Goal: Task Accomplishment & Management: Complete application form

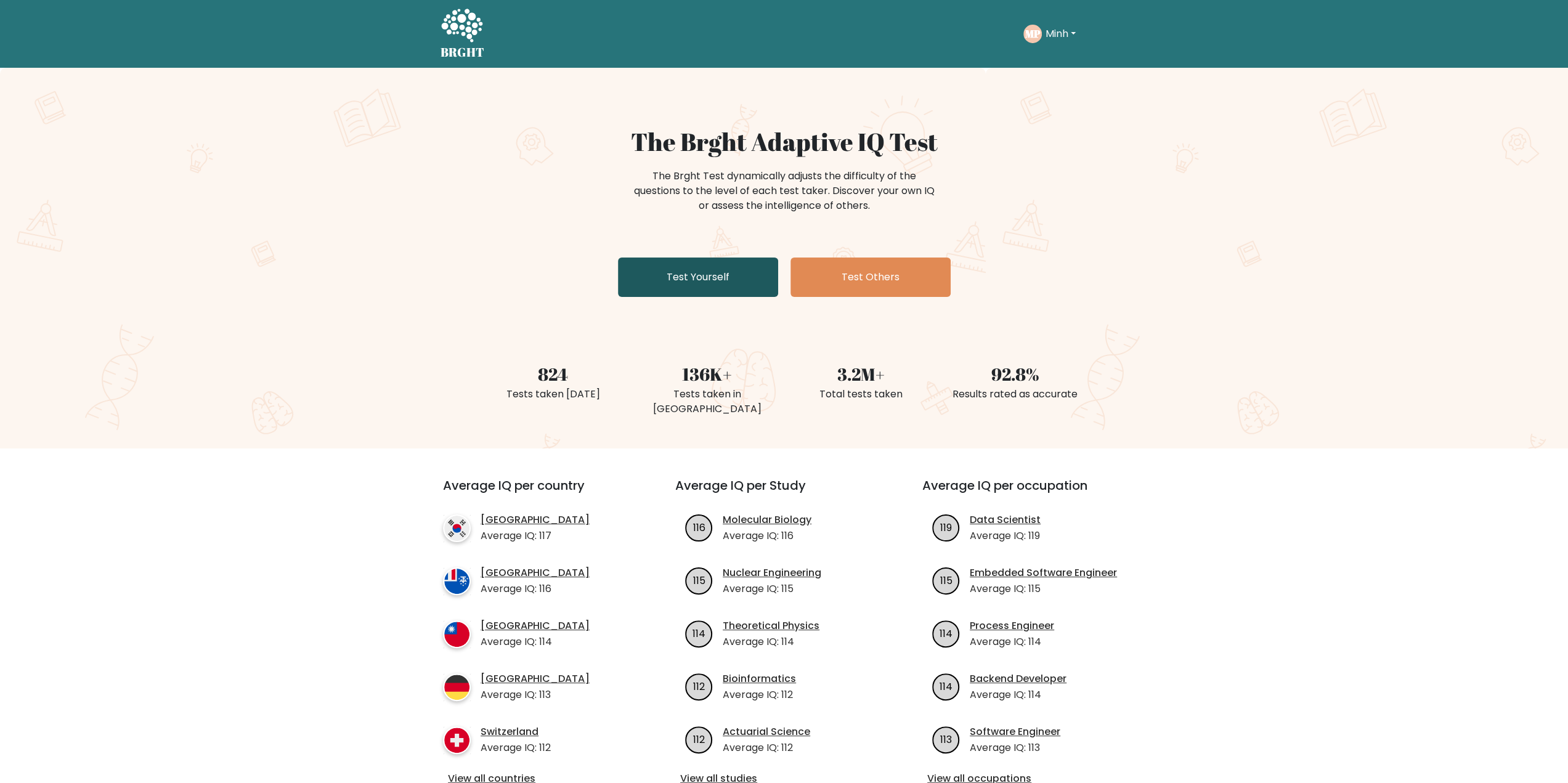
click at [684, 267] on link "Test Yourself" at bounding box center [698, 277] width 160 height 40
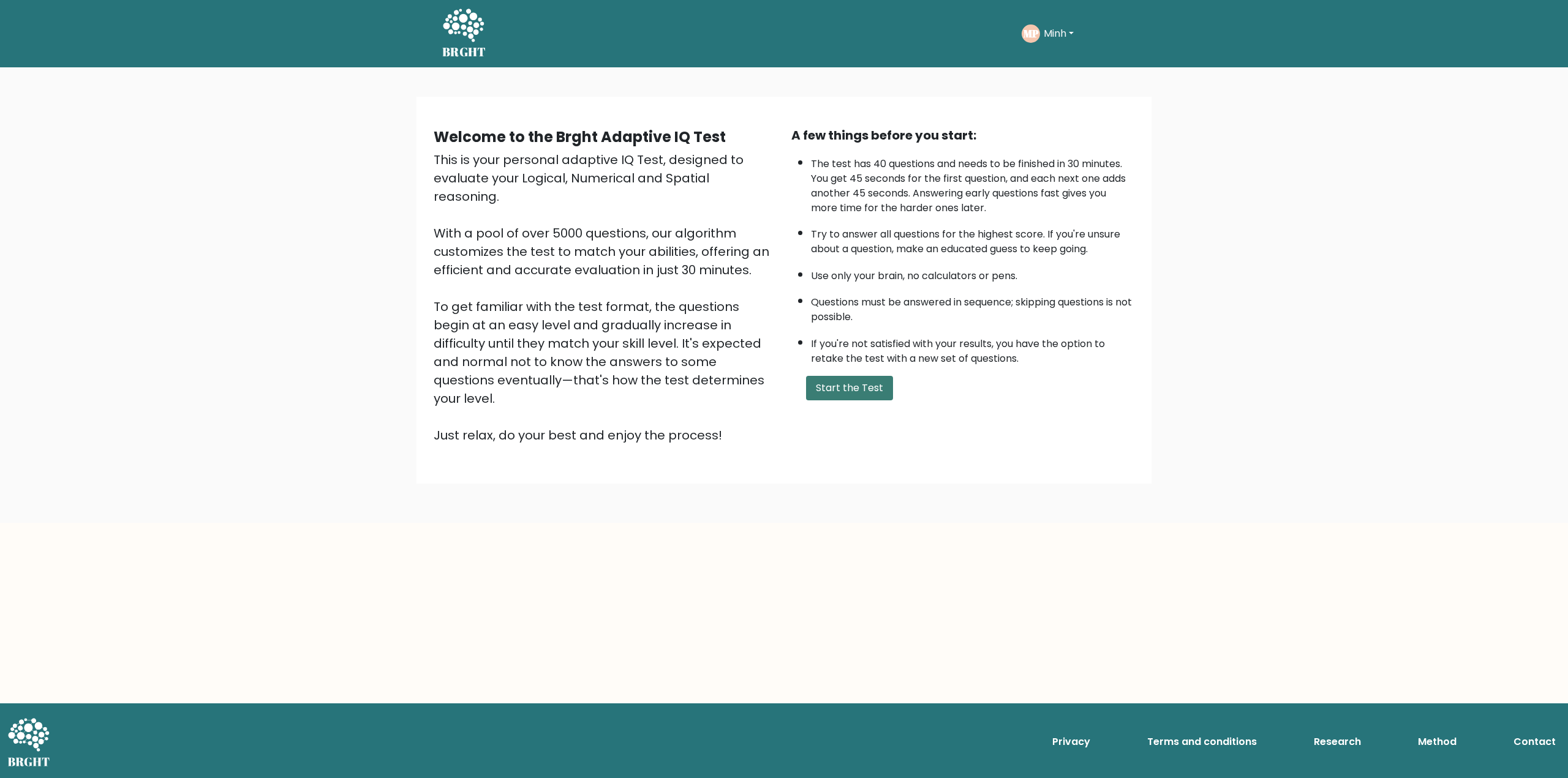
click at [844, 395] on button "Start the Test" at bounding box center [849, 388] width 87 height 25
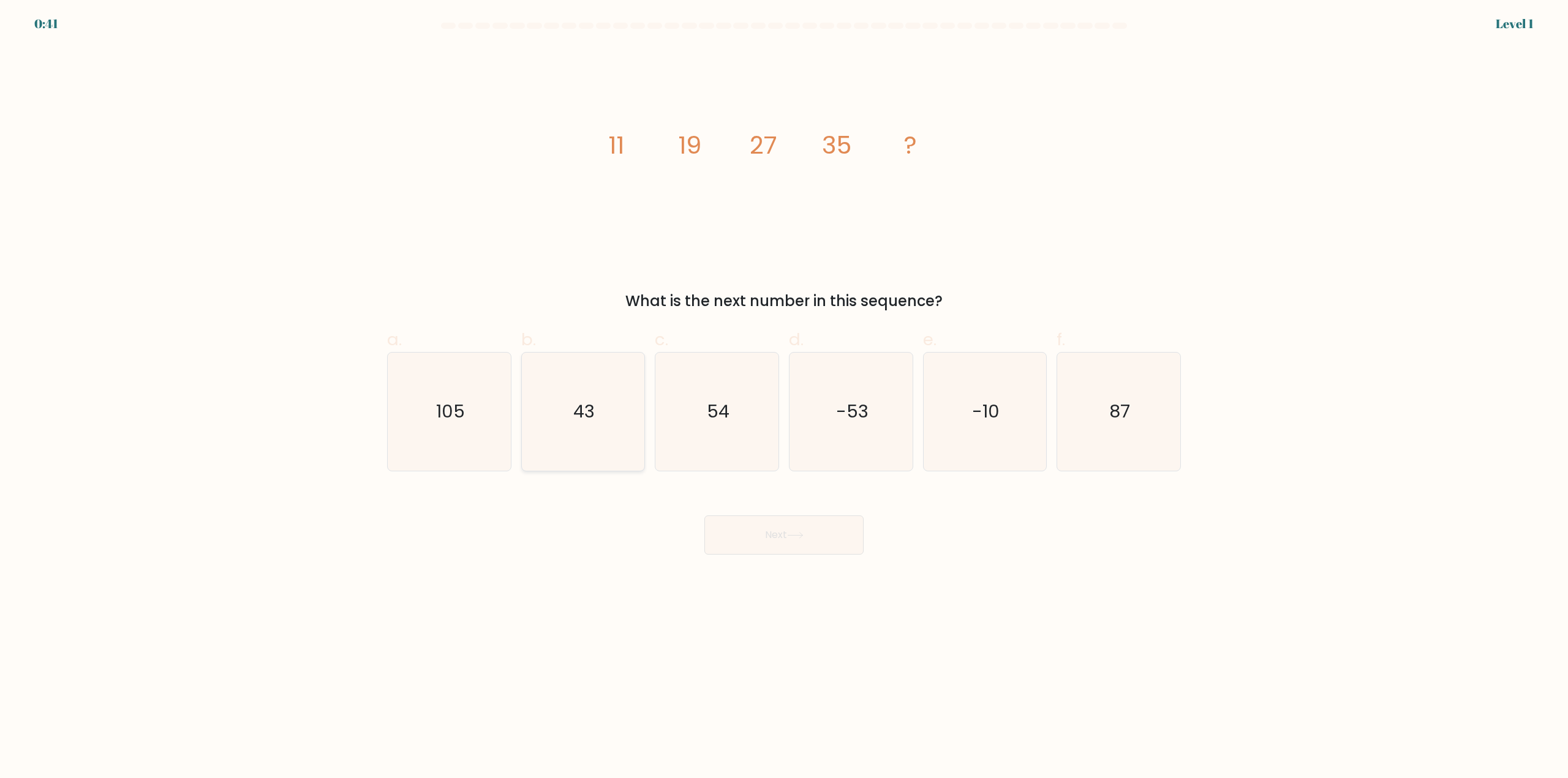
click at [590, 419] on text "43" at bounding box center [583, 412] width 21 height 25
click at [784, 397] on input "b. 43" at bounding box center [784, 393] width 1 height 8
radio input "true"
click at [773, 535] on button "Next" at bounding box center [784, 535] width 159 height 39
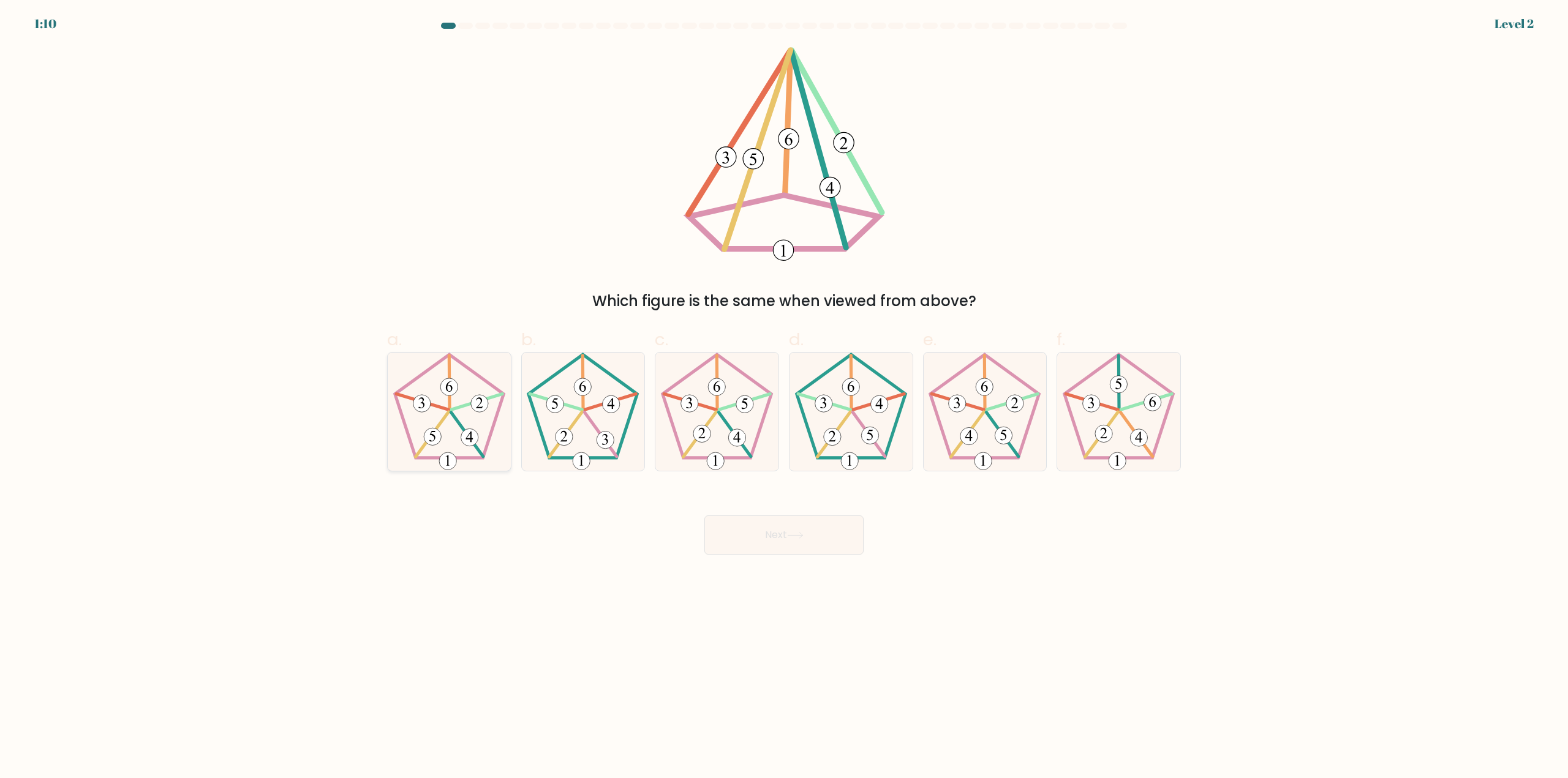
click at [449, 407] on 436 at bounding box center [449, 383] width 1 height 54
click at [784, 397] on input "a." at bounding box center [784, 393] width 1 height 8
radio input "true"
click at [854, 542] on button "Next" at bounding box center [784, 535] width 159 height 39
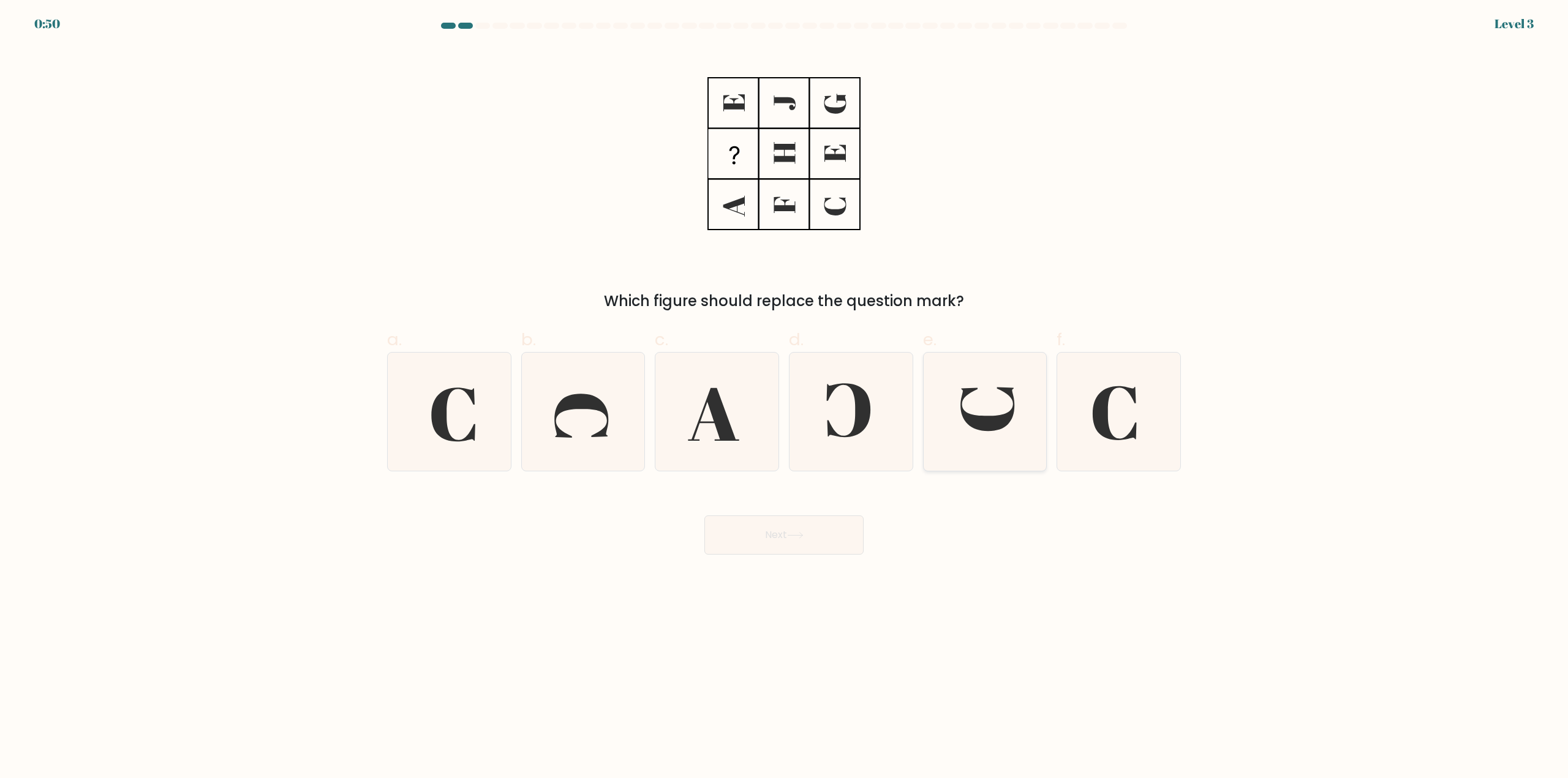
click at [988, 416] on icon at bounding box center [988, 410] width 54 height 44
click at [784, 397] on input "e." at bounding box center [784, 393] width 1 height 8
radio input "true"
click at [805, 543] on button "Next" at bounding box center [784, 535] width 159 height 39
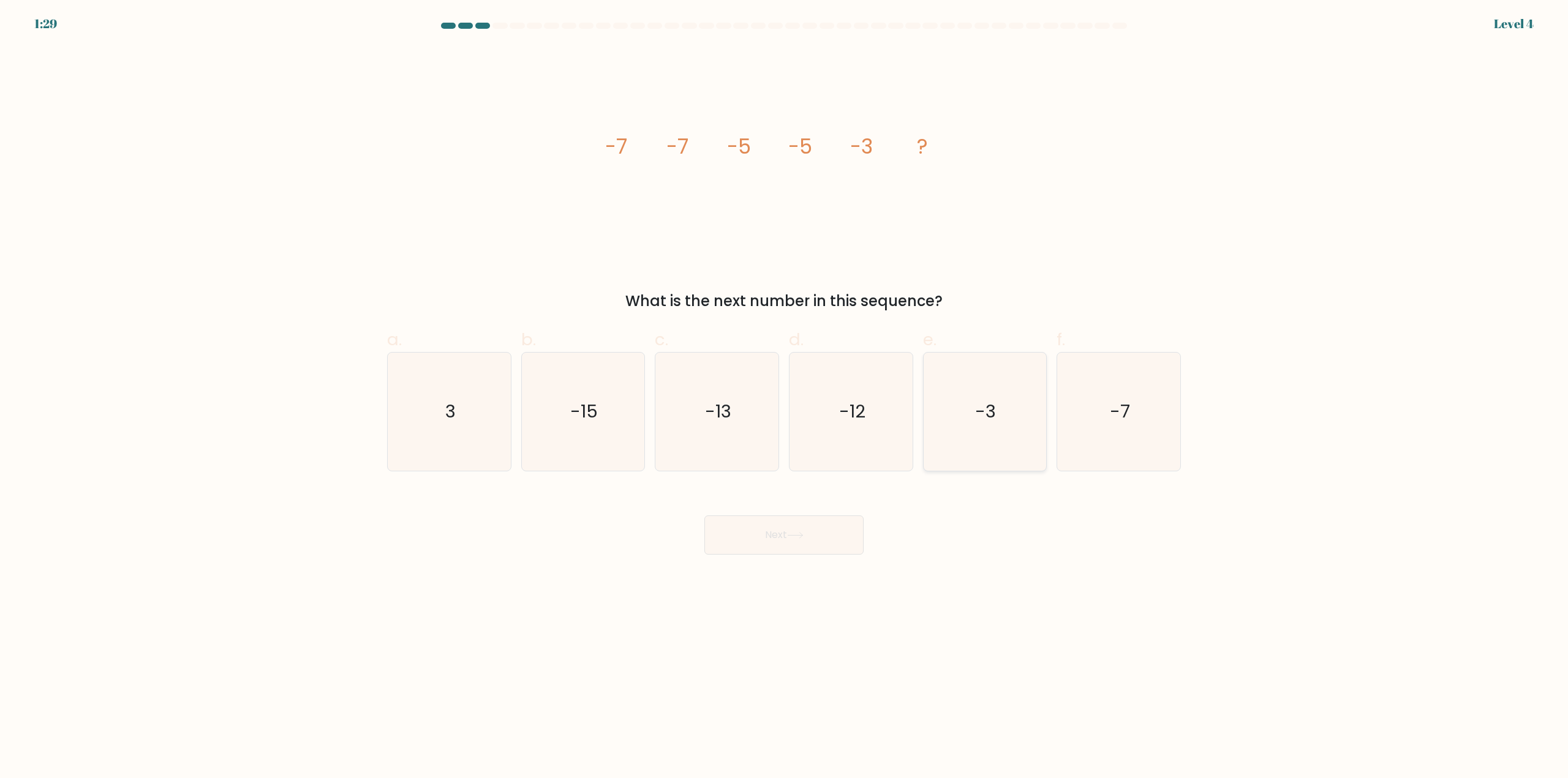
click at [958, 412] on icon "-3" at bounding box center [985, 411] width 118 height 118
click at [784, 397] on input "e. -3" at bounding box center [784, 393] width 1 height 8
radio input "true"
click at [764, 515] on div "Next" at bounding box center [784, 521] width 808 height 69
click at [807, 544] on button "Next" at bounding box center [784, 535] width 159 height 39
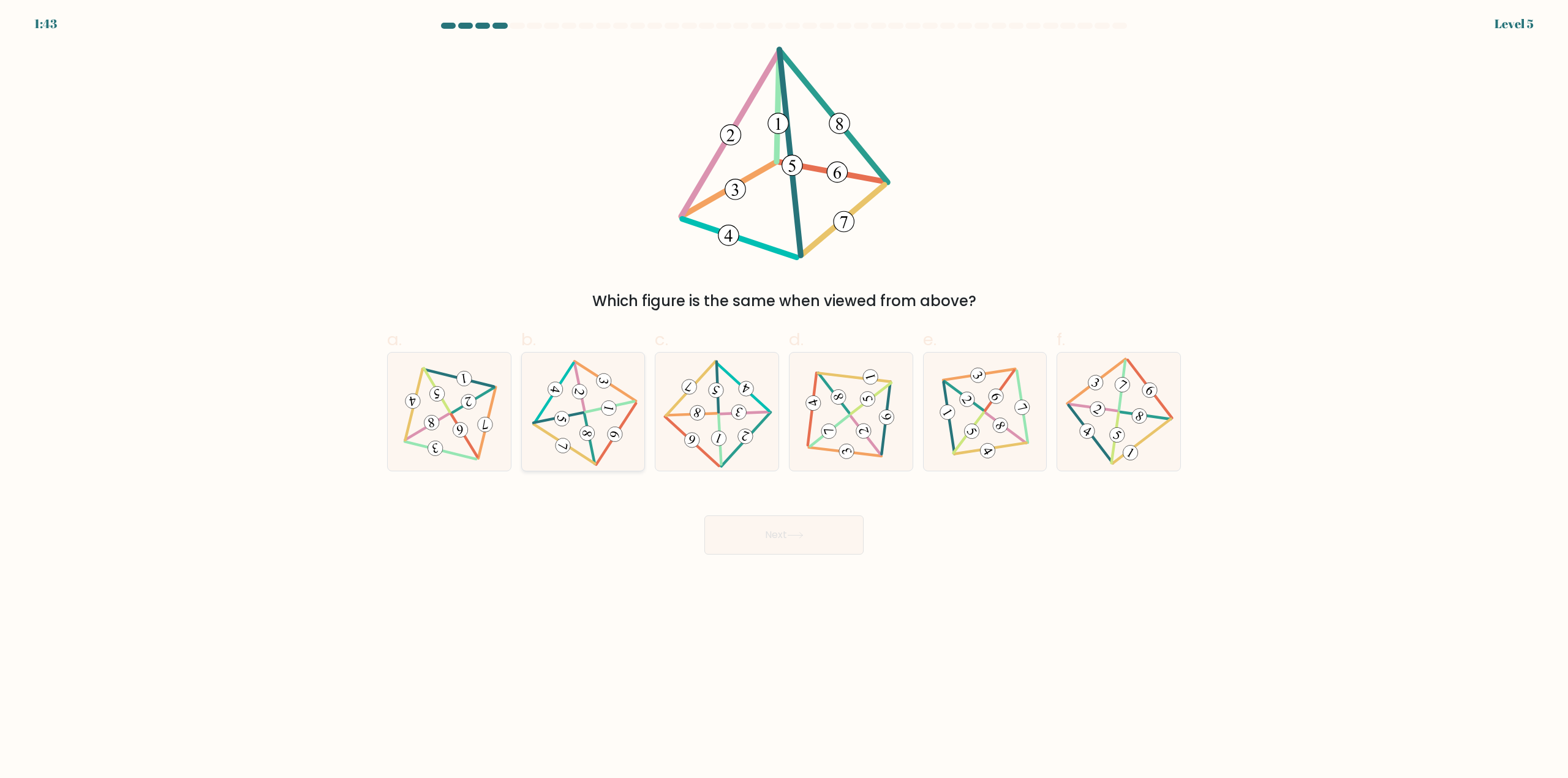
click at [591, 412] on 597 at bounding box center [609, 407] width 49 height 10
click at [784, 397] on input "b." at bounding box center [784, 393] width 1 height 8
radio input "true"
click at [797, 534] on icon at bounding box center [795, 535] width 17 height 7
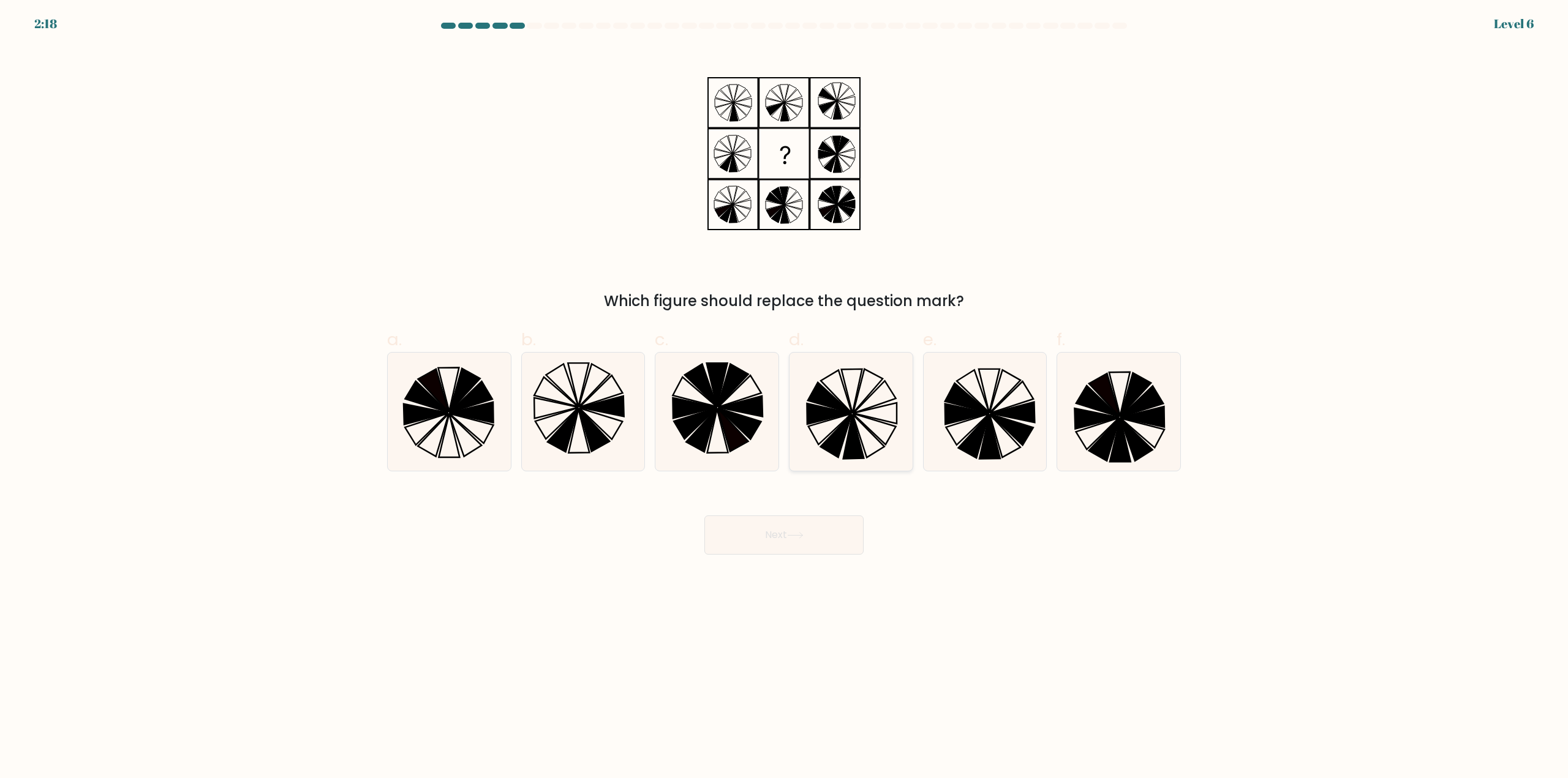
click at [859, 419] on icon at bounding box center [851, 411] width 118 height 118
click at [784, 397] on input "d." at bounding box center [784, 393] width 1 height 8
radio input "true"
drag, startPoint x: 809, startPoint y: 545, endPoint x: 817, endPoint y: 542, distance: 8.5
click at [813, 545] on button "Next" at bounding box center [784, 535] width 159 height 39
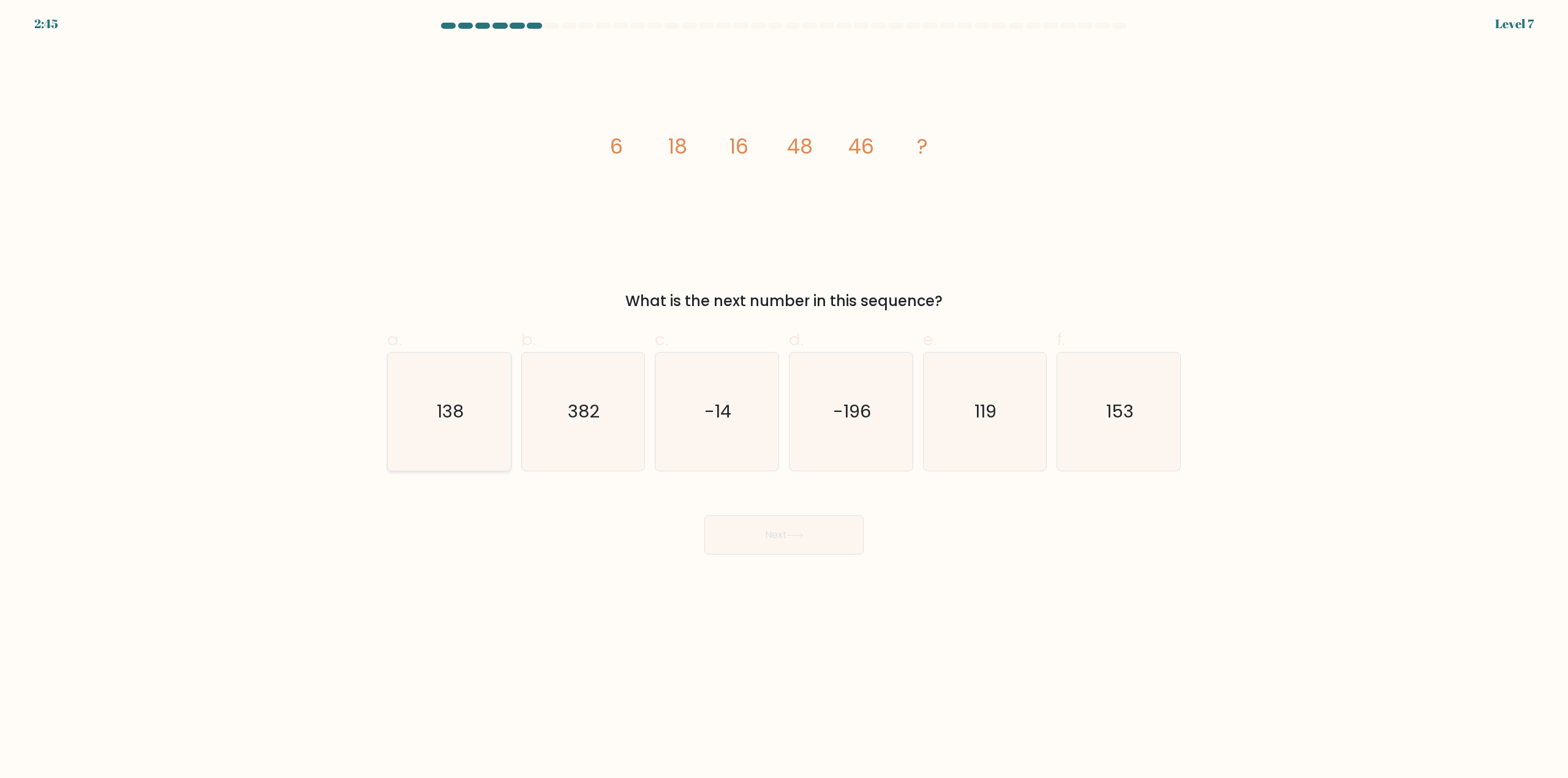
click at [477, 403] on icon "138" at bounding box center [449, 411] width 118 height 118
click at [784, 397] on input "a. 138" at bounding box center [784, 393] width 1 height 8
radio input "true"
drag, startPoint x: 822, startPoint y: 529, endPoint x: 893, endPoint y: 454, distance: 103.3
click at [822, 529] on button "Next" at bounding box center [784, 535] width 159 height 39
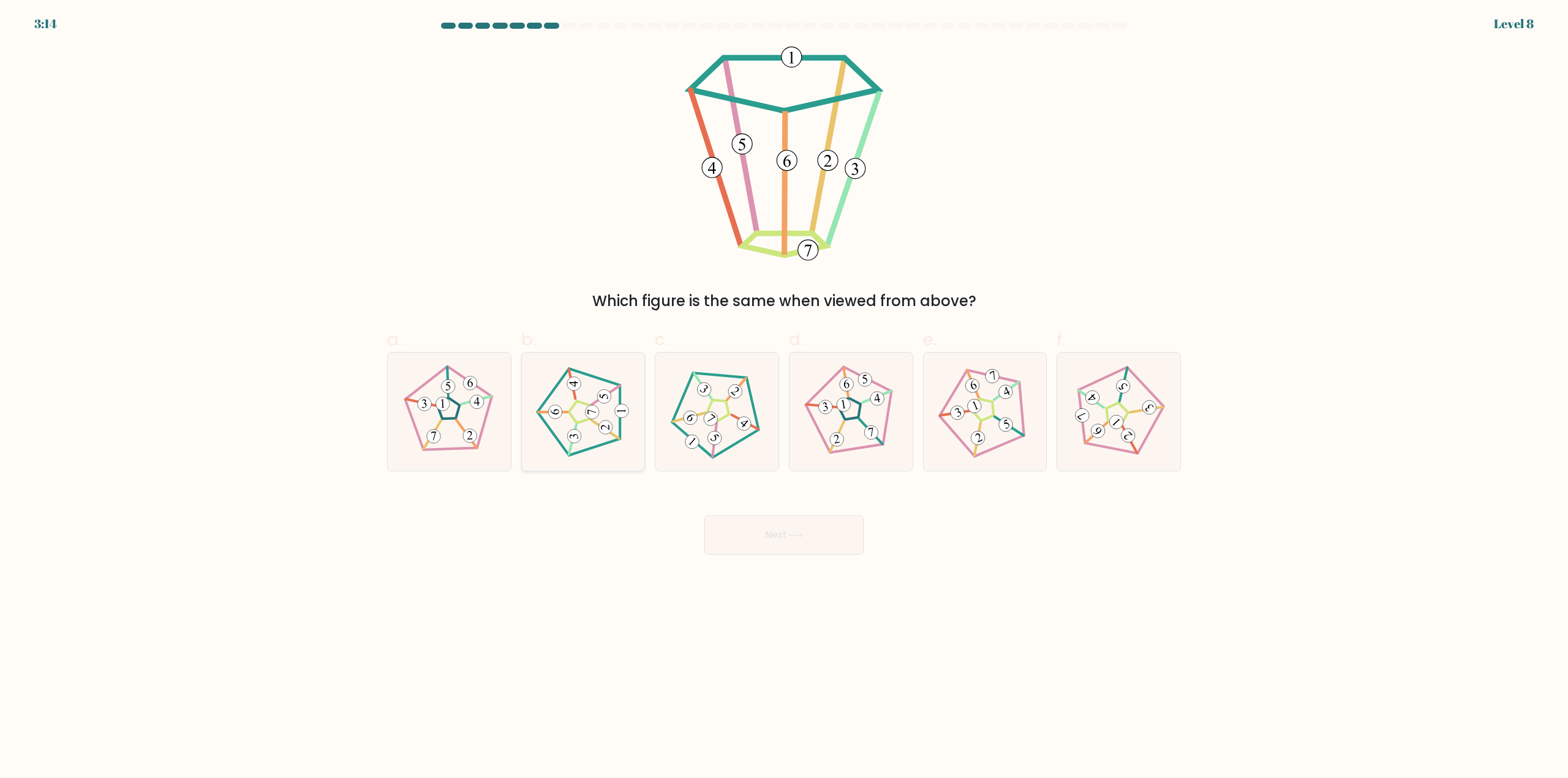
click at [583, 410] on icon at bounding box center [583, 412] width 95 height 95
click at [784, 397] on input "b." at bounding box center [784, 393] width 1 height 8
radio input "true"
click at [811, 543] on button "Next" at bounding box center [784, 535] width 159 height 39
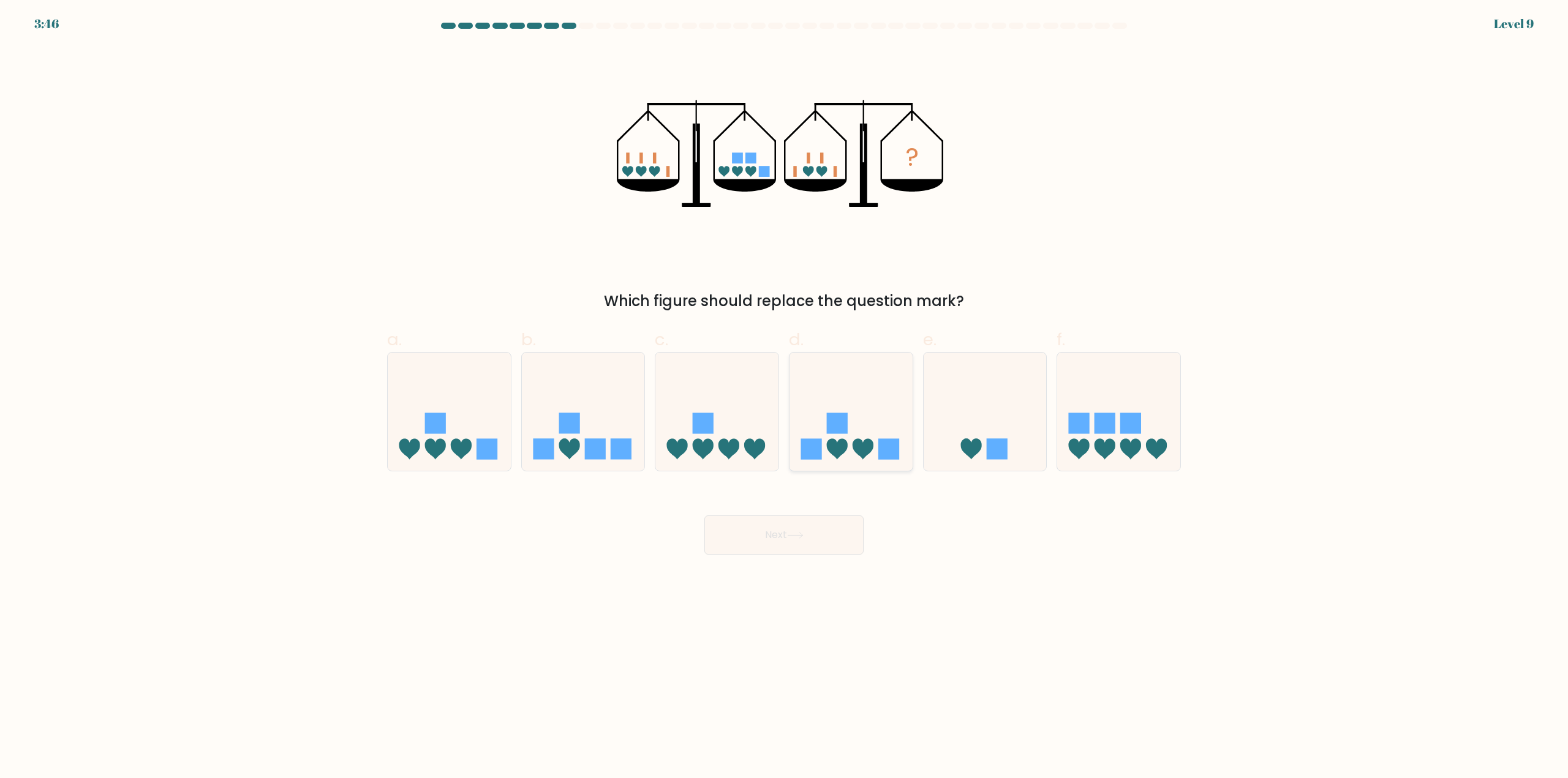
drag, startPoint x: 849, startPoint y: 440, endPoint x: 870, endPoint y: 466, distance: 33.4
click at [850, 438] on icon at bounding box center [851, 412] width 123 height 102
click at [784, 397] on input "d." at bounding box center [784, 393] width 1 height 8
radio input "true"
click at [811, 529] on button "Next" at bounding box center [784, 535] width 159 height 39
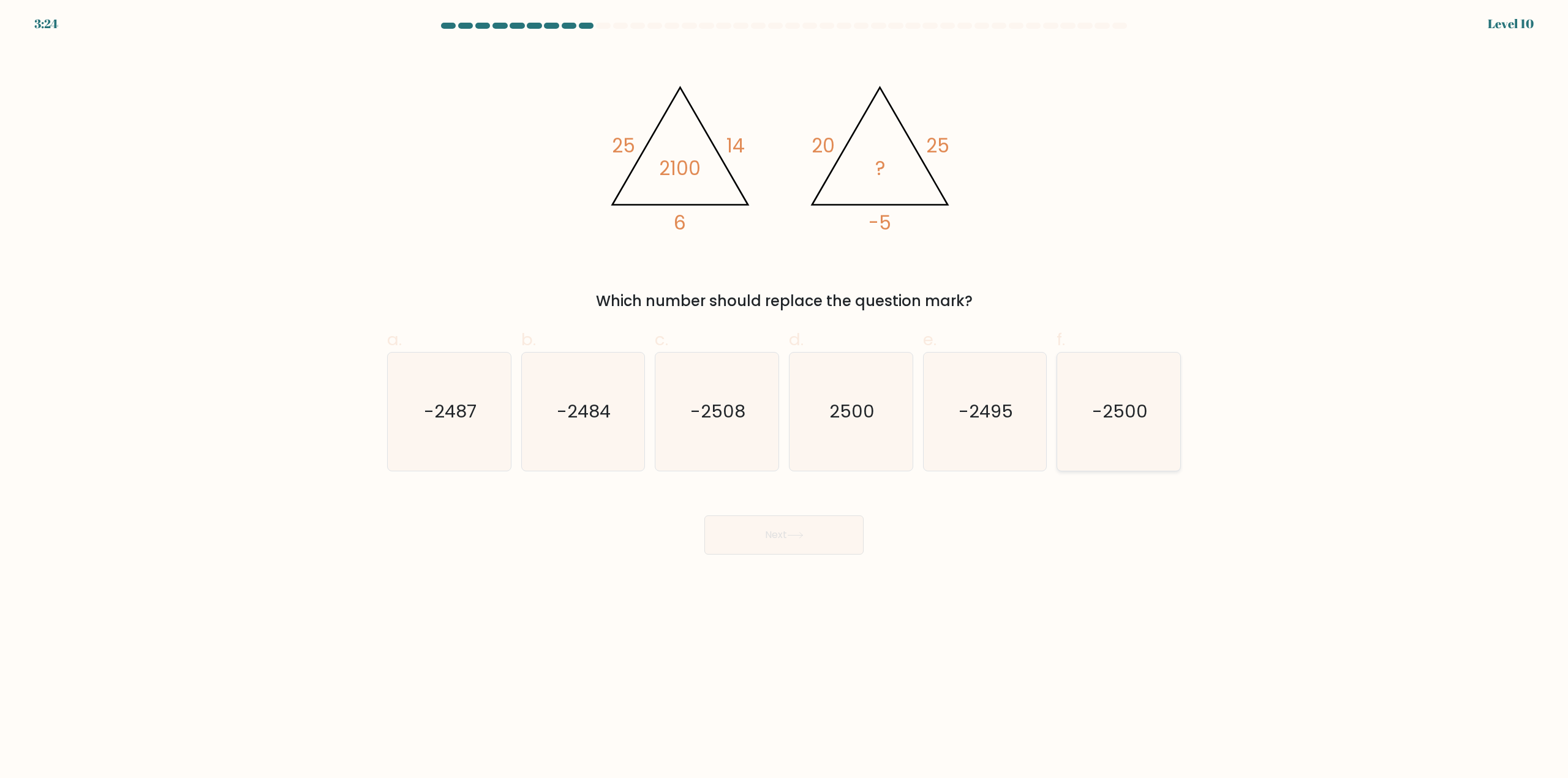
click at [1155, 408] on icon "-2500" at bounding box center [1118, 411] width 118 height 118
click at [784, 397] on input "f. -2500" at bounding box center [784, 393] width 1 height 8
radio input "true"
drag, startPoint x: 749, startPoint y: 550, endPoint x: 797, endPoint y: 532, distance: 51.3
click at [749, 548] on button "Next" at bounding box center [784, 535] width 159 height 39
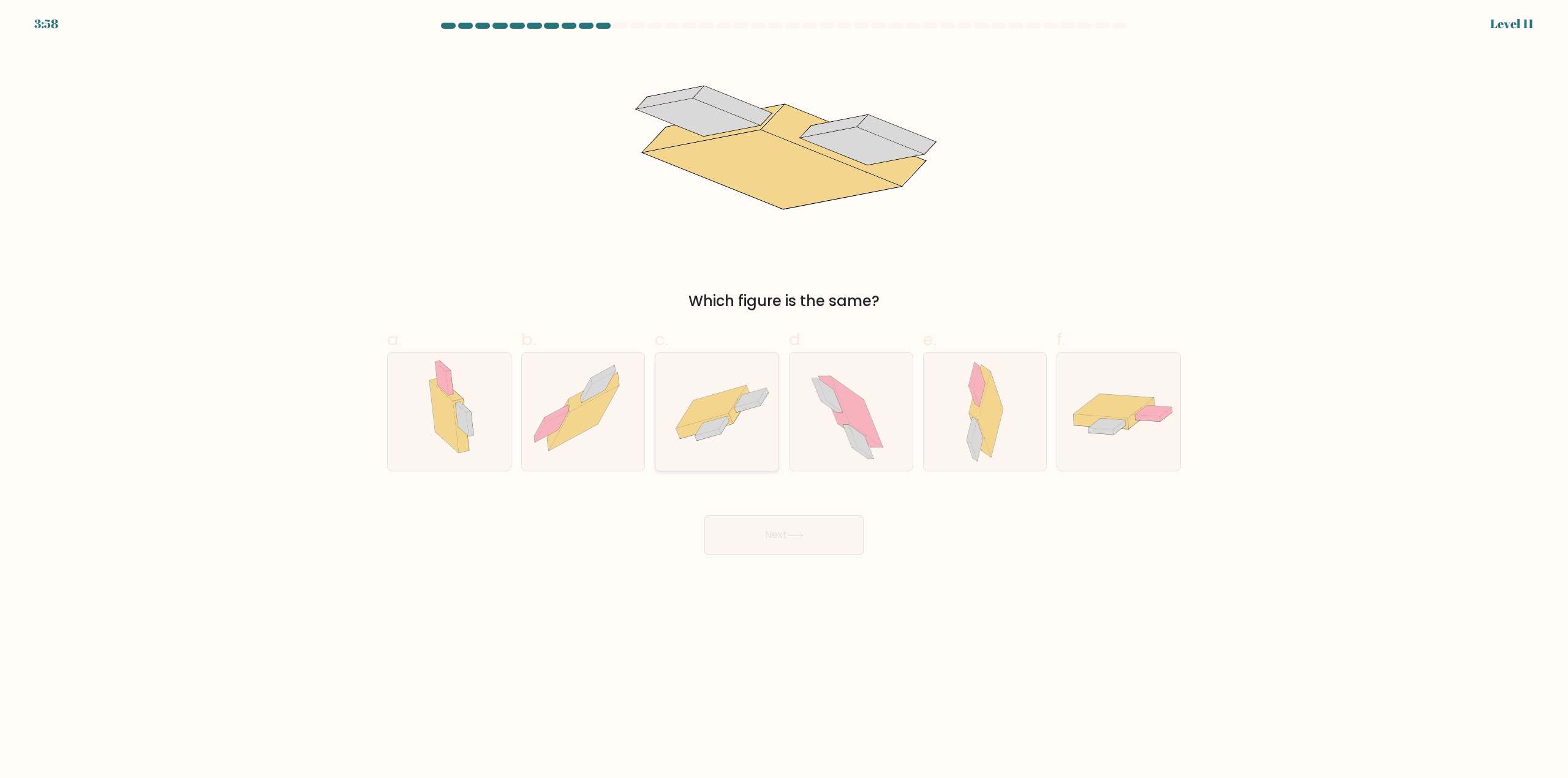
click at [670, 446] on icon at bounding box center [717, 412] width 123 height 85
click at [784, 397] on input "c." at bounding box center [784, 393] width 1 height 8
radio input "true"
click at [821, 535] on button "Next" at bounding box center [784, 535] width 159 height 39
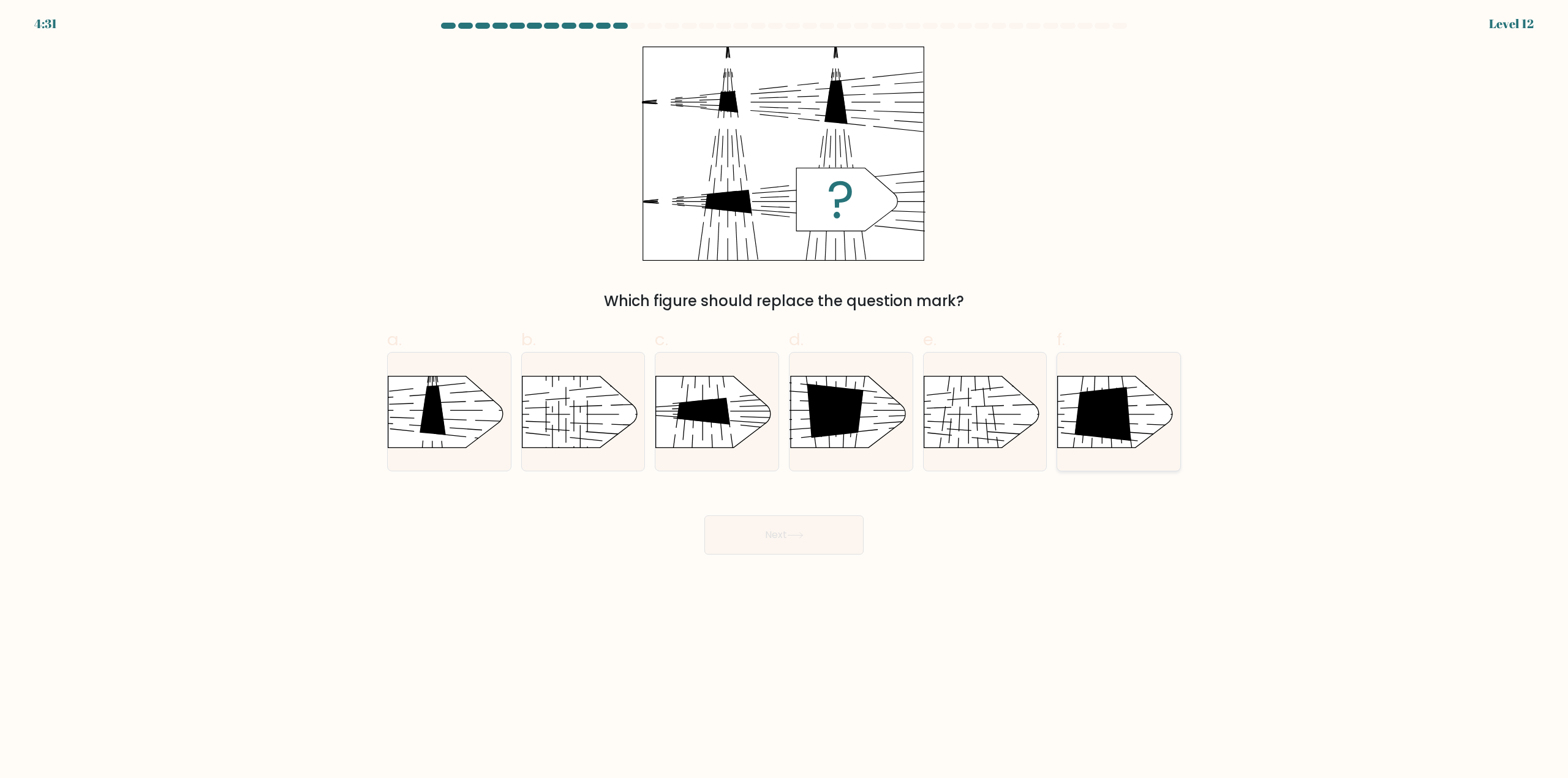
click at [1154, 411] on rect at bounding box center [1043, 360] width 320 height 243
click at [784, 397] on input "f." at bounding box center [784, 393] width 1 height 8
radio input "true"
click at [804, 526] on button "Next" at bounding box center [784, 535] width 159 height 39
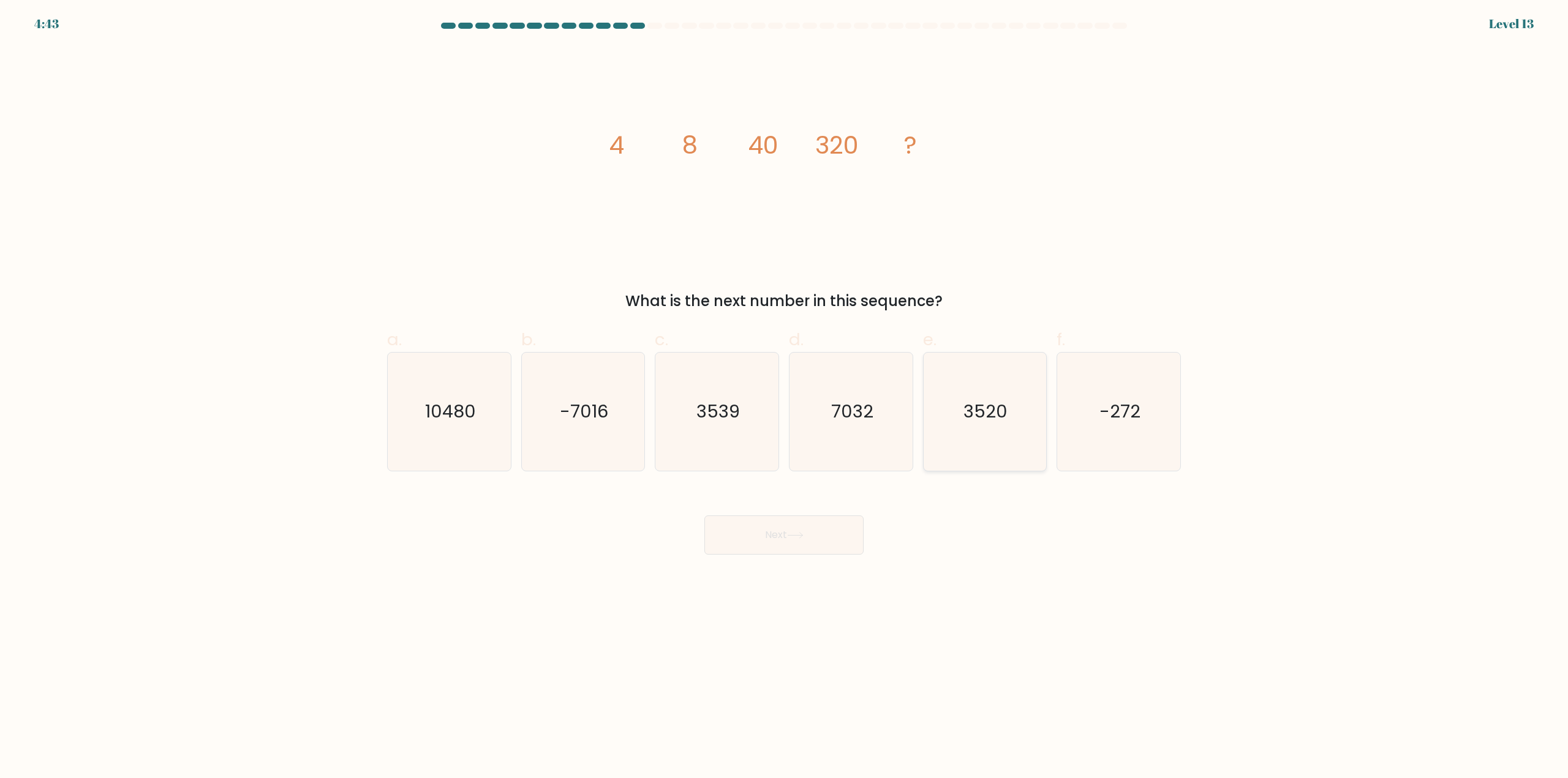
click at [993, 394] on icon "3520" at bounding box center [985, 411] width 118 height 118
click at [784, 394] on input "e. 3520" at bounding box center [784, 393] width 1 height 8
radio input "true"
click at [835, 539] on button "Next" at bounding box center [784, 535] width 159 height 39
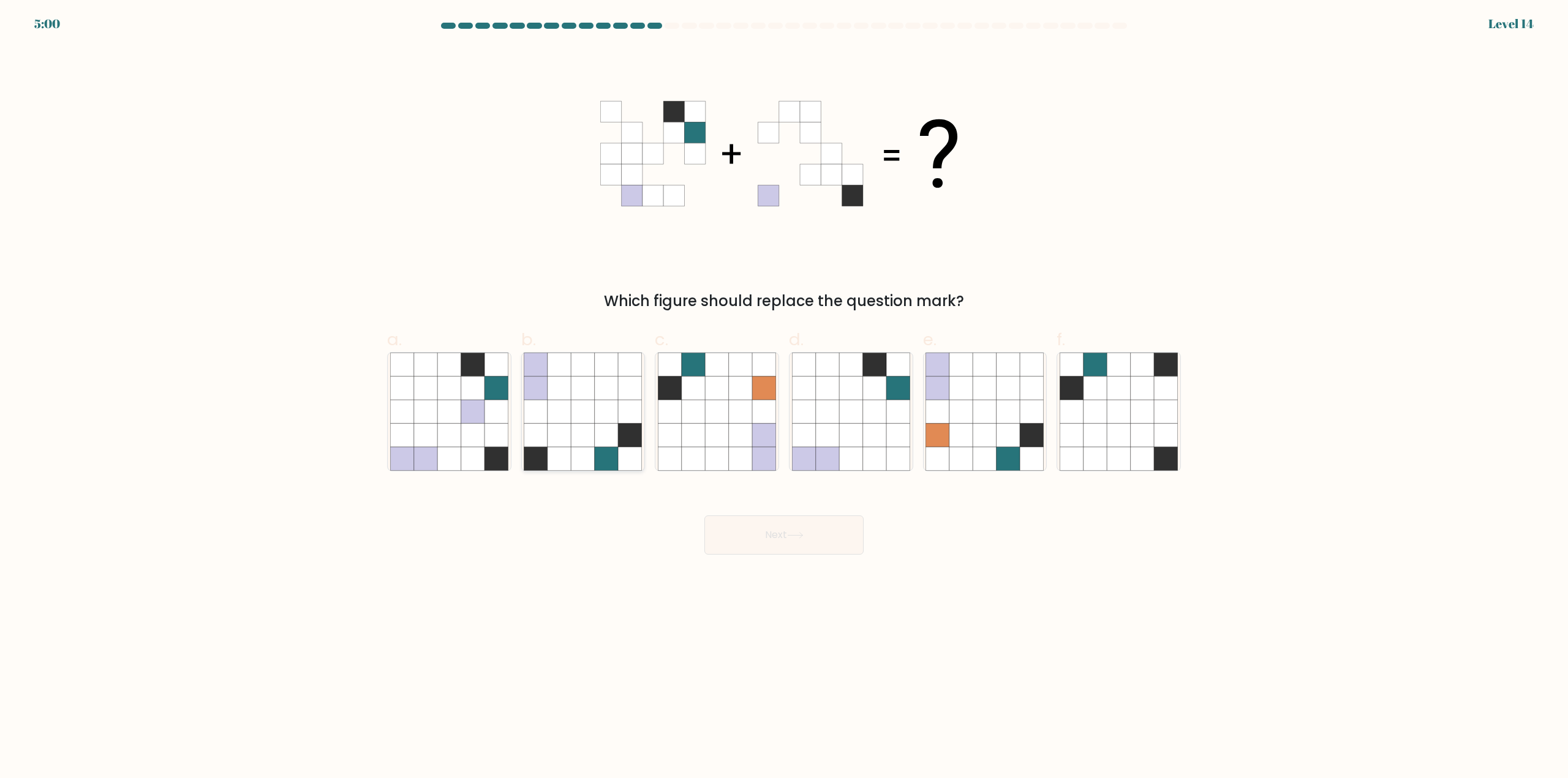
click at [601, 432] on icon at bounding box center [606, 435] width 23 height 23
click at [784, 397] on input "b." at bounding box center [784, 393] width 1 height 8
radio input "true"
click at [784, 526] on button "Next" at bounding box center [784, 535] width 159 height 39
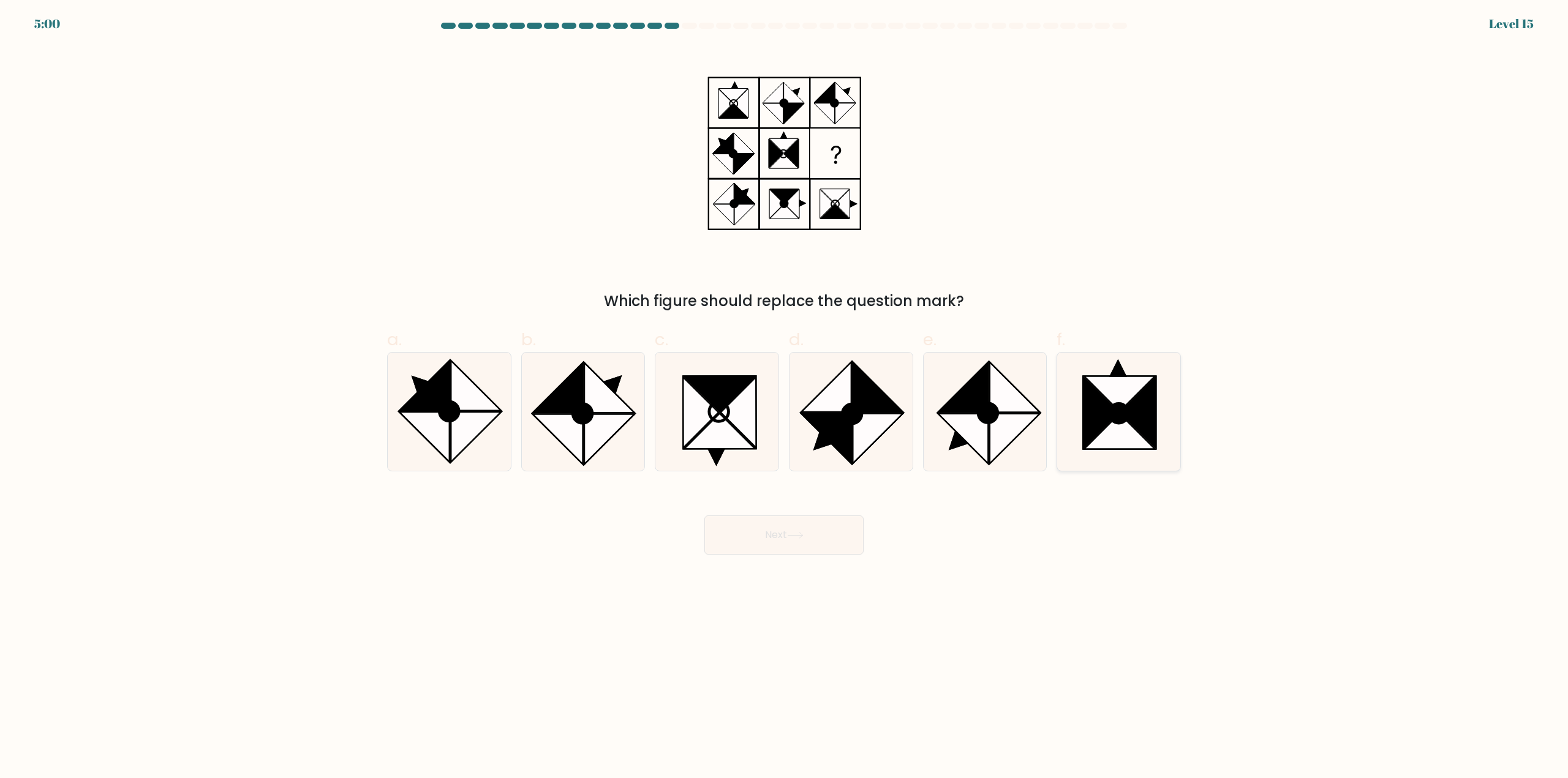
click at [1122, 405] on icon at bounding box center [1119, 414] width 20 height 20
click at [784, 397] on input "f." at bounding box center [784, 393] width 1 height 8
radio input "true"
drag, startPoint x: 733, startPoint y: 536, endPoint x: 774, endPoint y: 522, distance: 43.3
click at [734, 535] on button "Next" at bounding box center [784, 535] width 159 height 39
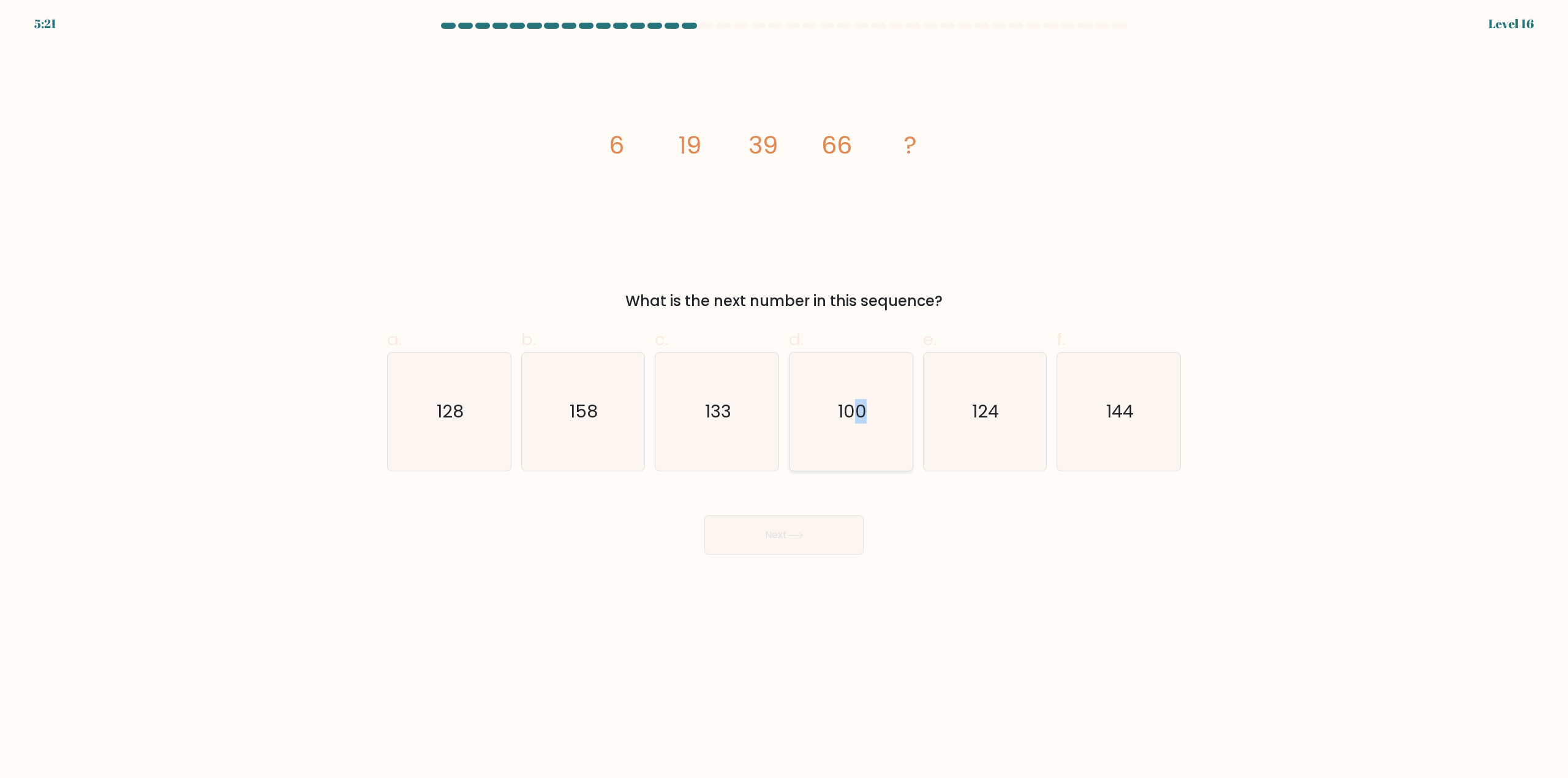
click at [861, 421] on text "100" at bounding box center [852, 412] width 29 height 25
click at [858, 394] on icon "100" at bounding box center [851, 411] width 118 height 118
click at [784, 394] on input "d. 100" at bounding box center [784, 393] width 1 height 8
radio input "true"
click at [807, 535] on button "Next" at bounding box center [784, 535] width 159 height 39
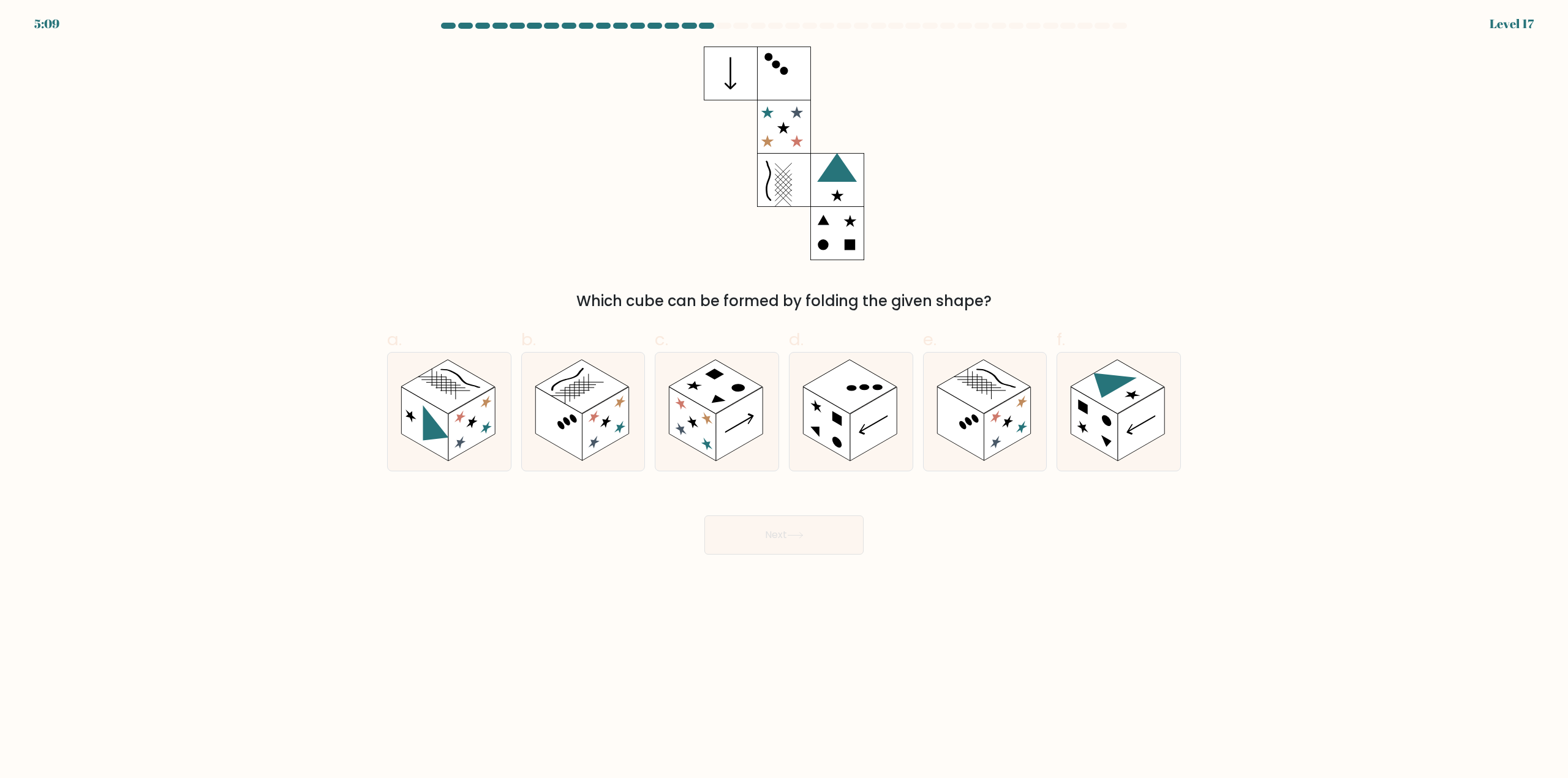
drag, startPoint x: 830, startPoint y: 400, endPoint x: 849, endPoint y: 325, distance: 77.4
click at [830, 397] on rect at bounding box center [849, 387] width 94 height 54
click at [784, 397] on input "d." at bounding box center [784, 393] width 1 height 8
radio input "true"
click at [481, 409] on rect at bounding box center [472, 424] width 47 height 74
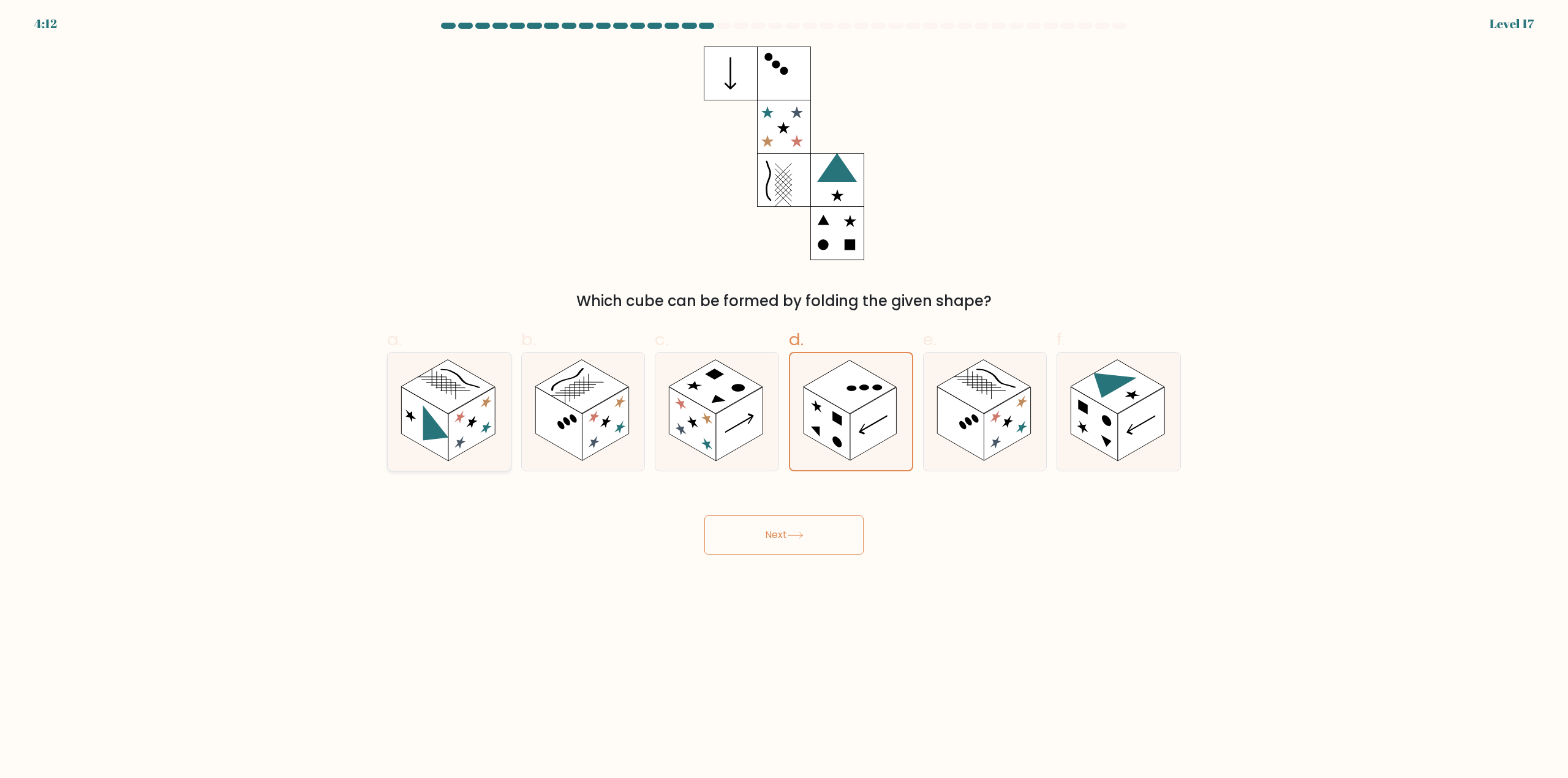
click at [784, 397] on input "a." at bounding box center [784, 393] width 1 height 8
radio input "true"
click at [780, 540] on button "Next" at bounding box center [784, 535] width 159 height 39
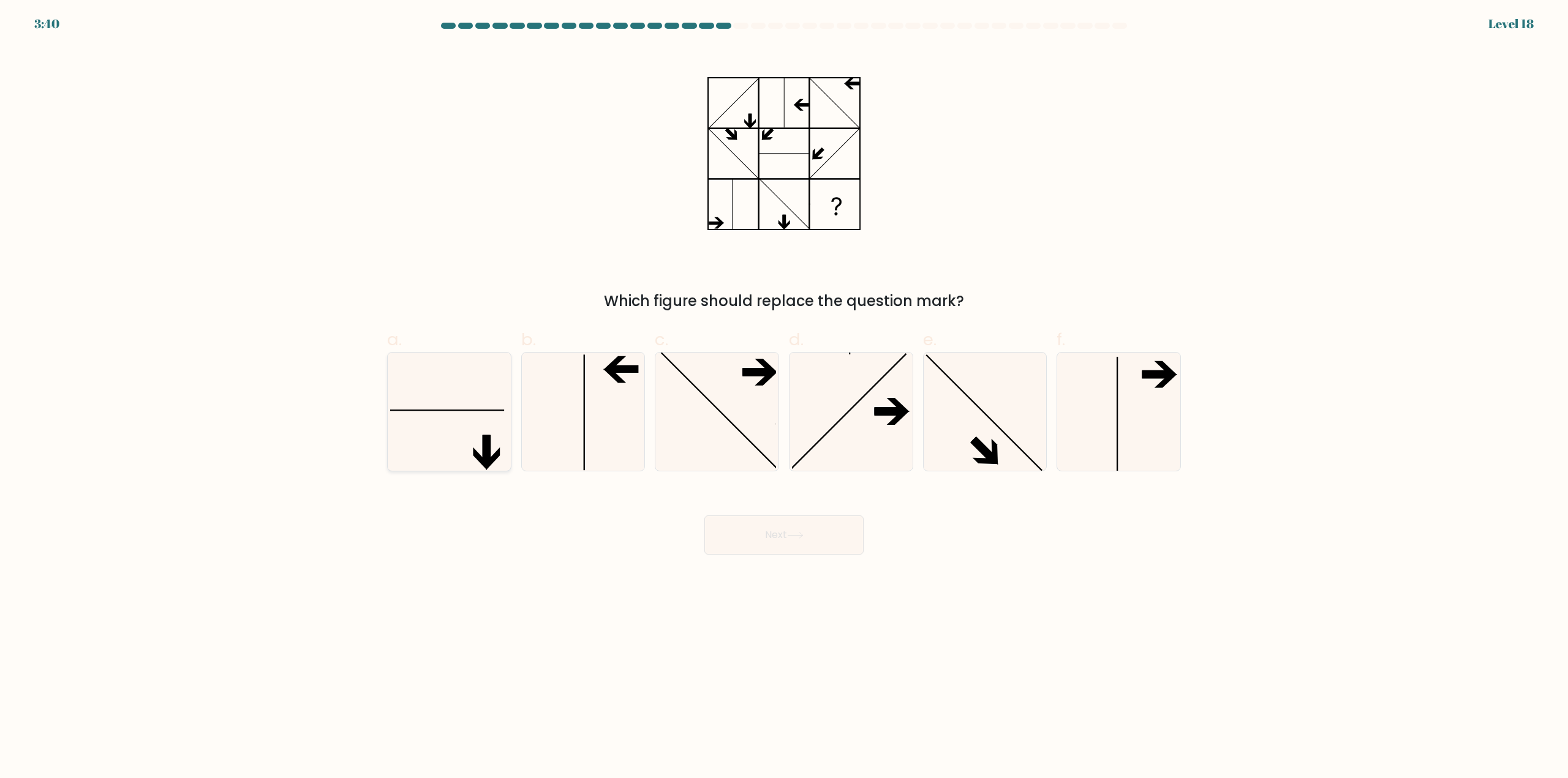
click at [461, 438] on icon at bounding box center [449, 411] width 118 height 118
click at [784, 397] on input "a." at bounding box center [784, 393] width 1 height 8
radio input "true"
click at [811, 542] on button "Next" at bounding box center [784, 535] width 159 height 39
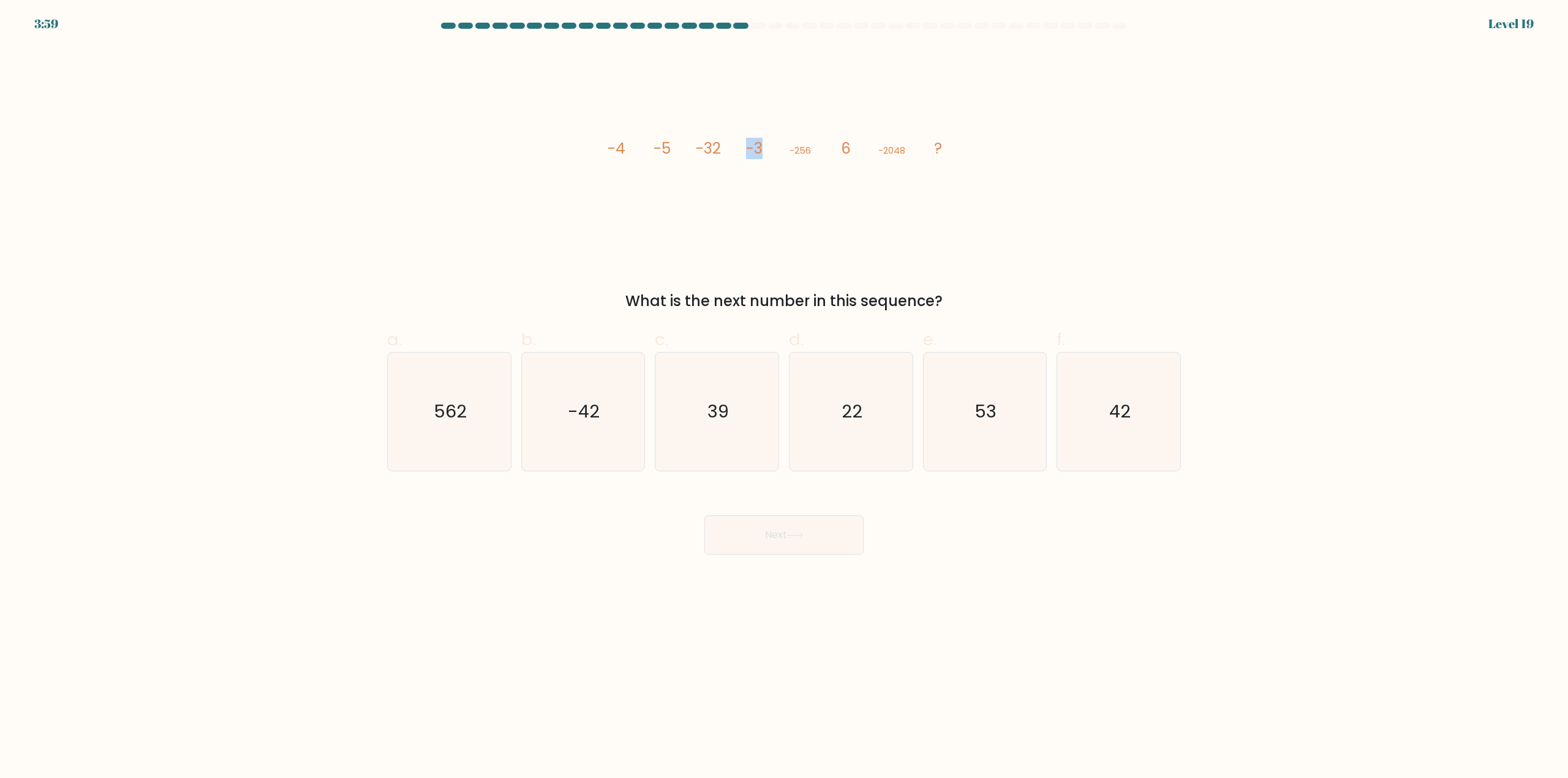
drag, startPoint x: 747, startPoint y: 145, endPoint x: 781, endPoint y: 151, distance: 34.5
click at [781, 151] on icon "image/svg+xml -4 -5 -32 -3 -256 6 -2048 ?" at bounding box center [784, 154] width 367 height 214
drag, startPoint x: 842, startPoint y: 149, endPoint x: 848, endPoint y: 147, distance: 6.3
click at [848, 147] on tspan "6" at bounding box center [846, 148] width 10 height 21
click at [873, 395] on icon "22" at bounding box center [851, 411] width 118 height 118
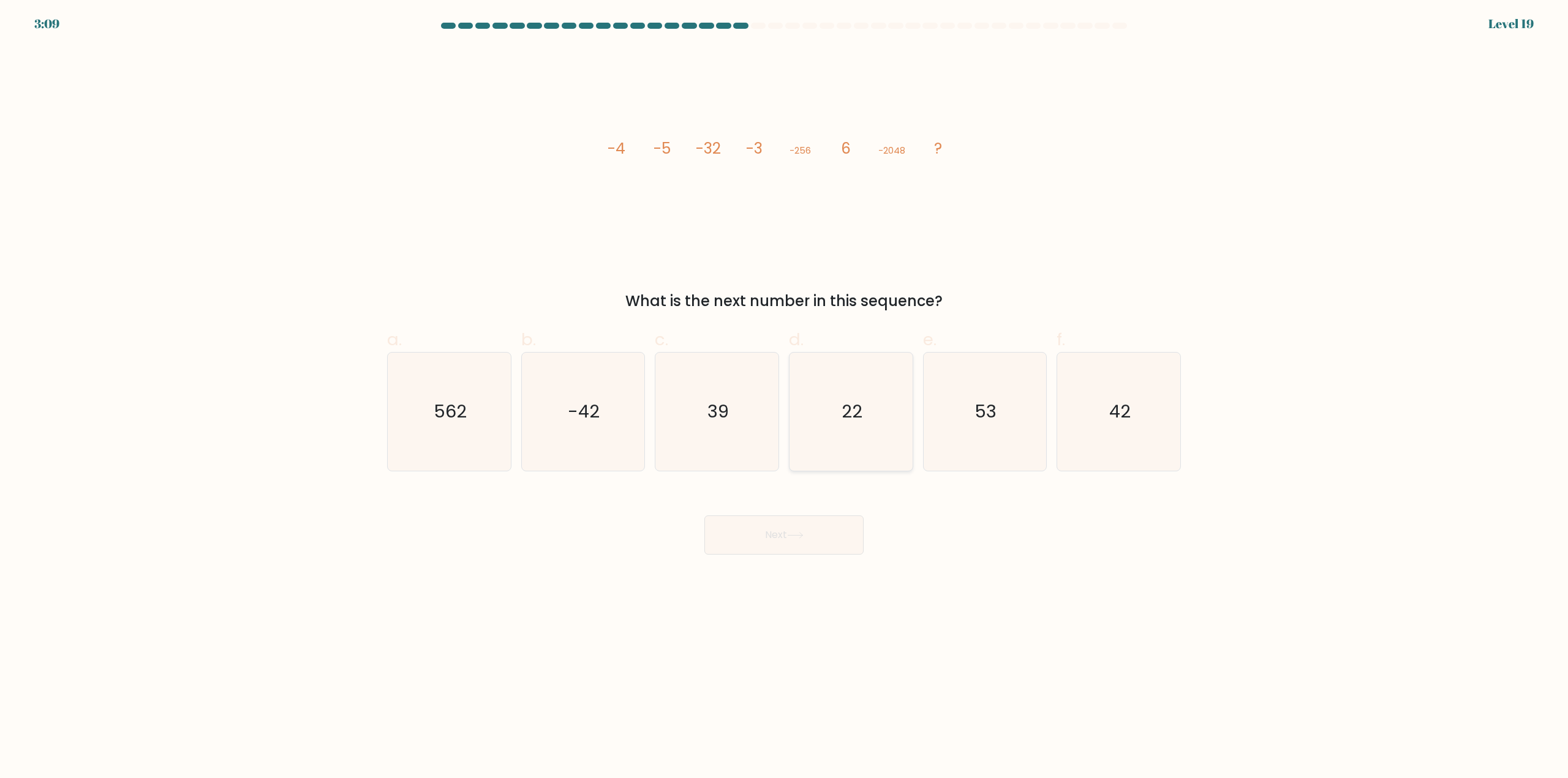
click at [784, 395] on input "d. 22" at bounding box center [784, 393] width 1 height 8
radio input "true"
click at [798, 553] on body "3:09 Level 19" at bounding box center [784, 389] width 1568 height 778
click at [806, 530] on button "Next" at bounding box center [784, 535] width 159 height 39
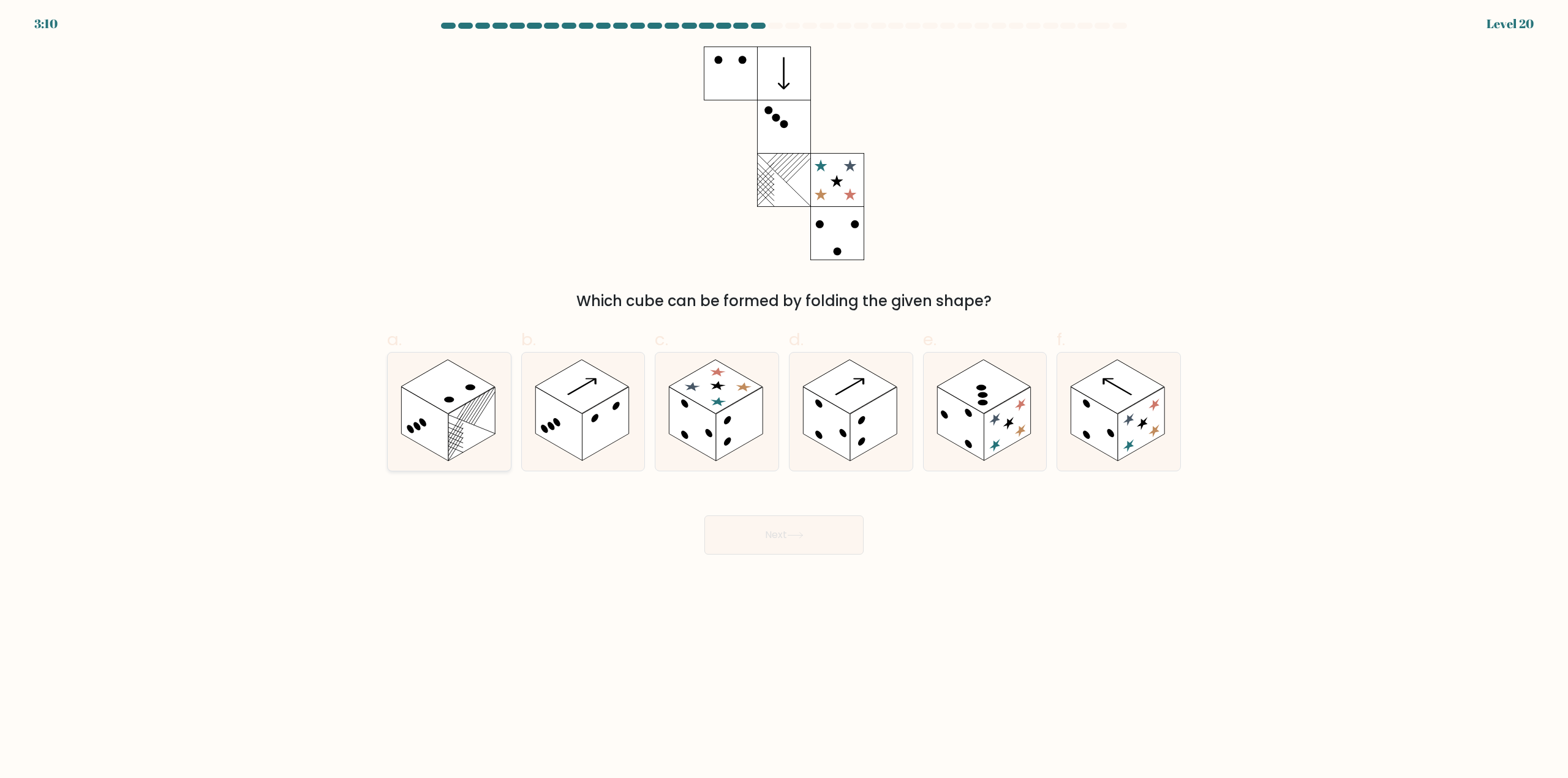
click at [458, 392] on rect at bounding box center [448, 387] width 94 height 54
click at [784, 392] on input "a." at bounding box center [784, 393] width 1 height 8
radio input "true"
click at [817, 530] on button "Next" at bounding box center [784, 535] width 159 height 39
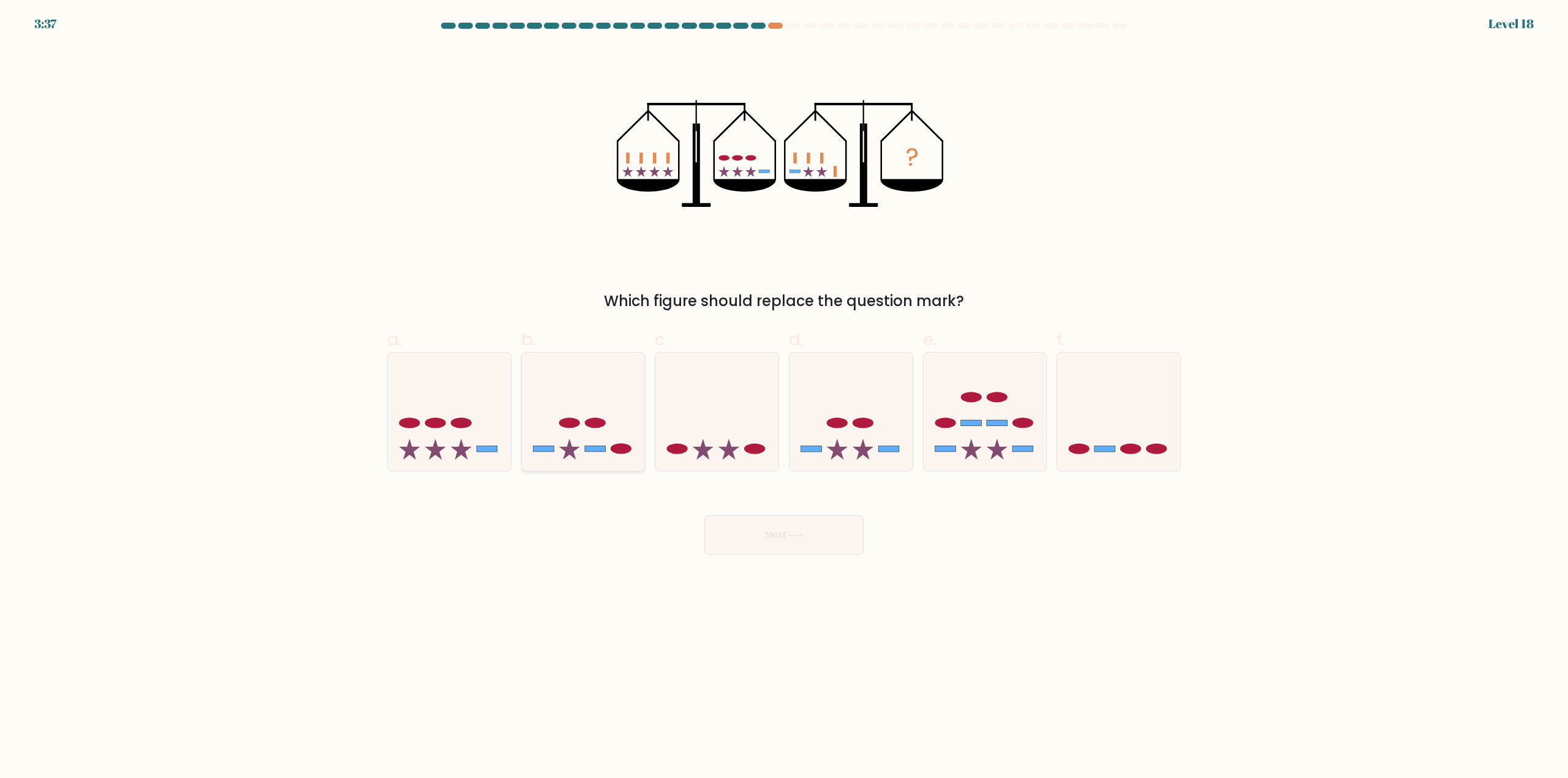
click at [563, 428] on icon at bounding box center [583, 412] width 123 height 102
click at [784, 397] on input "b." at bounding box center [784, 393] width 1 height 8
radio input "true"
click at [792, 545] on button "Next" at bounding box center [784, 535] width 159 height 39
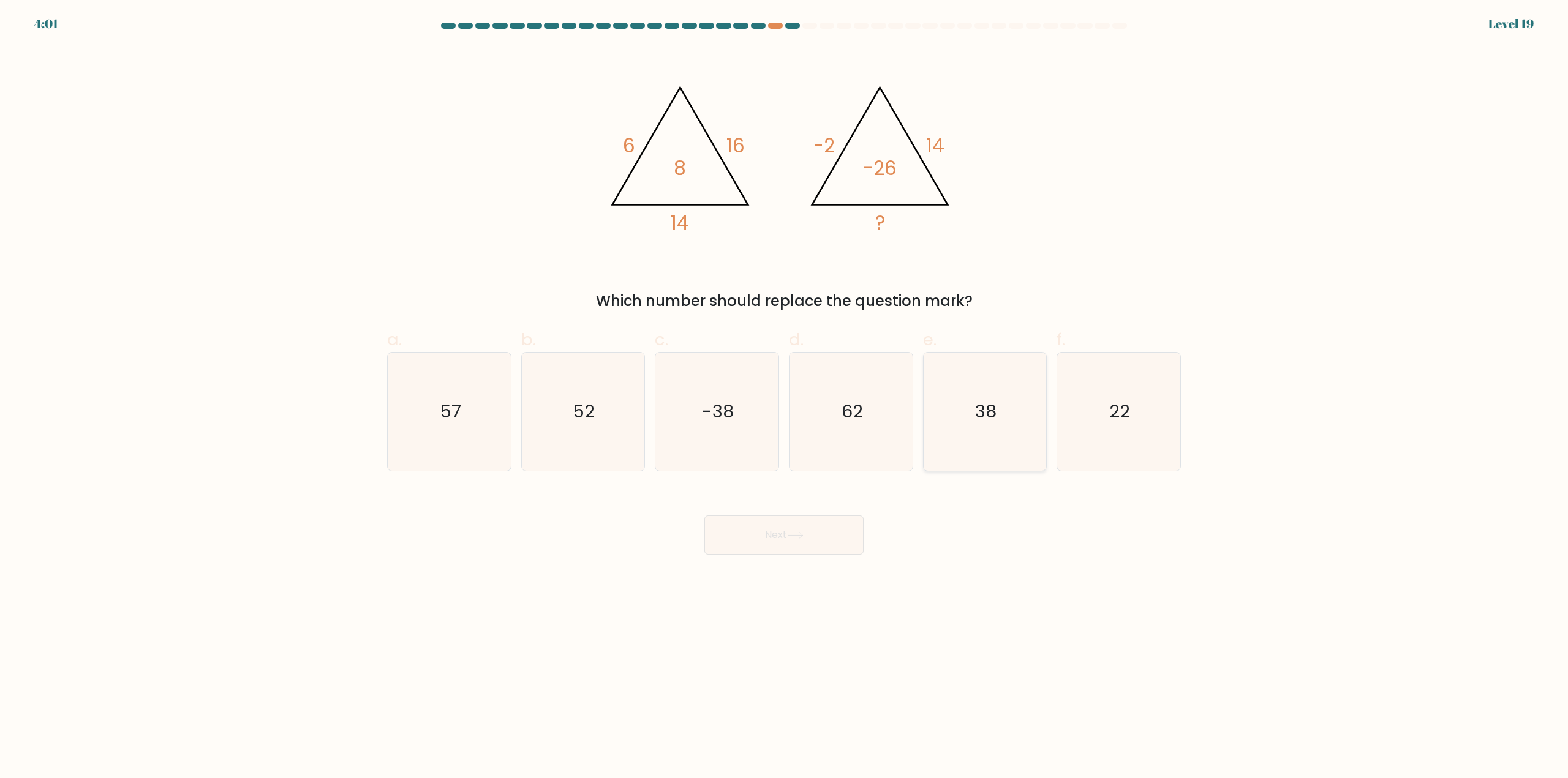
click at [973, 406] on icon "38" at bounding box center [985, 411] width 118 height 118
click at [784, 397] on input "e. 38" at bounding box center [784, 393] width 1 height 8
radio input "true"
click at [813, 544] on button "Next" at bounding box center [784, 535] width 159 height 39
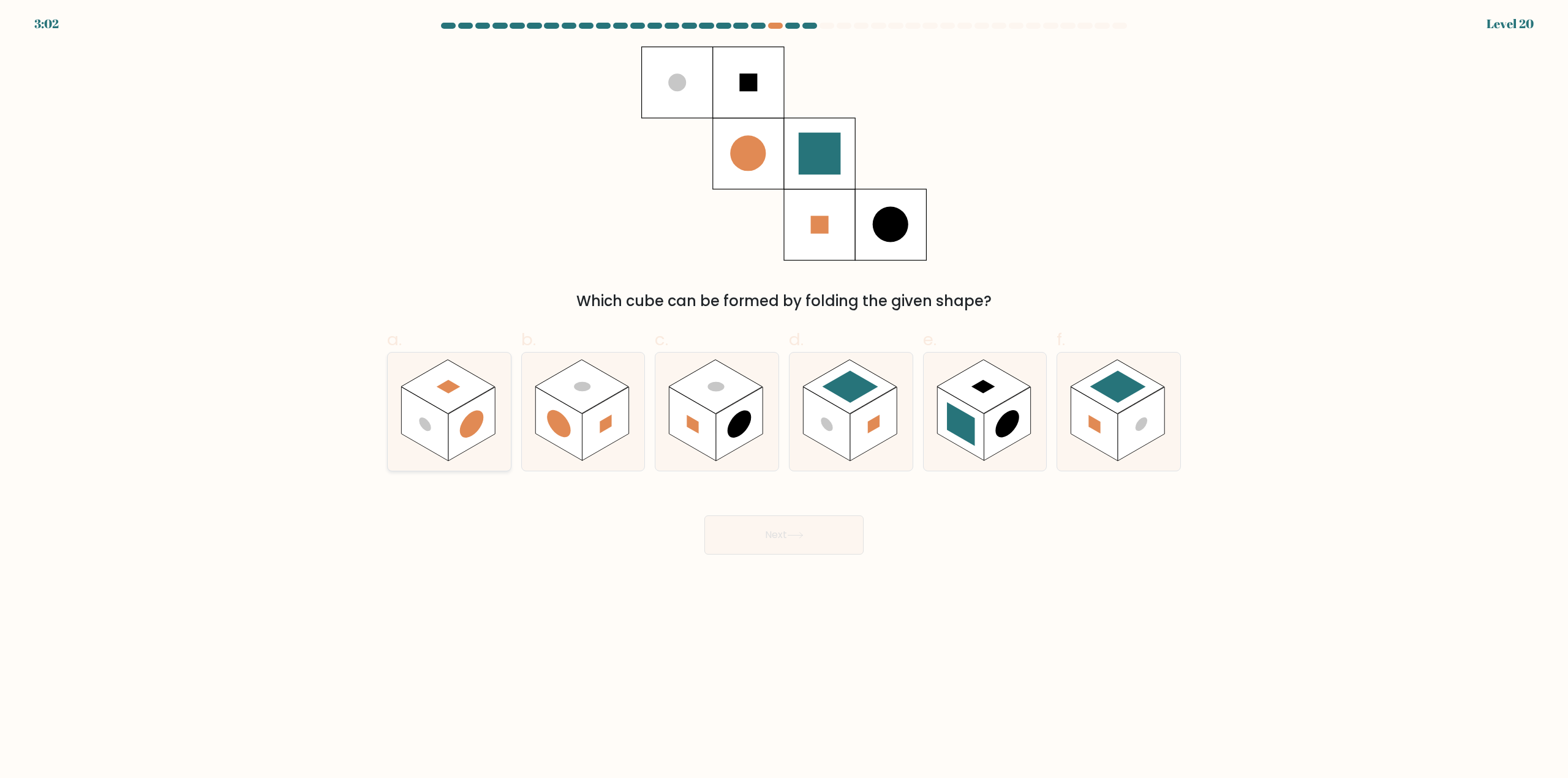
click at [446, 395] on rect at bounding box center [448, 387] width 94 height 54
click at [784, 395] on input "a." at bounding box center [784, 393] width 1 height 8
radio input "true"
click at [861, 537] on button "Next" at bounding box center [784, 535] width 159 height 39
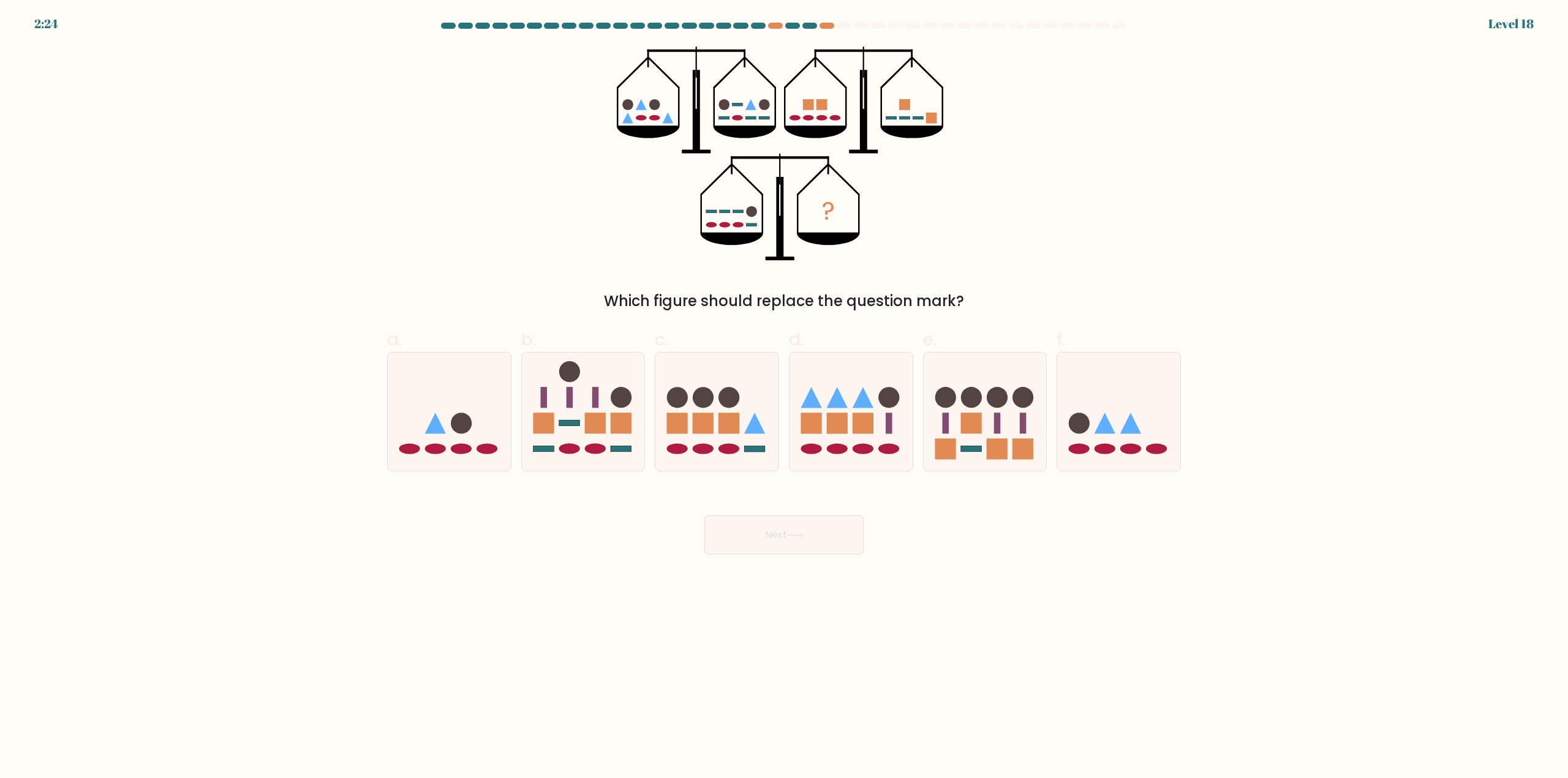
drag, startPoint x: 1123, startPoint y: 432, endPoint x: 1082, endPoint y: 491, distance: 71.8
click at [1122, 432] on icon at bounding box center [1131, 423] width 21 height 21
click at [784, 397] on input "f." at bounding box center [784, 393] width 1 height 8
radio input "true"
click at [794, 529] on button "Next" at bounding box center [784, 535] width 159 height 39
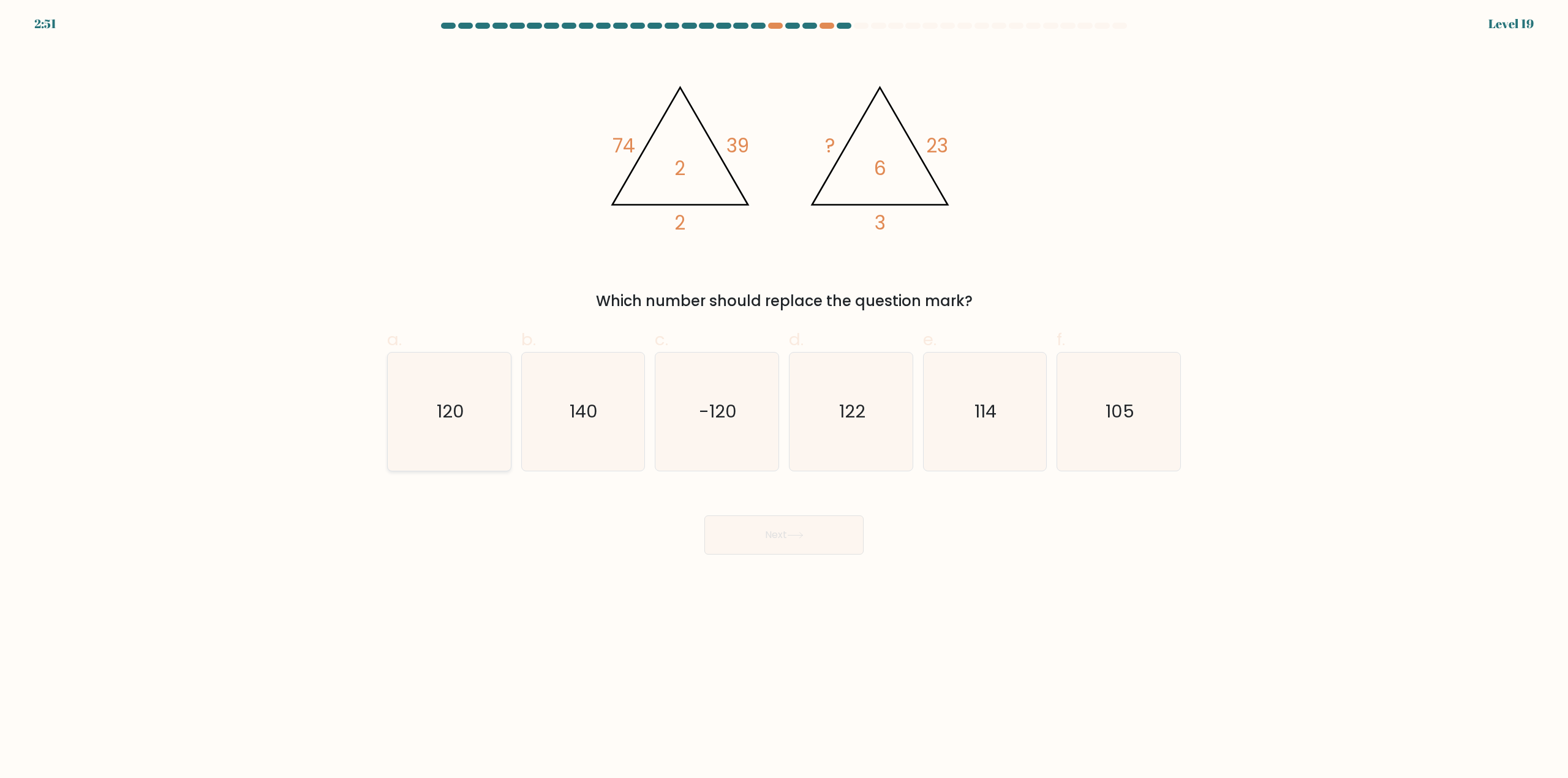
click at [461, 418] on text "120" at bounding box center [450, 412] width 28 height 25
click at [784, 397] on input "a. 120" at bounding box center [784, 393] width 1 height 8
radio input "true"
click at [802, 534] on icon at bounding box center [795, 535] width 17 height 7
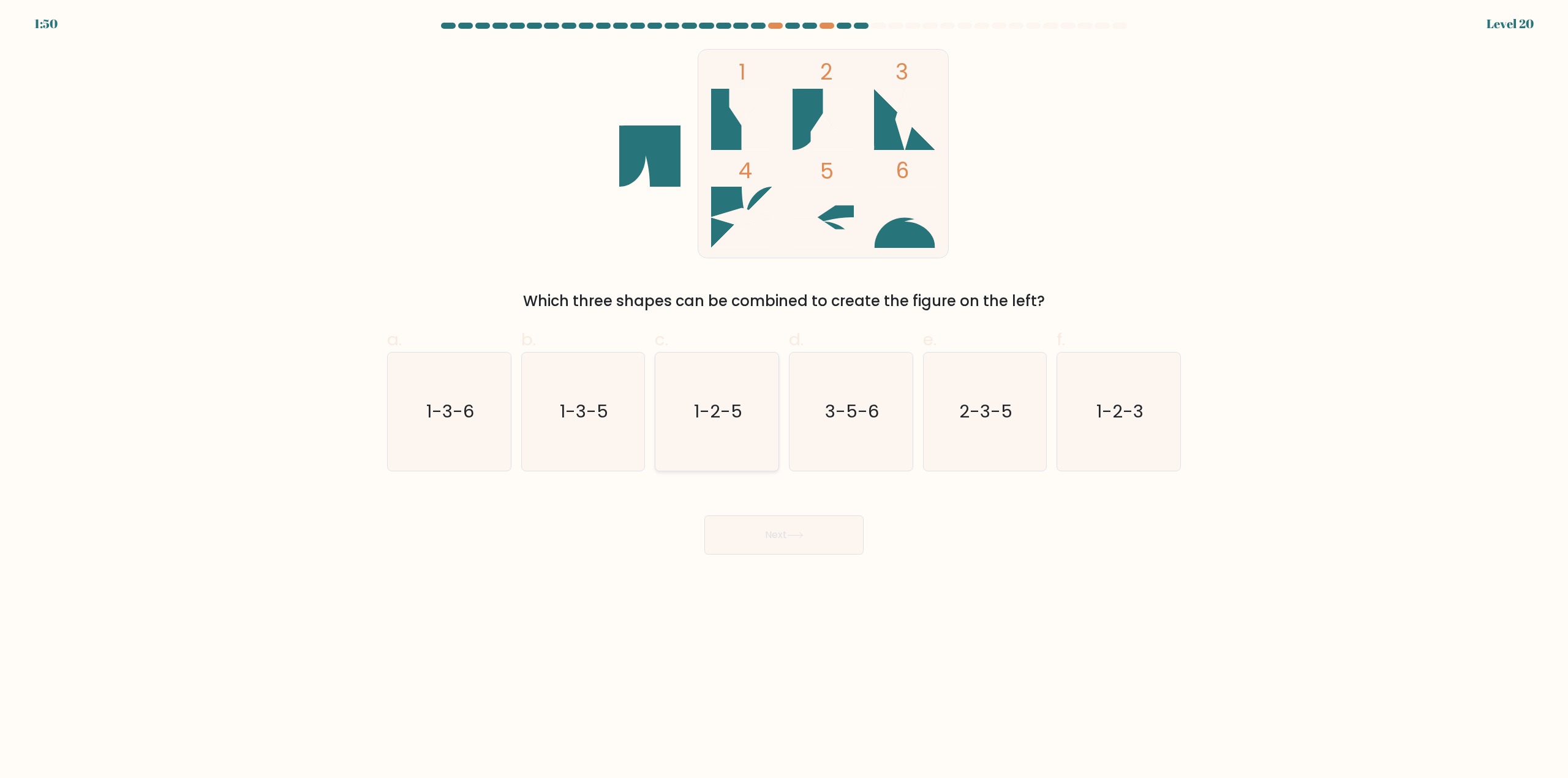
click at [703, 410] on text "1-2-5" at bounding box center [718, 412] width 49 height 25
click at [784, 397] on input "c. 1-2-5" at bounding box center [784, 393] width 1 height 8
radio input "true"
click at [846, 526] on button "Next" at bounding box center [784, 535] width 159 height 39
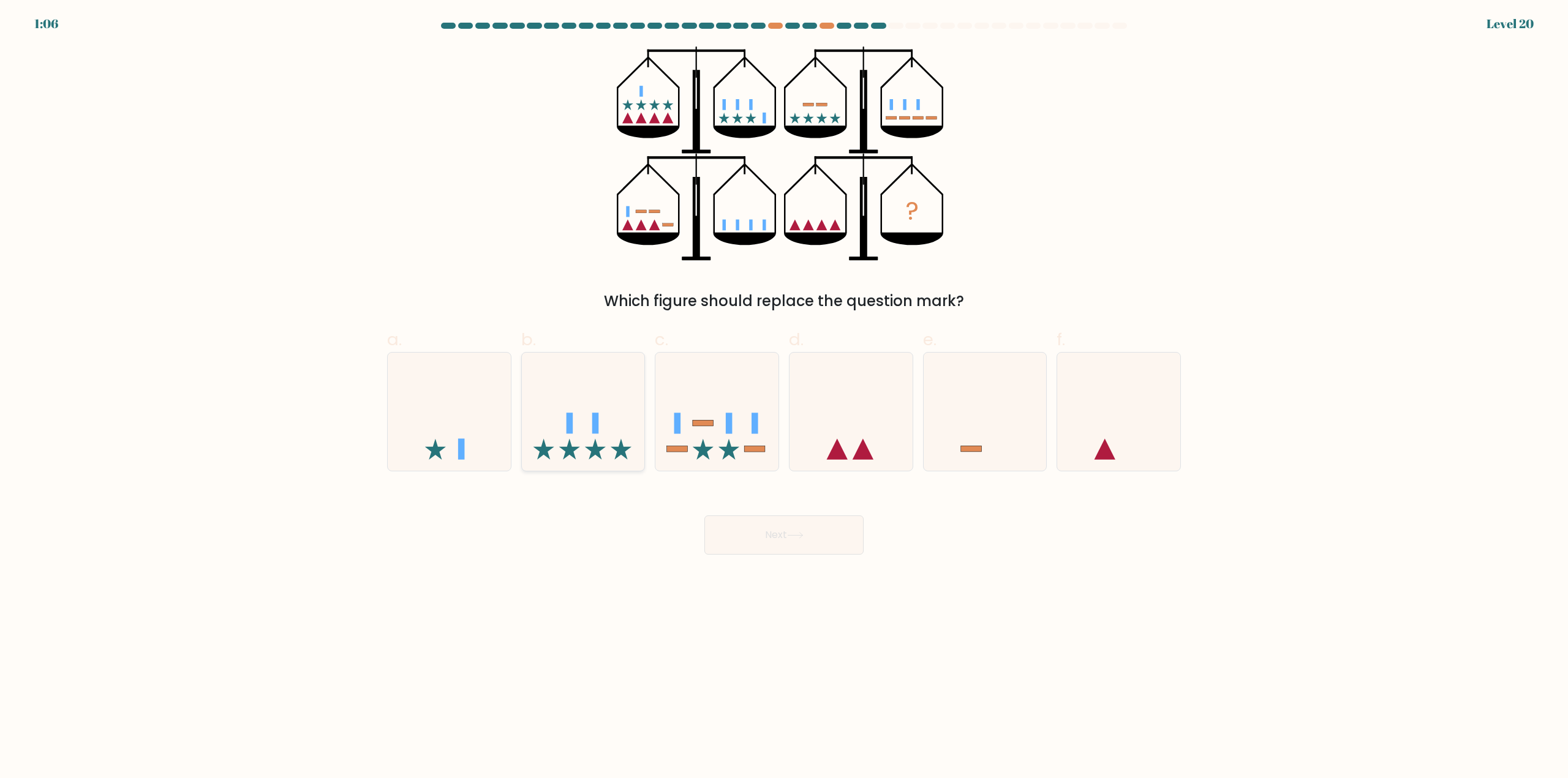
click at [599, 453] on icon at bounding box center [595, 449] width 21 height 21
click at [784, 397] on input "b." at bounding box center [784, 393] width 1 height 8
radio input "true"
click at [759, 451] on rect at bounding box center [755, 449] width 21 height 6
click at [784, 397] on input "c." at bounding box center [784, 393] width 1 height 8
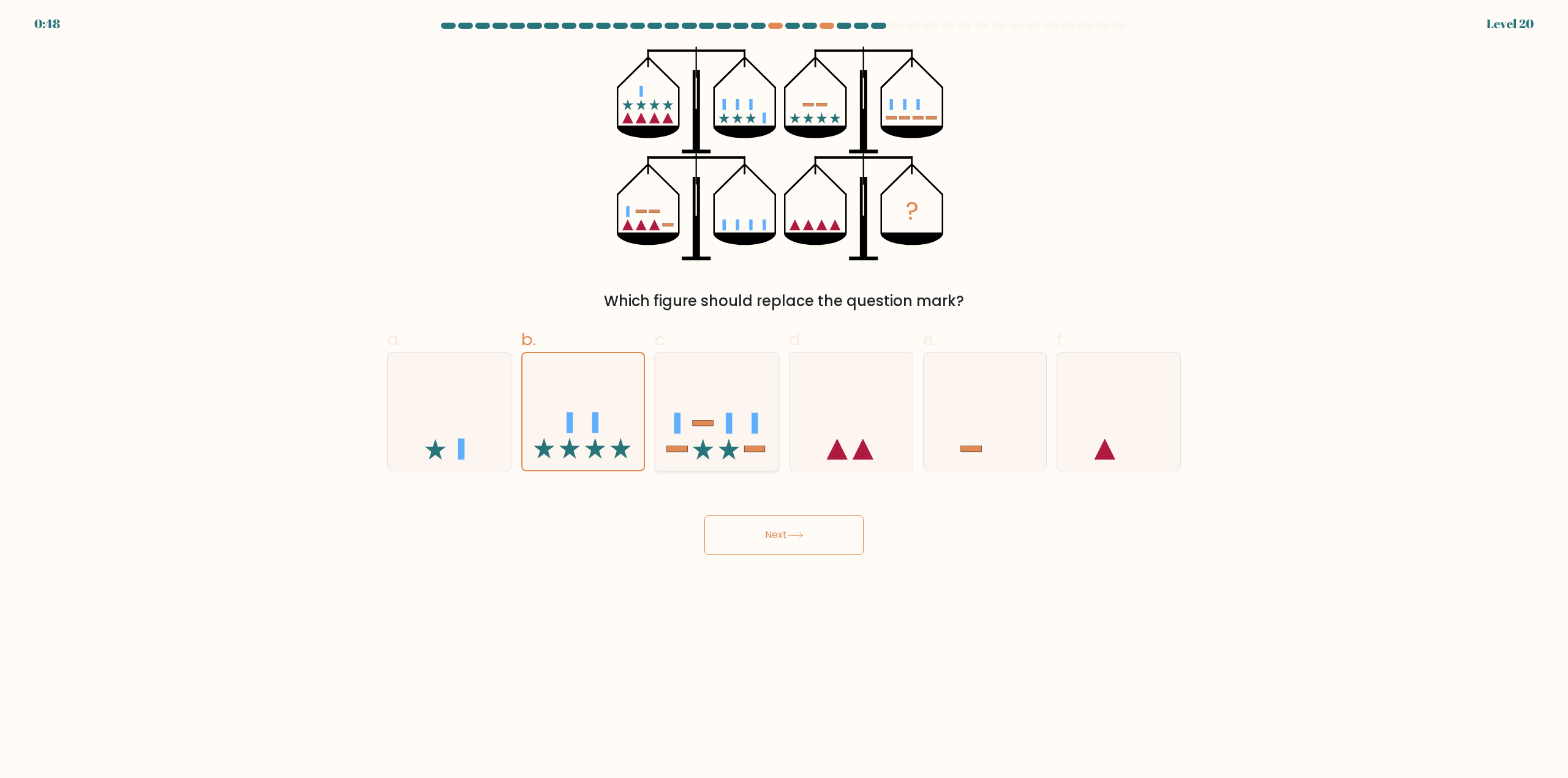
radio input "true"
click at [789, 534] on button "Next" at bounding box center [784, 535] width 159 height 39
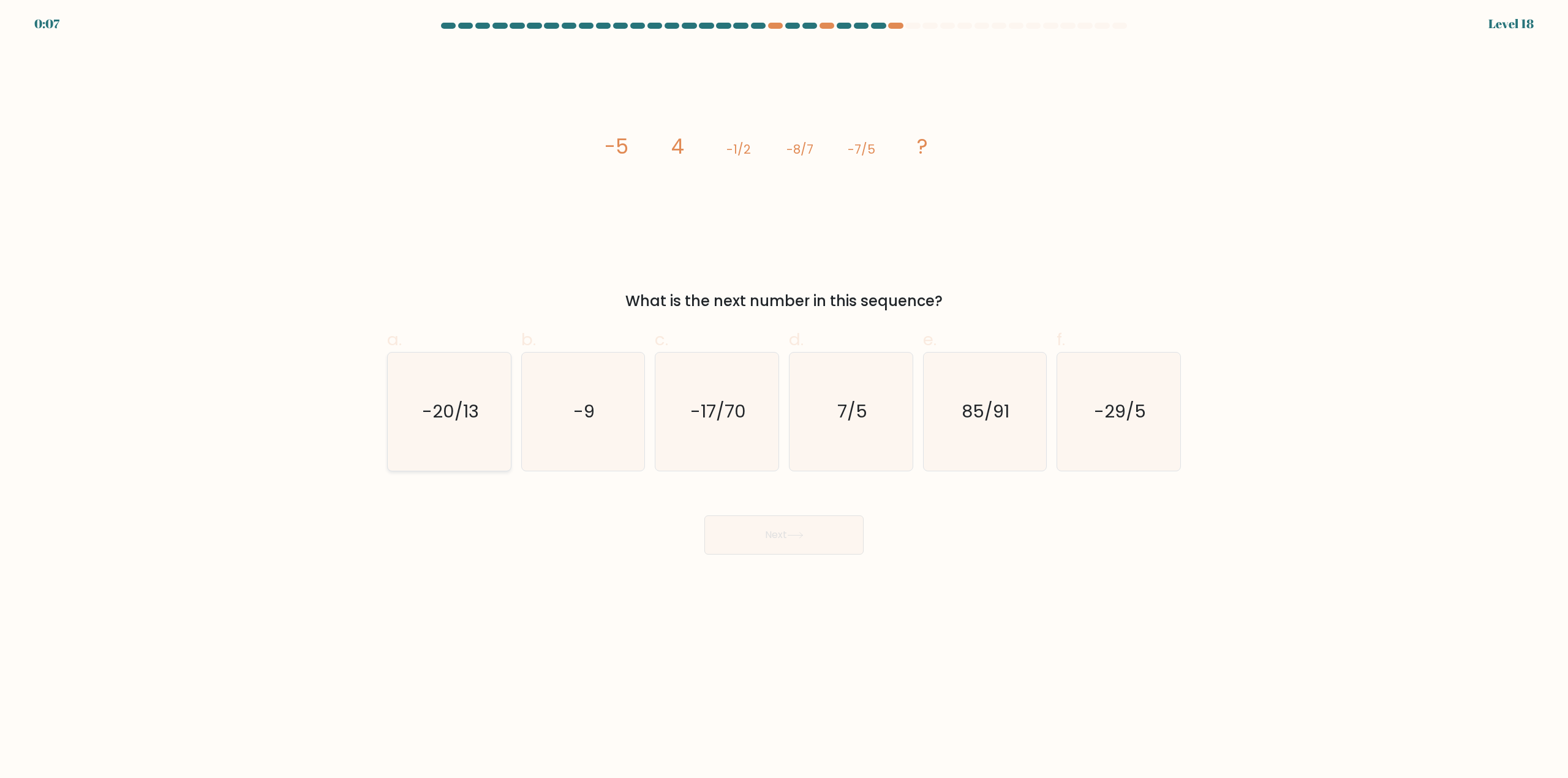
drag, startPoint x: 450, startPoint y: 408, endPoint x: 744, endPoint y: 531, distance: 318.7
click at [451, 408] on text "-20/13" at bounding box center [450, 412] width 57 height 25
click at [784, 397] on input "a. -20/13" at bounding box center [784, 393] width 1 height 8
radio input "true"
click at [794, 532] on icon at bounding box center [795, 535] width 17 height 7
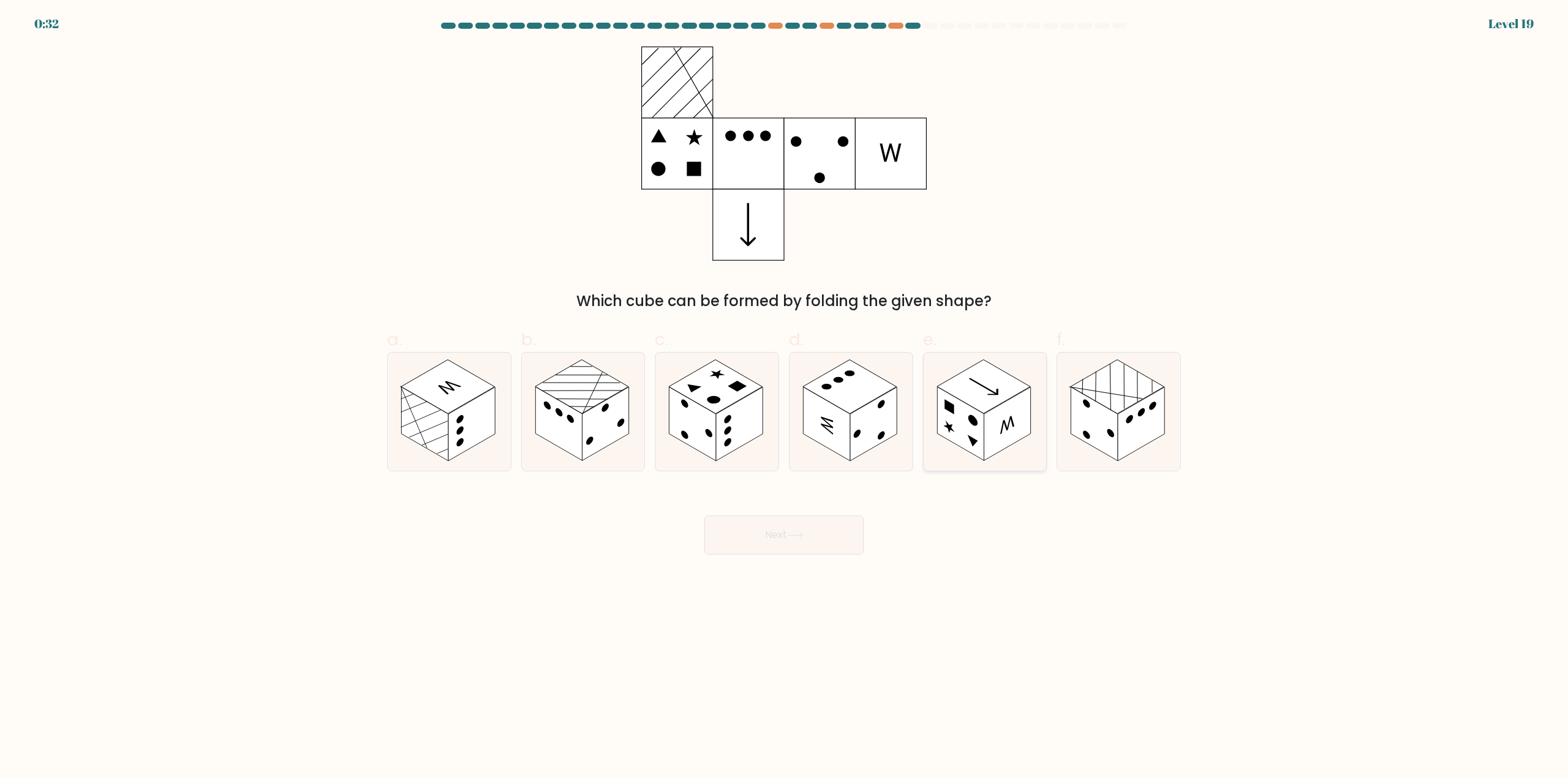
click at [998, 427] on rect at bounding box center [1007, 424] width 47 height 74
click at [784, 397] on input "e." at bounding box center [784, 393] width 1 height 8
radio input "true"
click at [760, 518] on button "Next" at bounding box center [784, 535] width 159 height 39
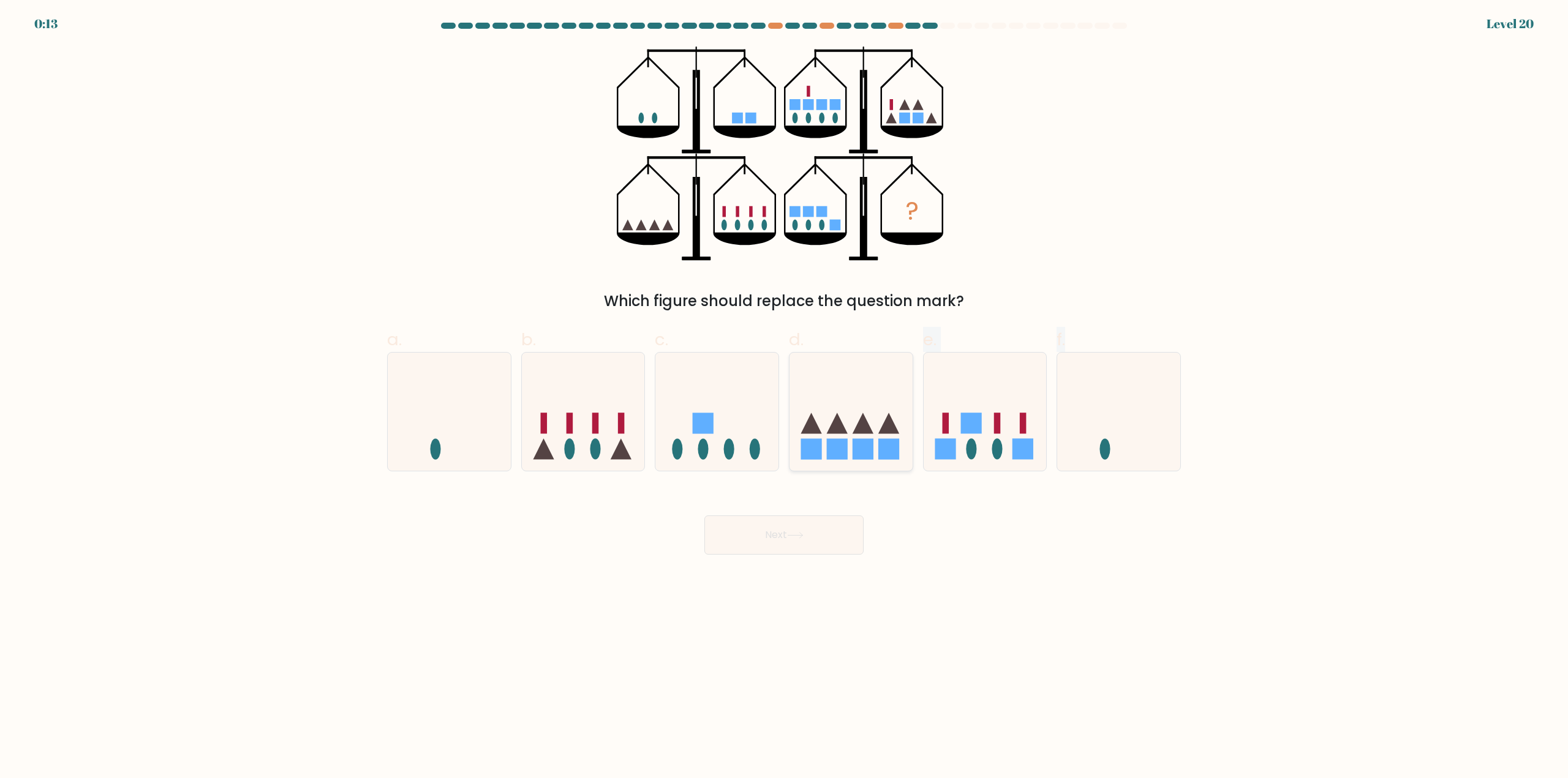
click at [861, 471] on form at bounding box center [784, 289] width 1568 height 532
click at [867, 439] on rect at bounding box center [863, 449] width 21 height 21
click at [784, 397] on input "d." at bounding box center [784, 393] width 1 height 8
radio input "true"
click at [842, 526] on button "Next" at bounding box center [784, 535] width 159 height 39
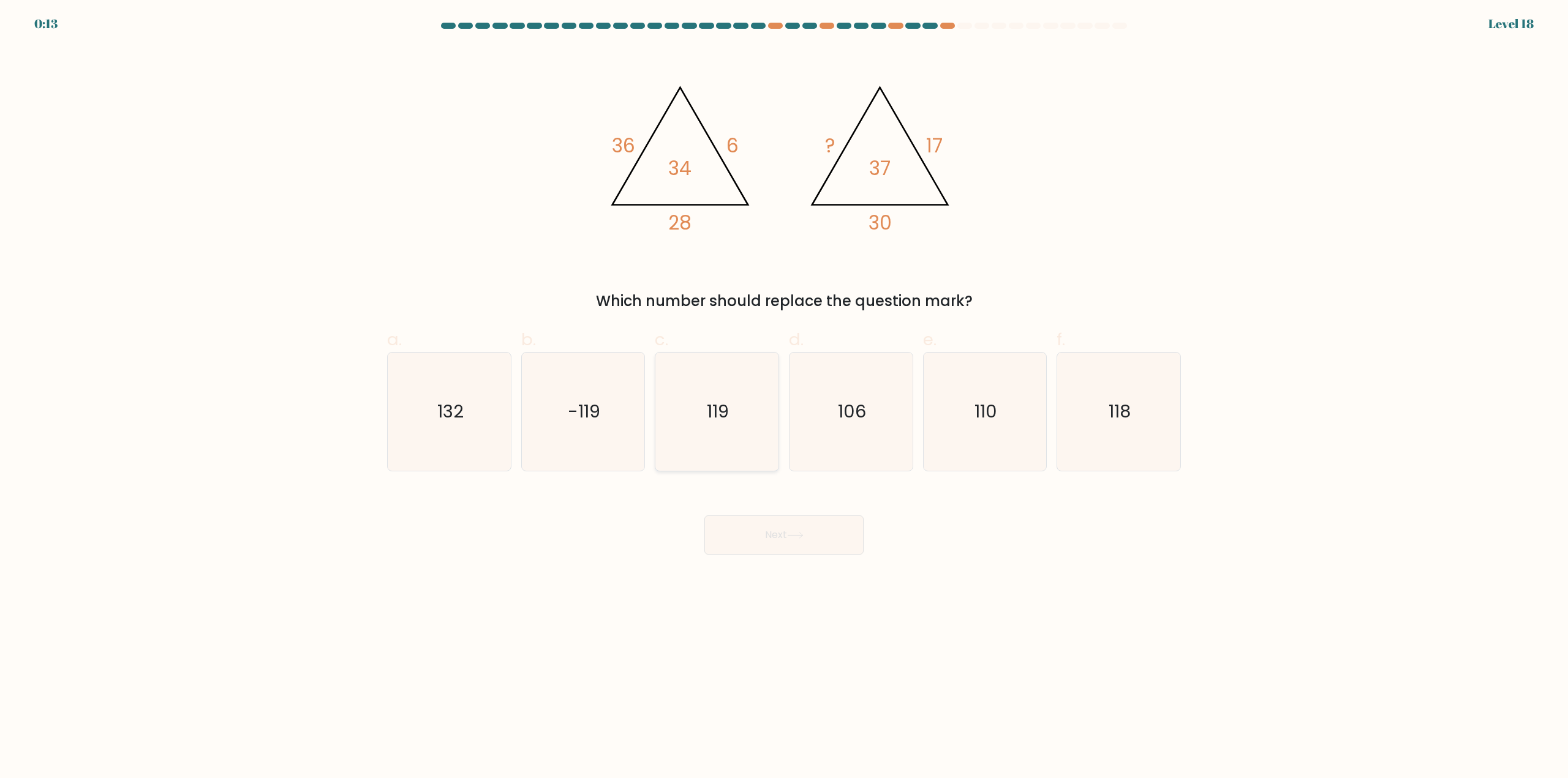
click at [727, 432] on icon "119" at bounding box center [717, 411] width 118 height 118
click at [784, 397] on input "c. 119" at bounding box center [784, 393] width 1 height 8
radio input "true"
click at [816, 531] on button "Next" at bounding box center [784, 535] width 159 height 39
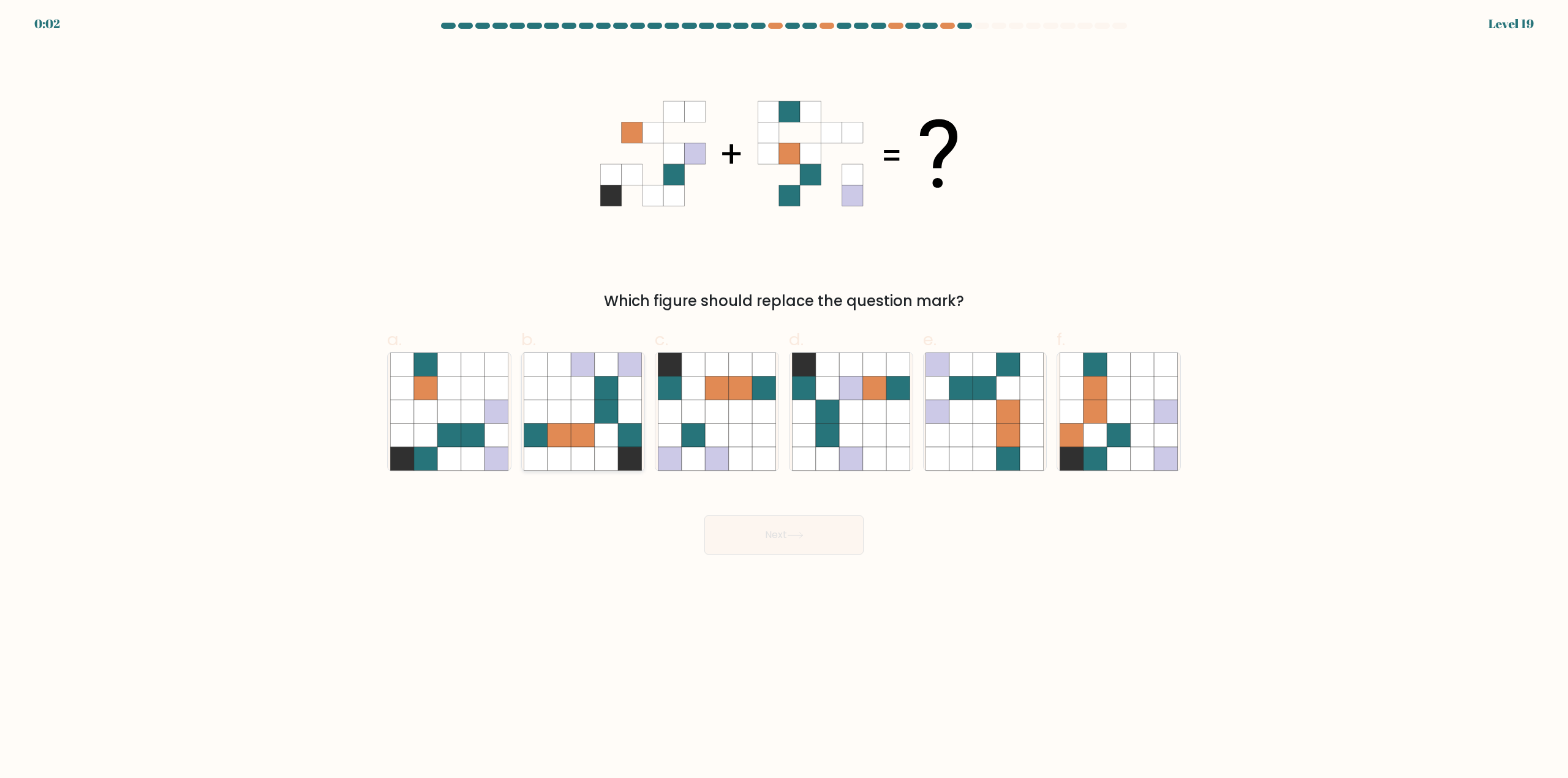
click at [601, 414] on icon at bounding box center [606, 412] width 23 height 23
click at [784, 397] on input "b." at bounding box center [784, 393] width 1 height 8
radio input "true"
click at [791, 538] on icon at bounding box center [795, 535] width 17 height 7
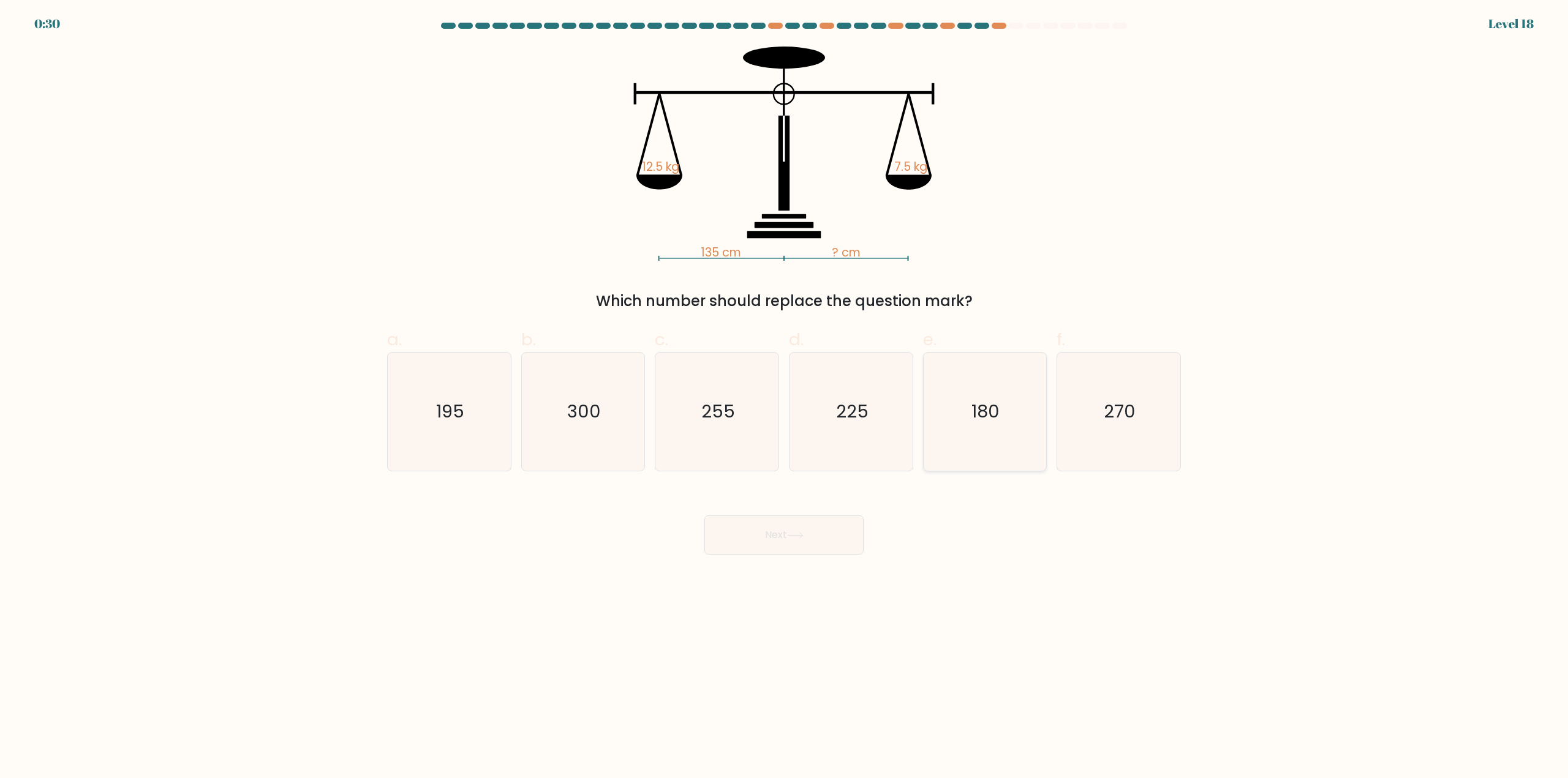
click at [997, 423] on text "180" at bounding box center [986, 412] width 28 height 25
click at [784, 397] on input "e. 180" at bounding box center [784, 393] width 1 height 8
radio input "true"
drag, startPoint x: 827, startPoint y: 422, endPoint x: 829, endPoint y: 440, distance: 18.1
click at [826, 422] on icon "225" at bounding box center [851, 411] width 118 height 118
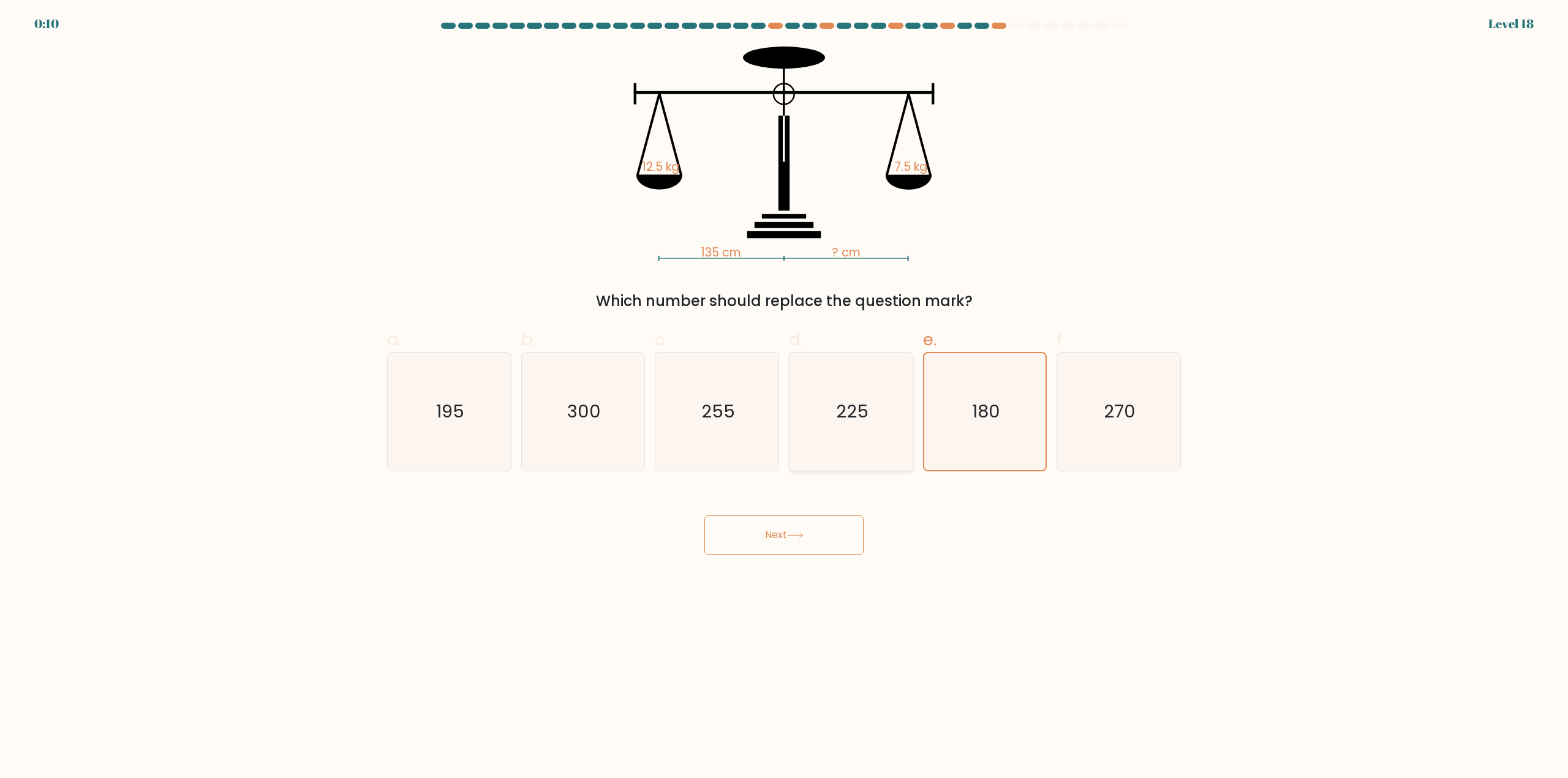
click at [784, 397] on input "d. 225" at bounding box center [784, 393] width 1 height 8
radio input "true"
click at [764, 544] on button "Next" at bounding box center [784, 535] width 159 height 39
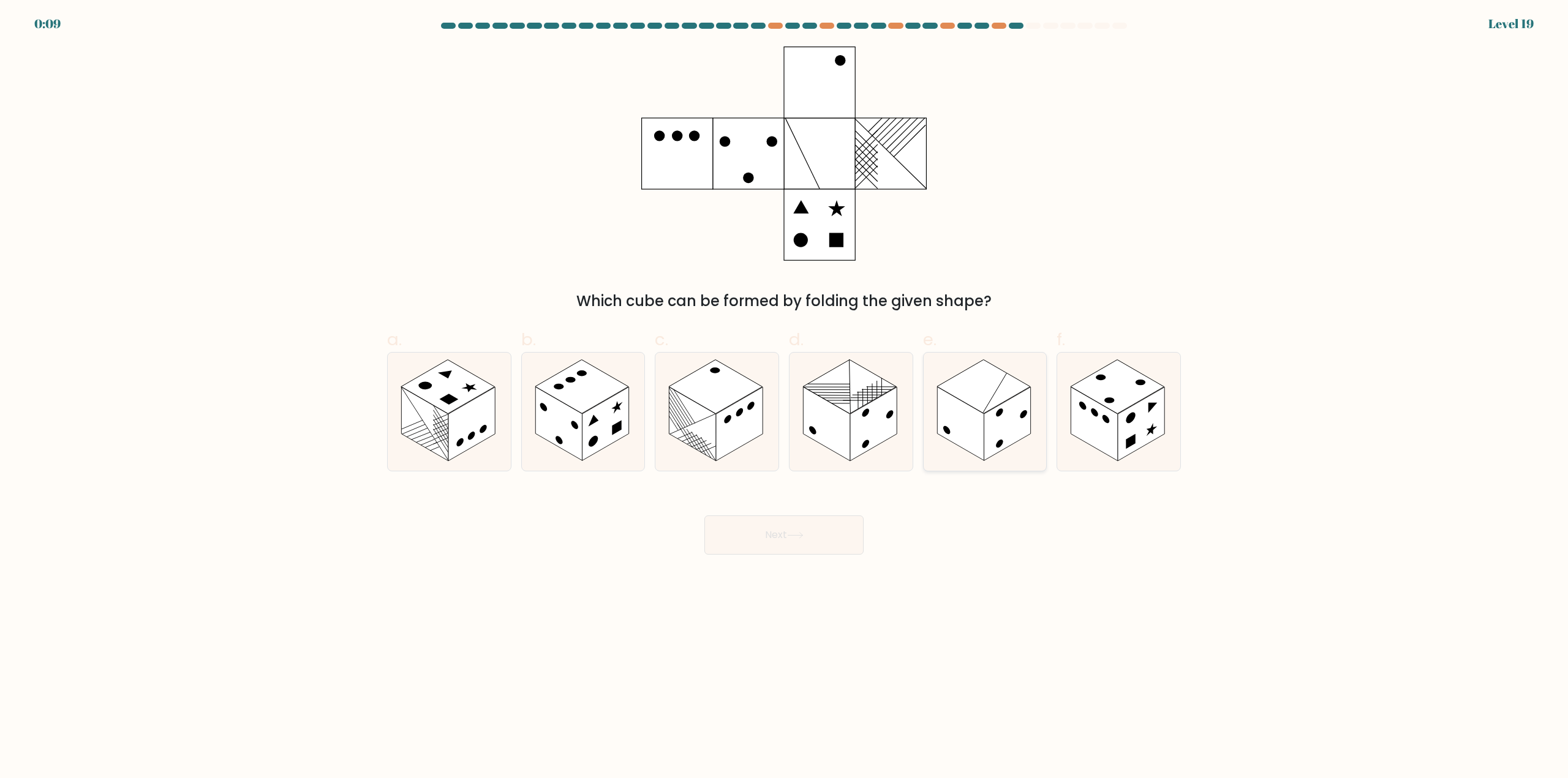
click at [996, 411] on rect at bounding box center [1007, 424] width 47 height 74
click at [784, 397] on input "e." at bounding box center [784, 393] width 1 height 8
radio input "true"
click at [814, 540] on button "Next" at bounding box center [784, 535] width 159 height 39
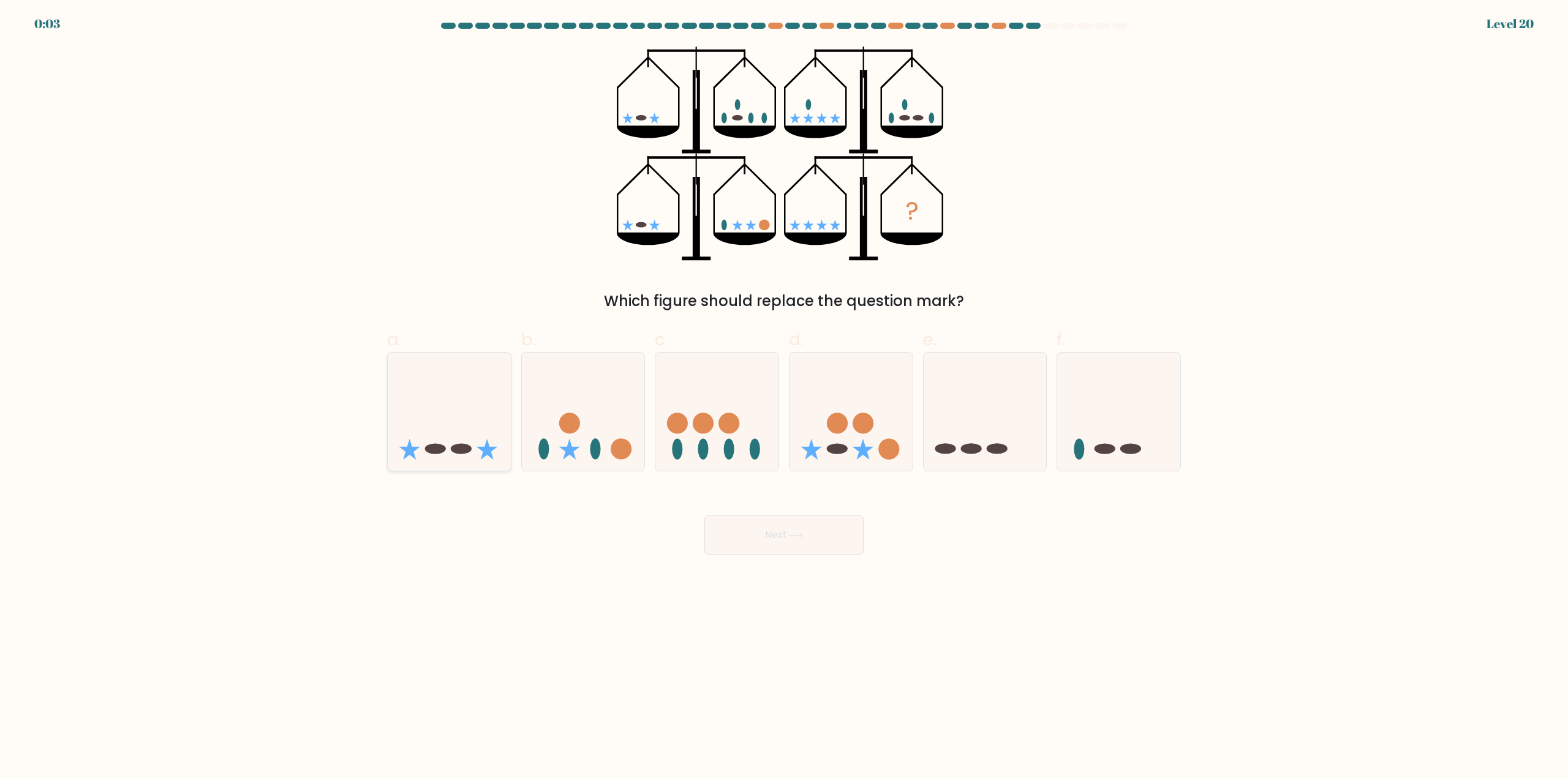
click at [477, 449] on icon at bounding box center [449, 412] width 123 height 102
click at [784, 397] on input "a." at bounding box center [784, 393] width 1 height 8
radio input "true"
click at [753, 532] on button "Next" at bounding box center [784, 535] width 159 height 39
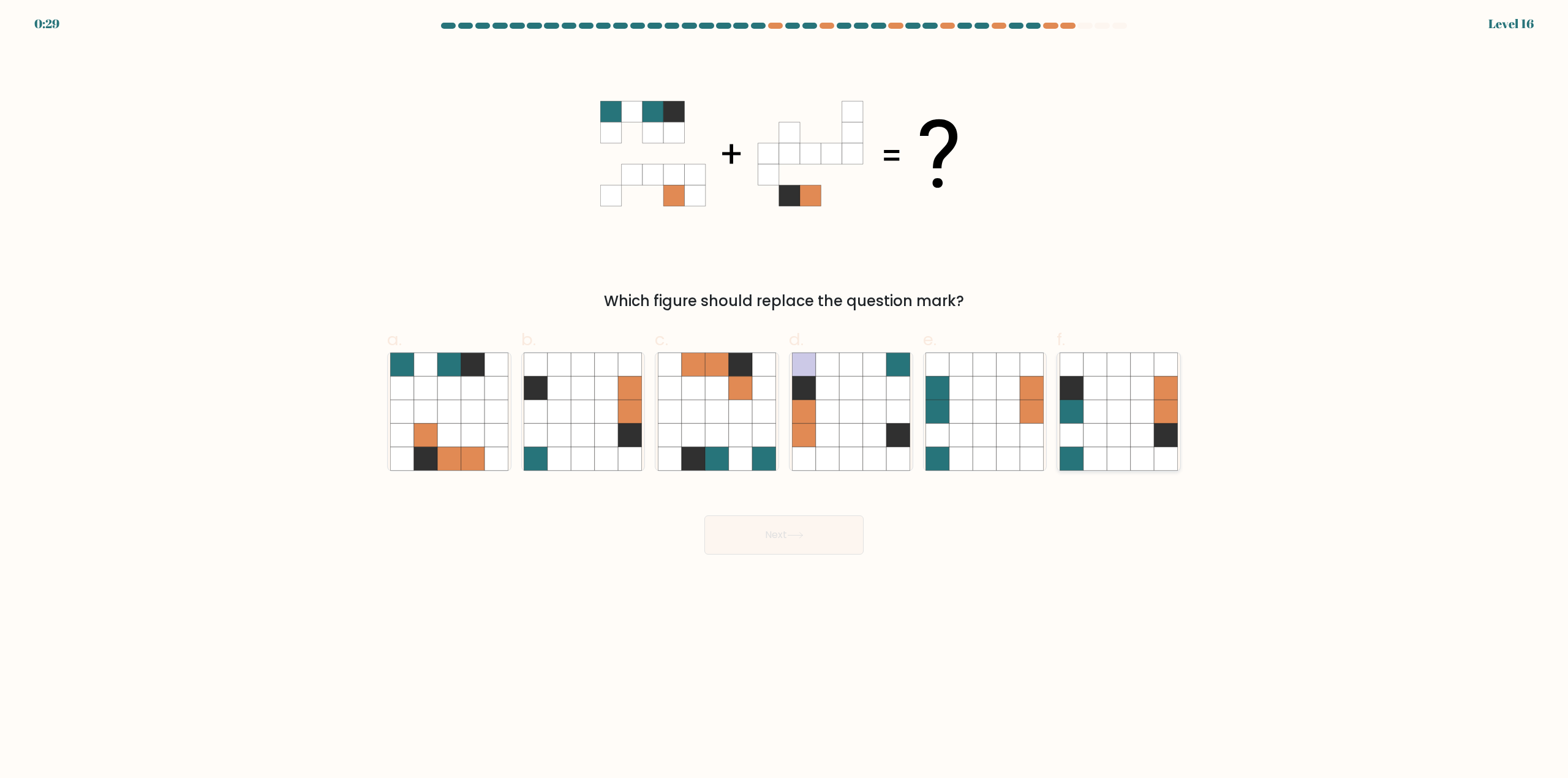
click at [1147, 411] on icon at bounding box center [1142, 412] width 23 height 23
click at [784, 397] on input "f." at bounding box center [784, 393] width 1 height 8
radio input "true"
click at [813, 545] on button "Next" at bounding box center [784, 535] width 159 height 39
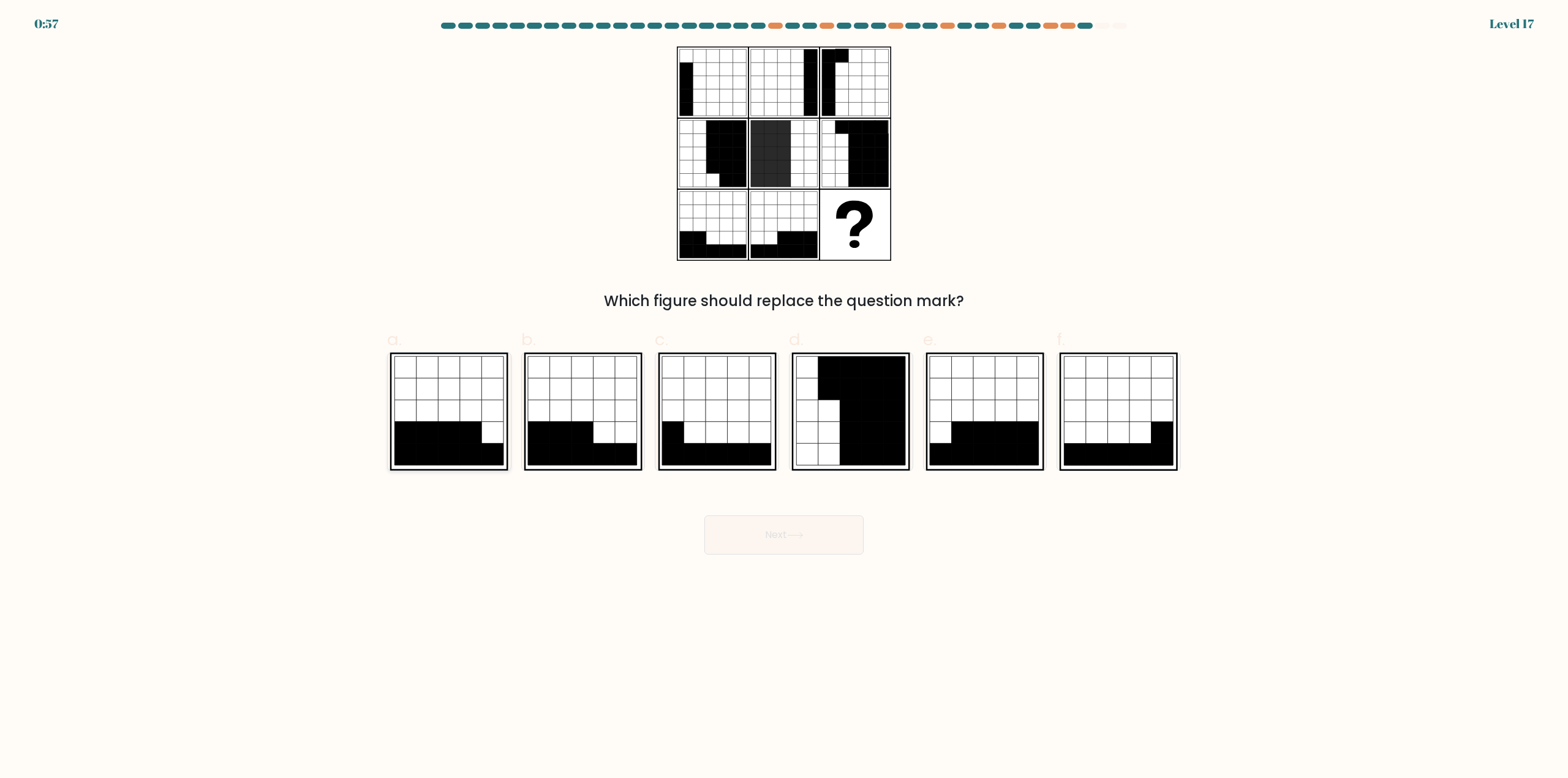
click at [451, 445] on icon at bounding box center [450, 455] width 22 height 22
click at [784, 397] on input "a." at bounding box center [784, 393] width 1 height 8
radio input "true"
click at [792, 543] on button "Next" at bounding box center [784, 535] width 159 height 39
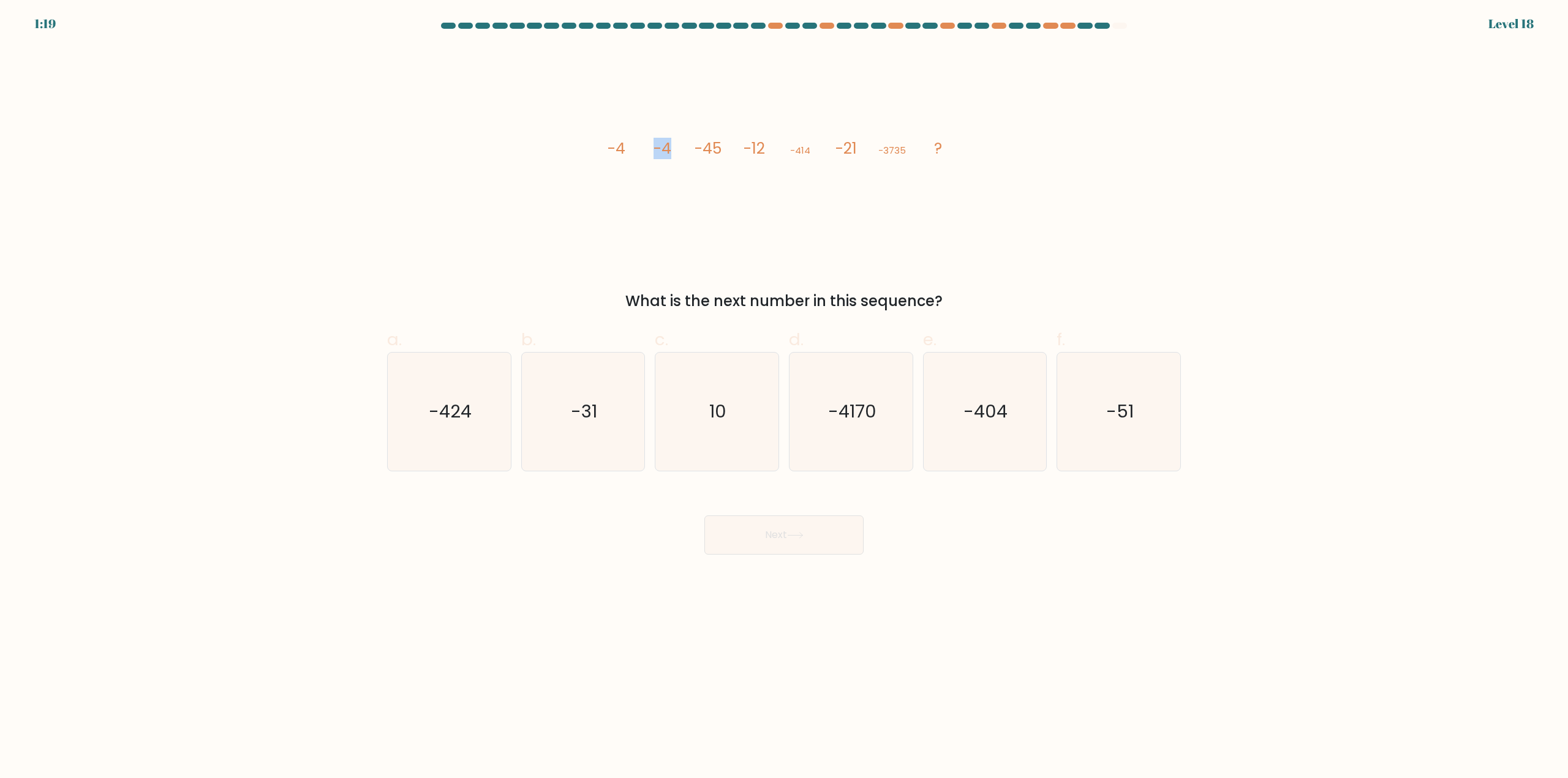
drag, startPoint x: 652, startPoint y: 146, endPoint x: 688, endPoint y: 144, distance: 36.1
click at [688, 144] on icon "image/svg+xml -4 -4 -45 -12 -414 -21 -3735 ?" at bounding box center [784, 154] width 367 height 214
drag, startPoint x: 744, startPoint y: 146, endPoint x: 763, endPoint y: 145, distance: 19.0
click at [763, 145] on tspan "-12" at bounding box center [754, 148] width 21 height 21
drag, startPoint x: 839, startPoint y: 143, endPoint x: 857, endPoint y: 143, distance: 18.0
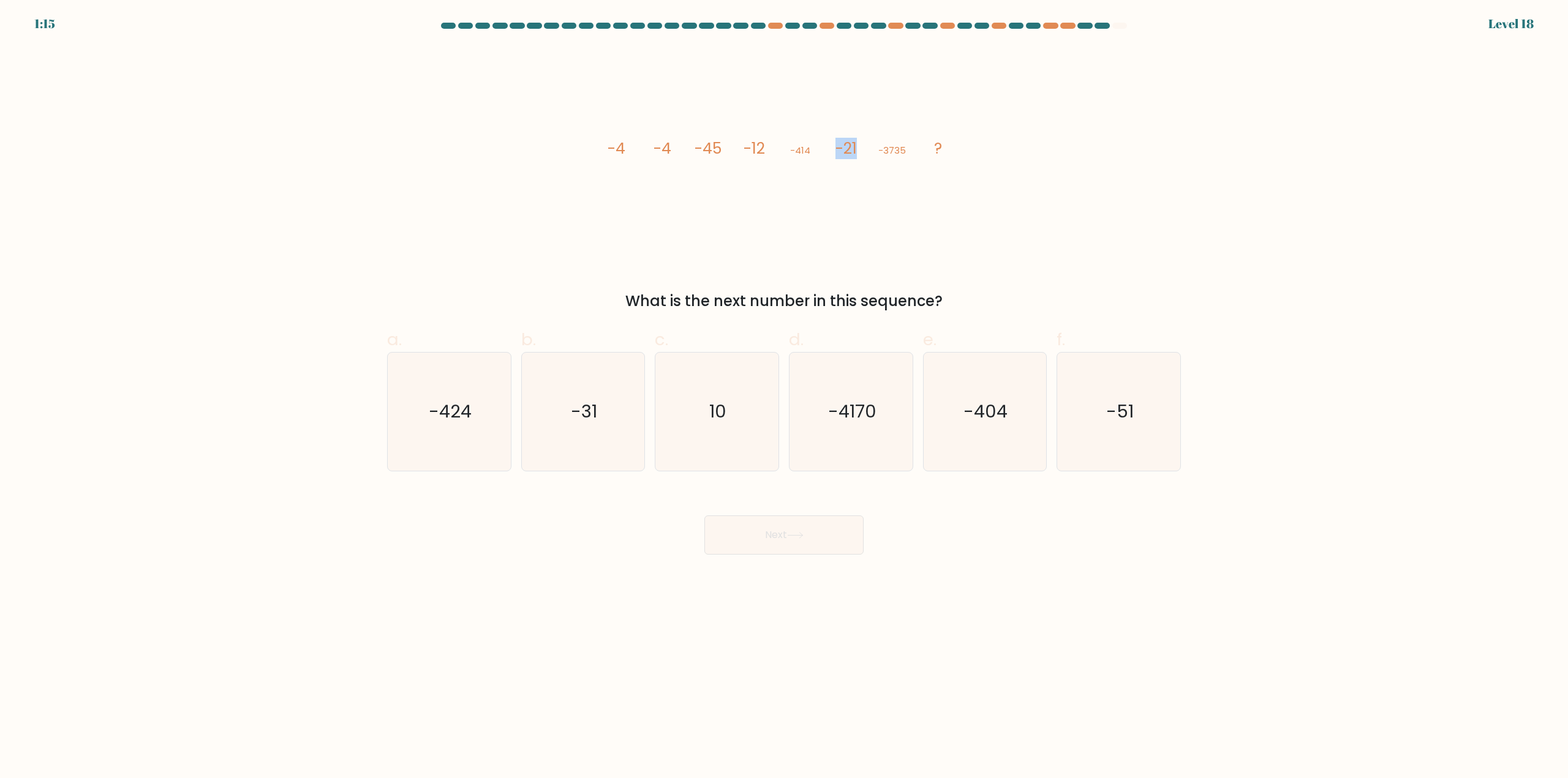
click at [857, 143] on icon "image/svg+xml -4 -4 -45 -12 -414 -21 -3735 ?" at bounding box center [784, 154] width 367 height 214
click at [1041, 157] on div "image/svg+xml -4 -4 -45 -12 -414 -21 -3735 ? What is the next number in this se…" at bounding box center [784, 179] width 808 height 266
click at [620, 400] on icon "-31" at bounding box center [583, 411] width 118 height 118
click at [784, 397] on input "b. -31" at bounding box center [784, 393] width 1 height 8
radio input "true"
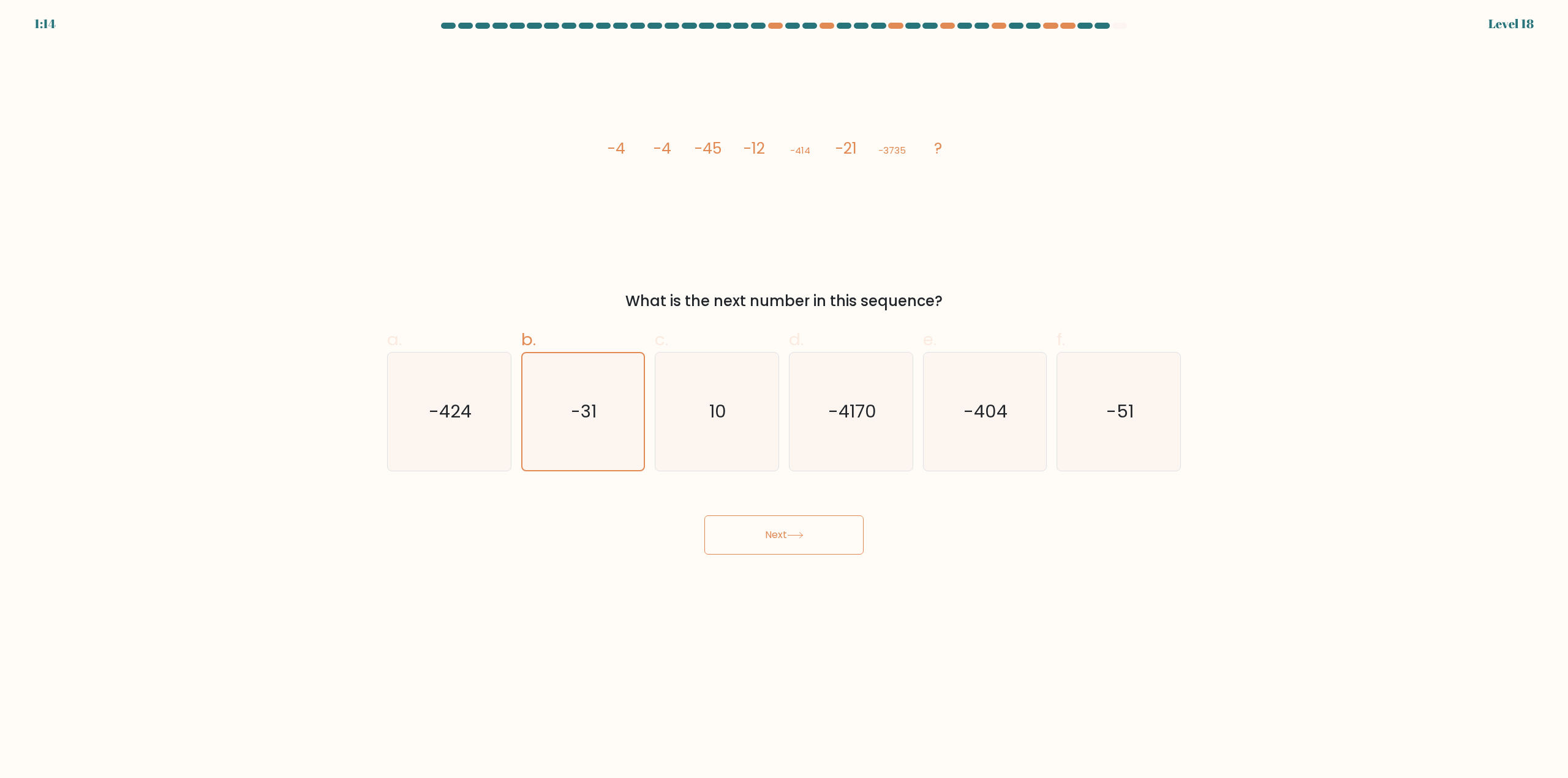
click at [818, 518] on button "Next" at bounding box center [784, 535] width 159 height 39
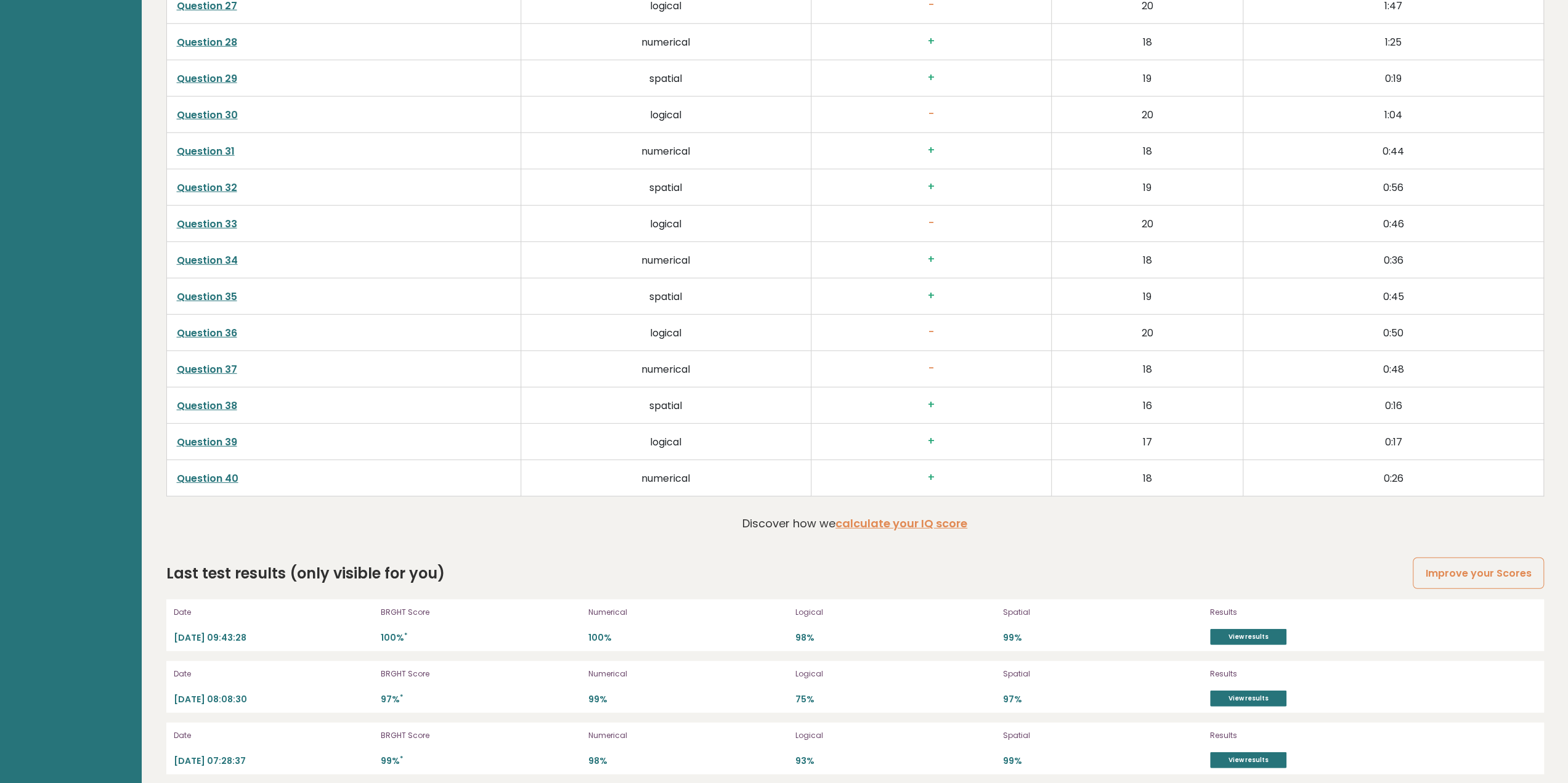
scroll to position [2628, 0]
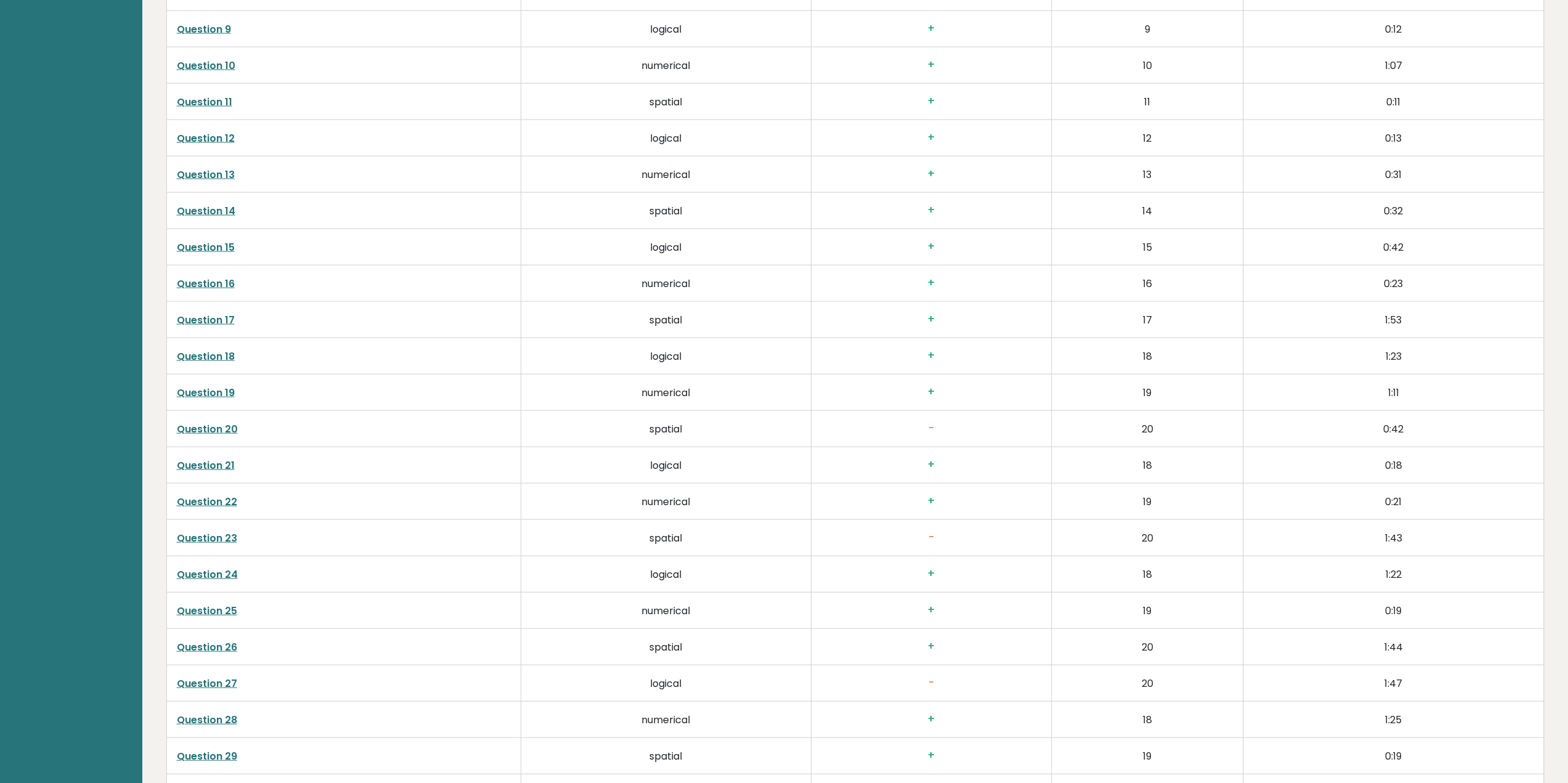
click at [207, 422] on link "Question 20" at bounding box center [207, 429] width 61 height 14
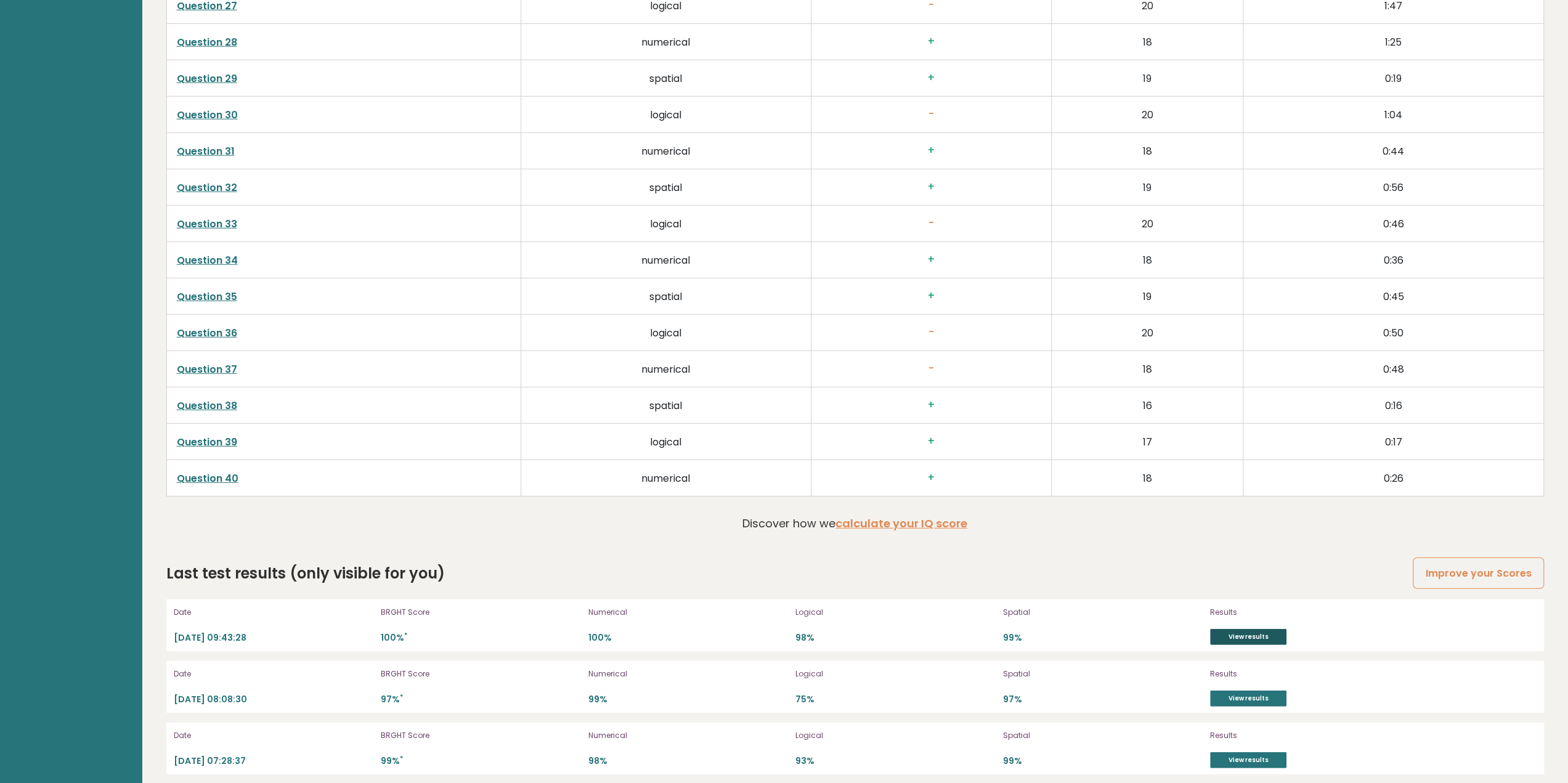
click at [1215, 629] on link "View results" at bounding box center [1248, 637] width 77 height 16
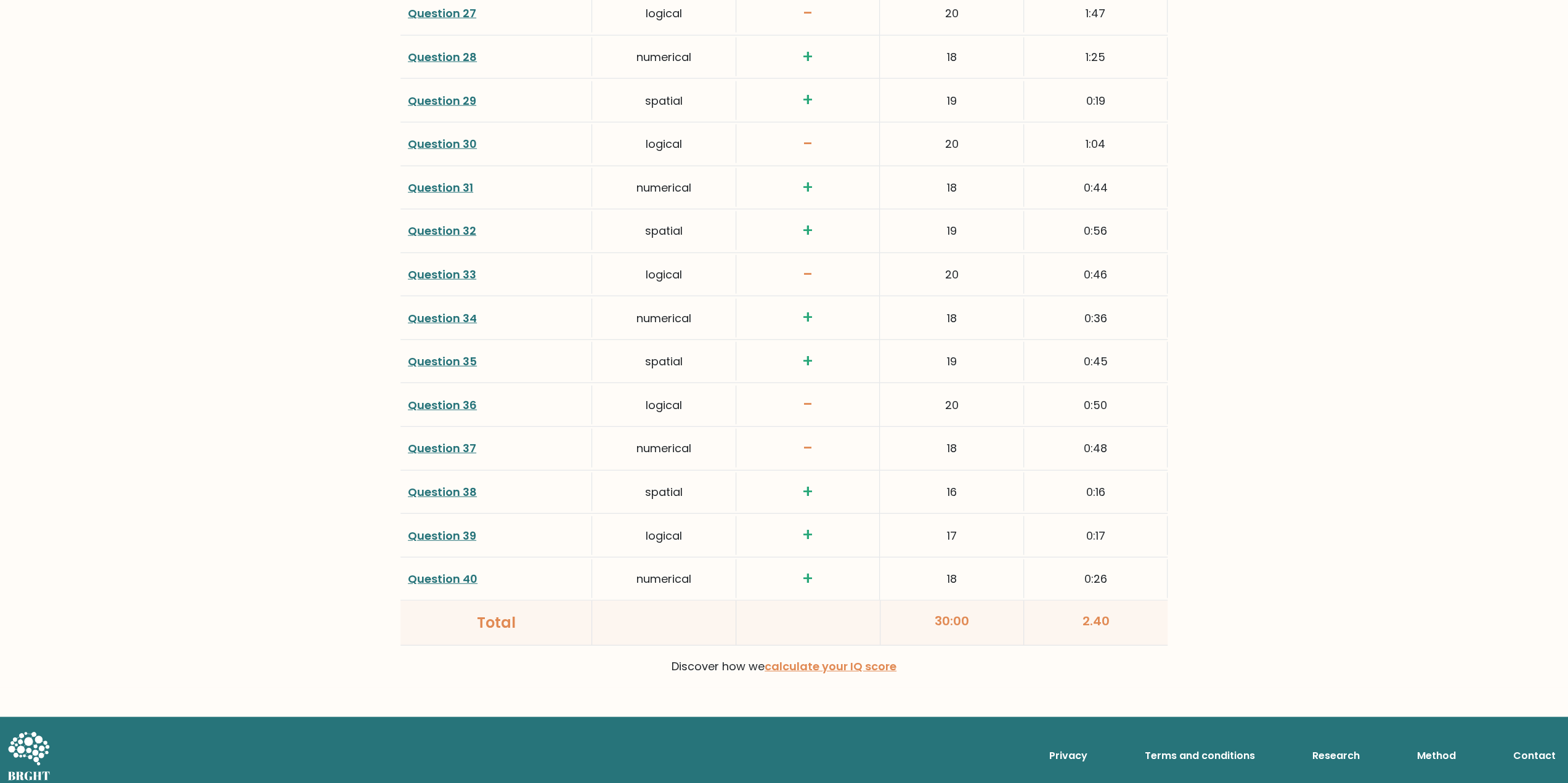
scroll to position [2247, 0]
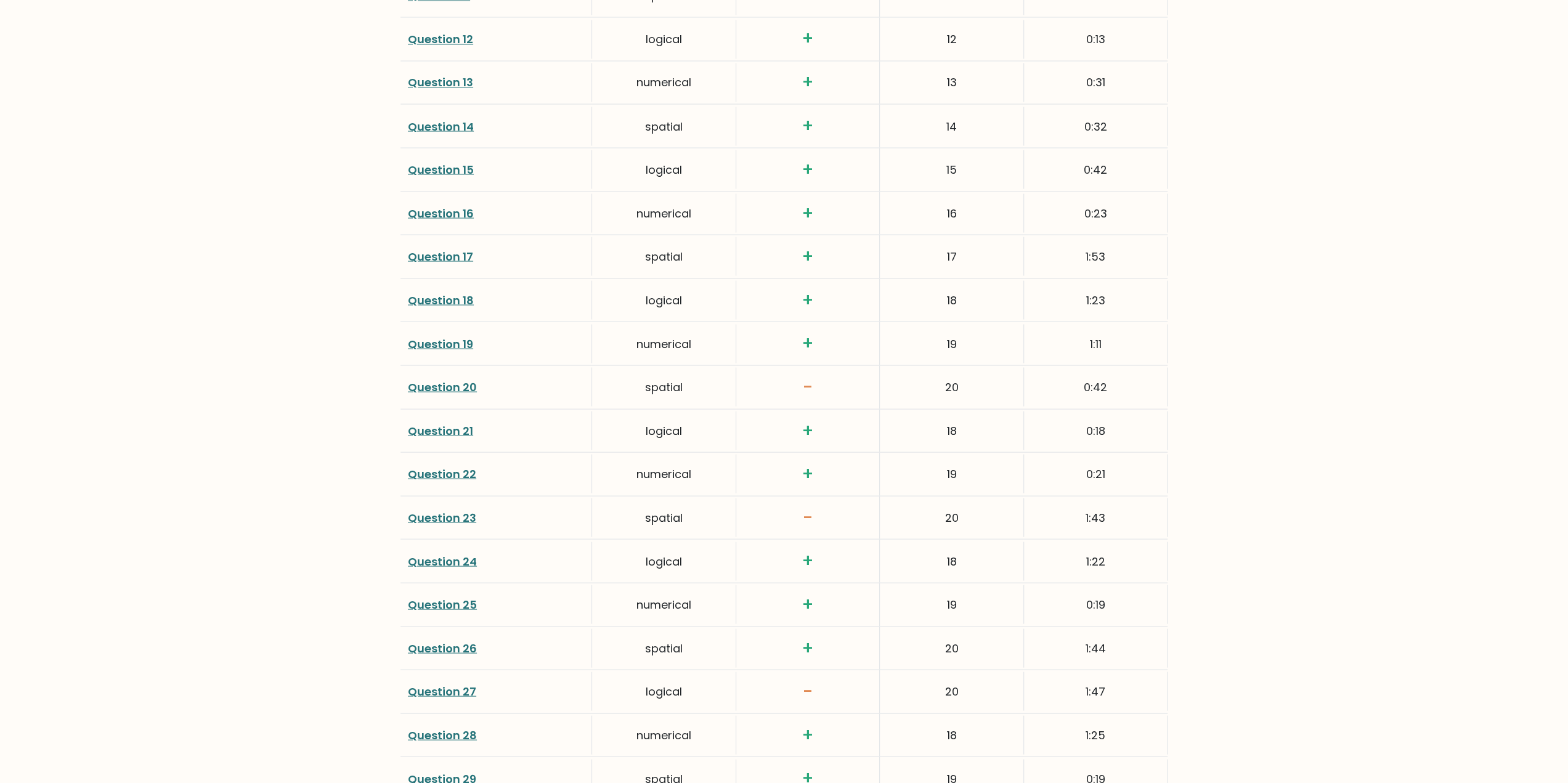
click at [454, 383] on link "Question 20" at bounding box center [442, 386] width 69 height 15
click at [447, 510] on link "Question 23" at bounding box center [442, 517] width 69 height 15
click at [457, 684] on link "Question 27" at bounding box center [442, 691] width 69 height 15
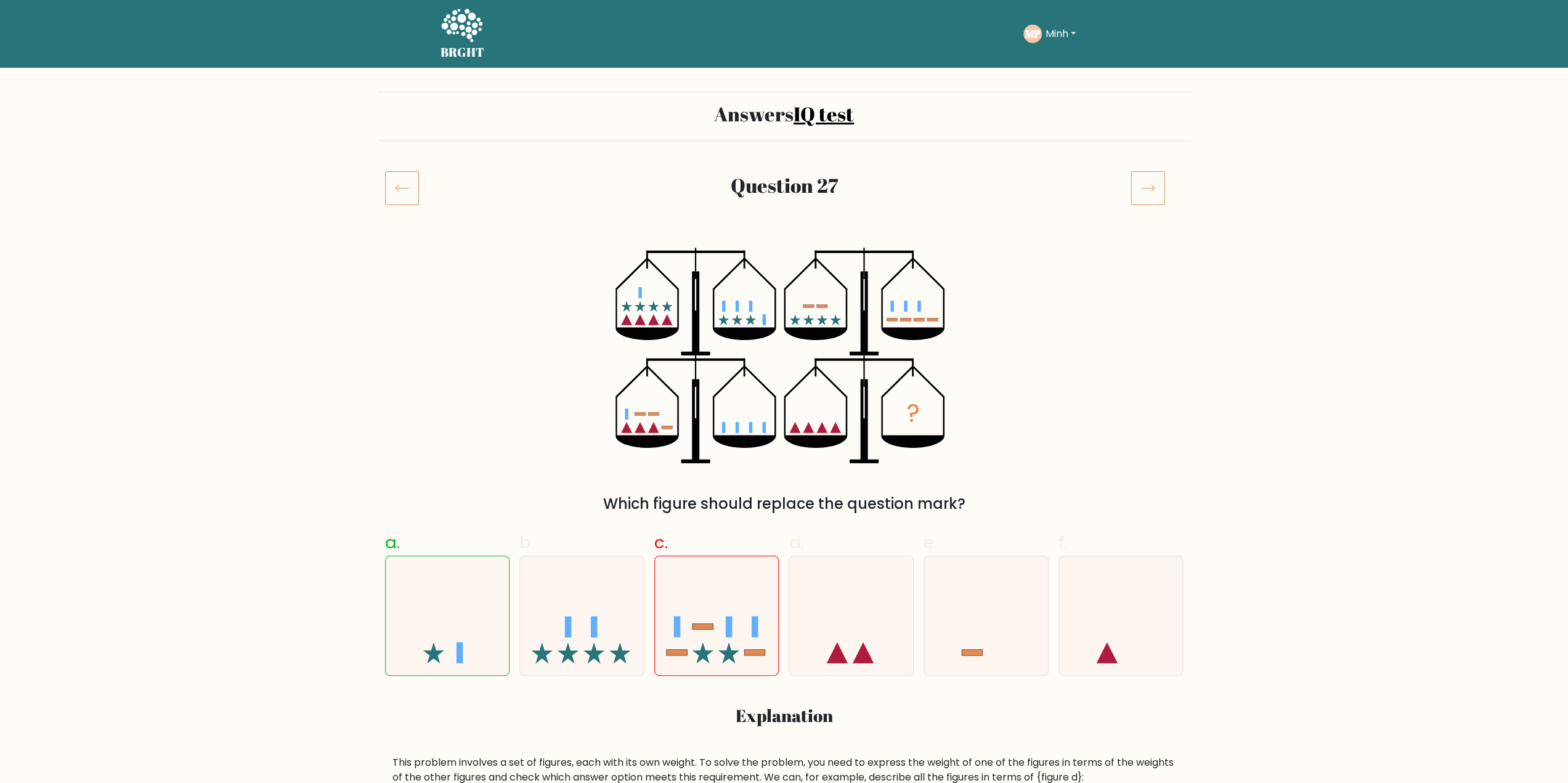
scroll to position [678, 0]
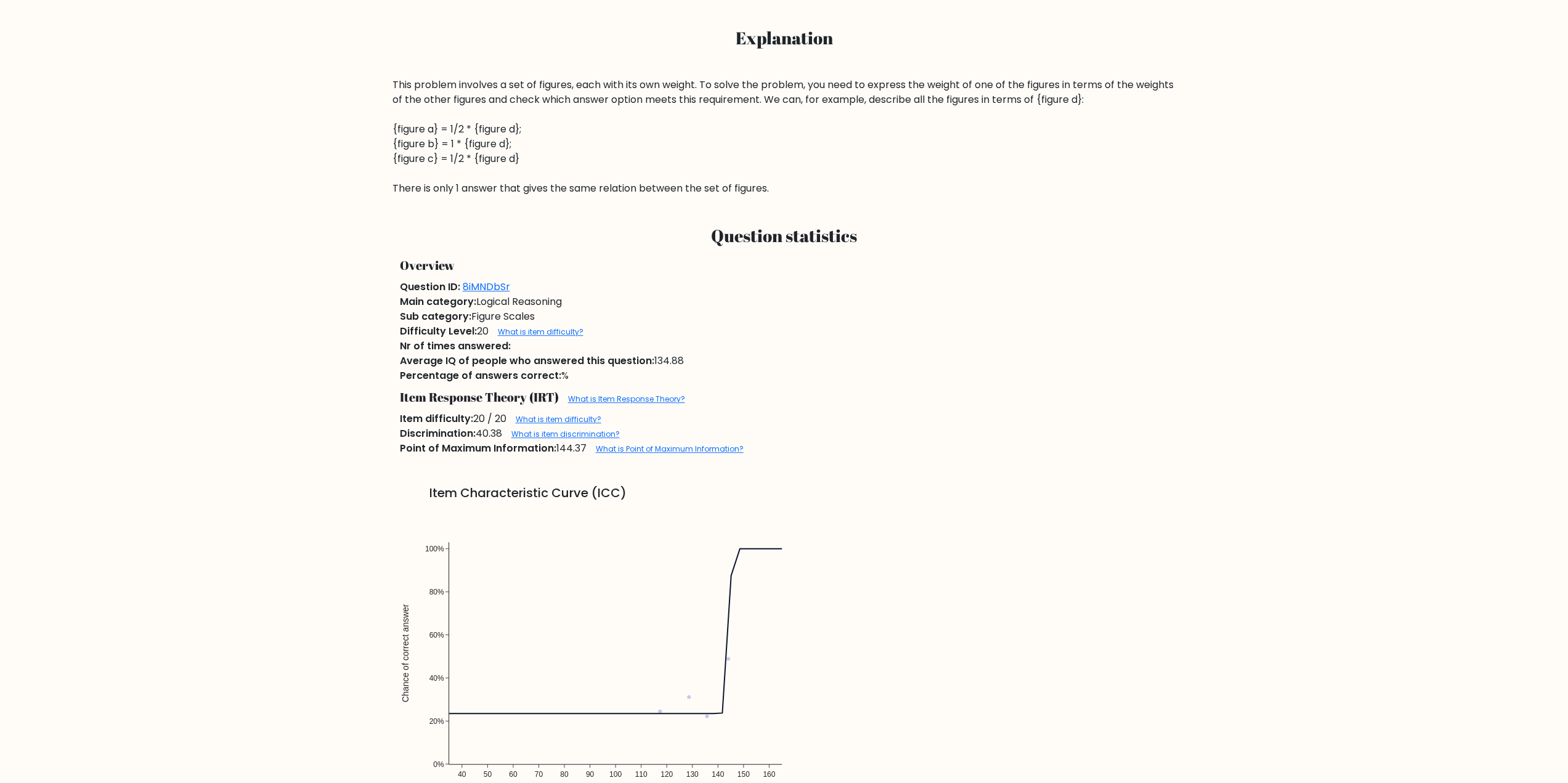
click at [1111, 98] on div "This problem involves a set of figures, each with its own weight. To solve the …" at bounding box center [784, 137] width 783 height 118
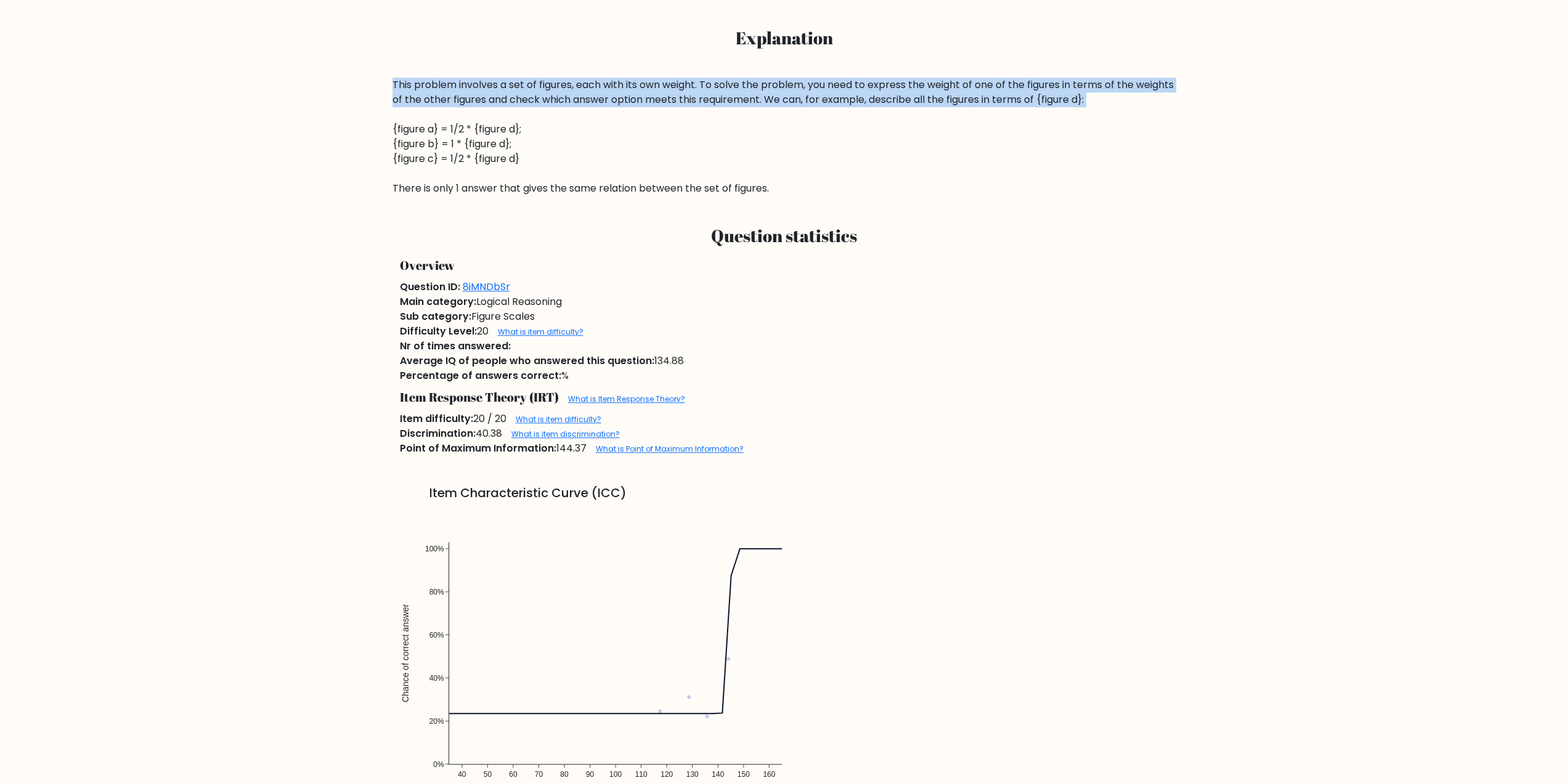
click at [1111, 98] on div "This problem involves a set of figures, each with its own weight. To solve the …" at bounding box center [784, 137] width 783 height 118
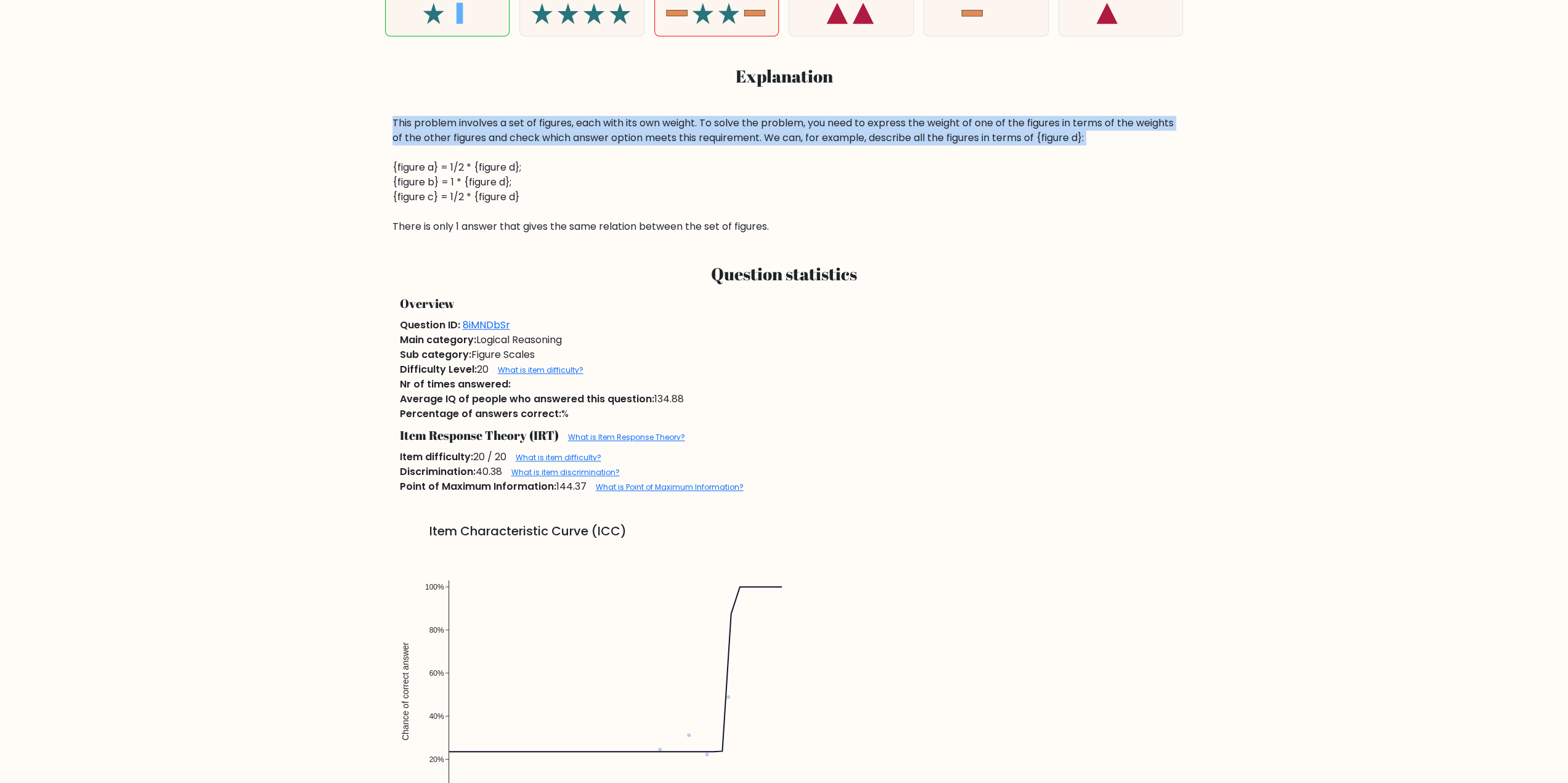
scroll to position [0, 0]
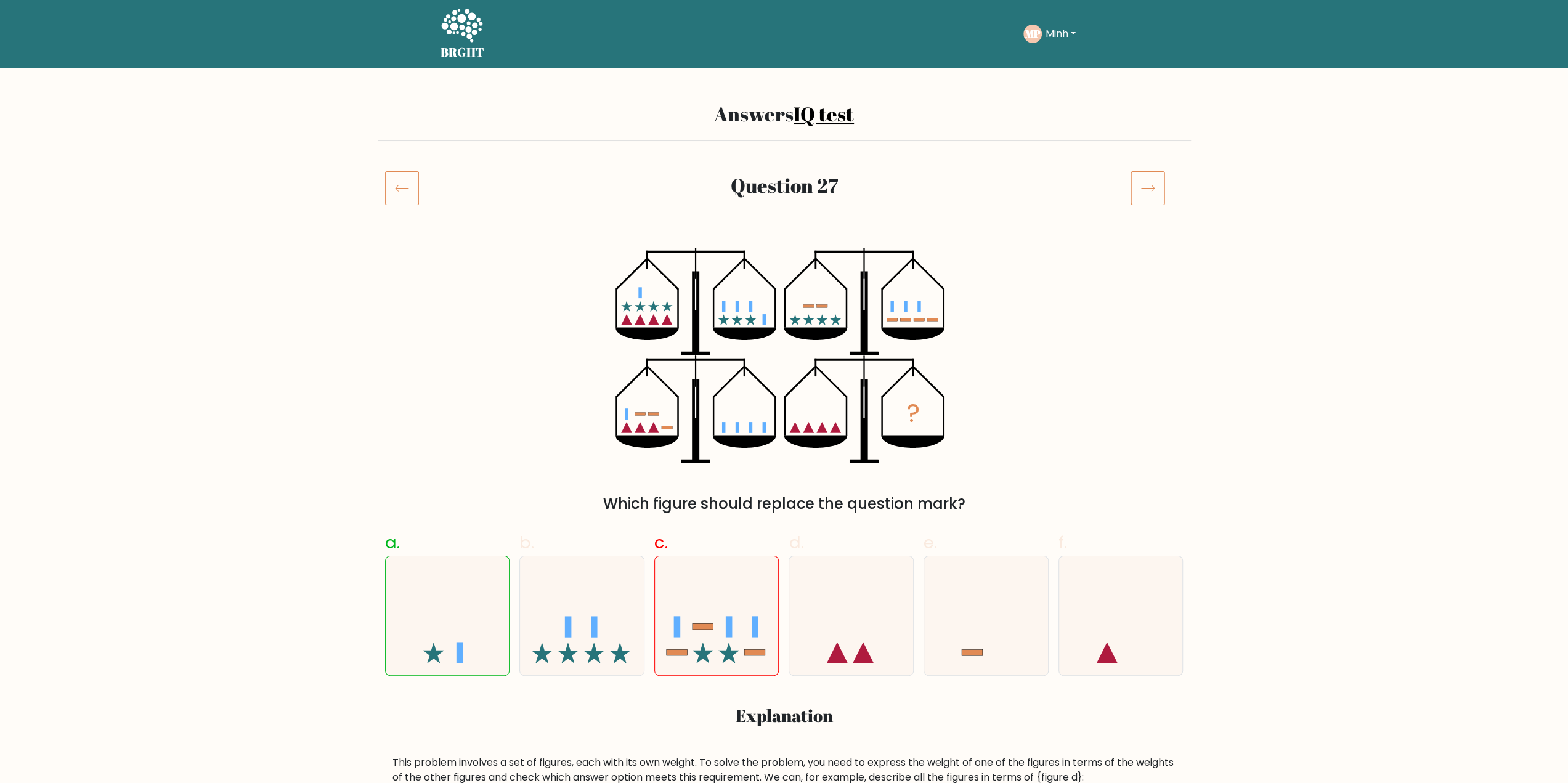
click at [1045, 189] on h2 "Question 27" at bounding box center [784, 185] width 663 height 23
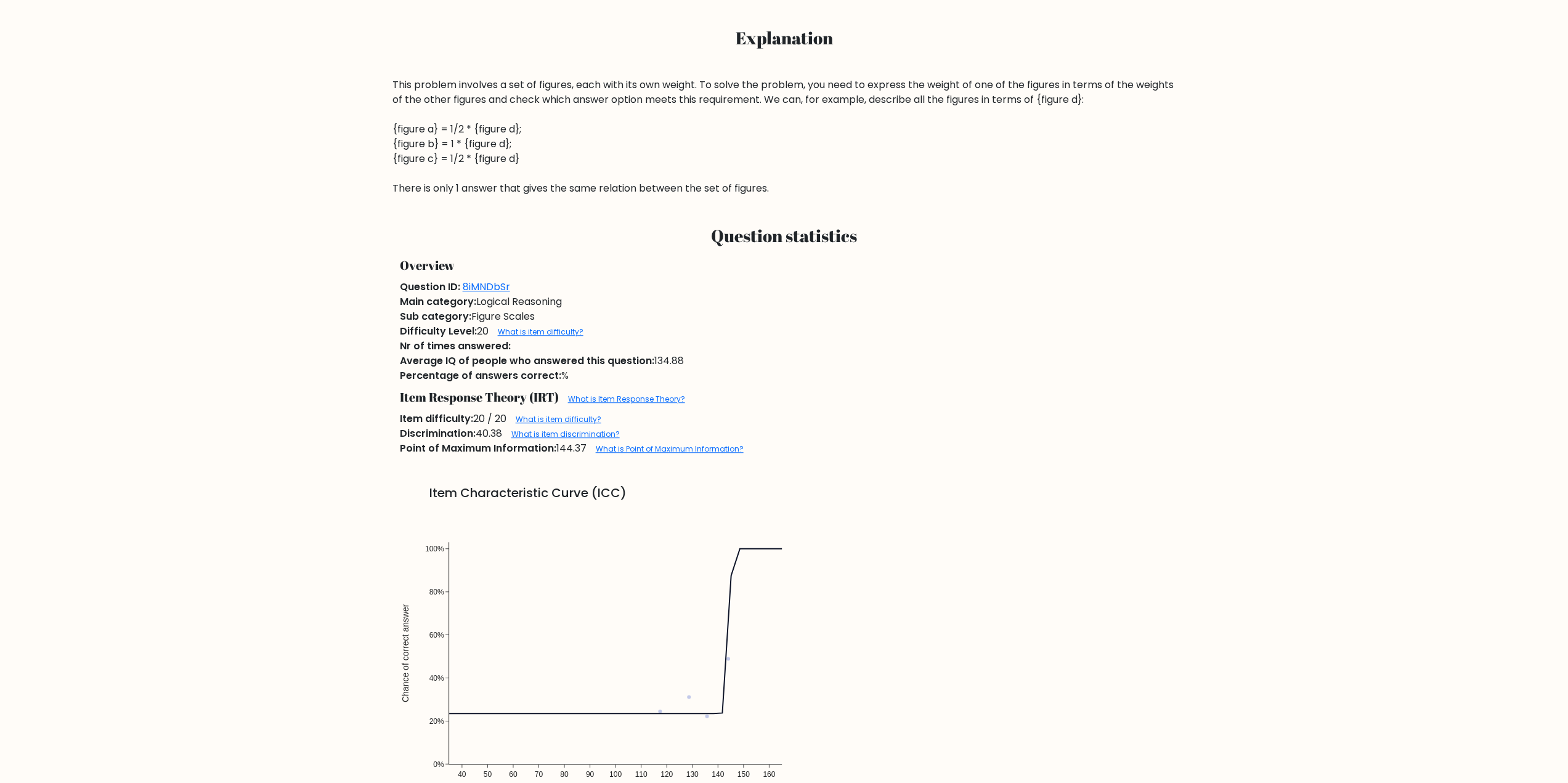
click at [1008, 83] on div "This problem involves a set of figures, each with its own weight. To solve the …" at bounding box center [784, 137] width 783 height 118
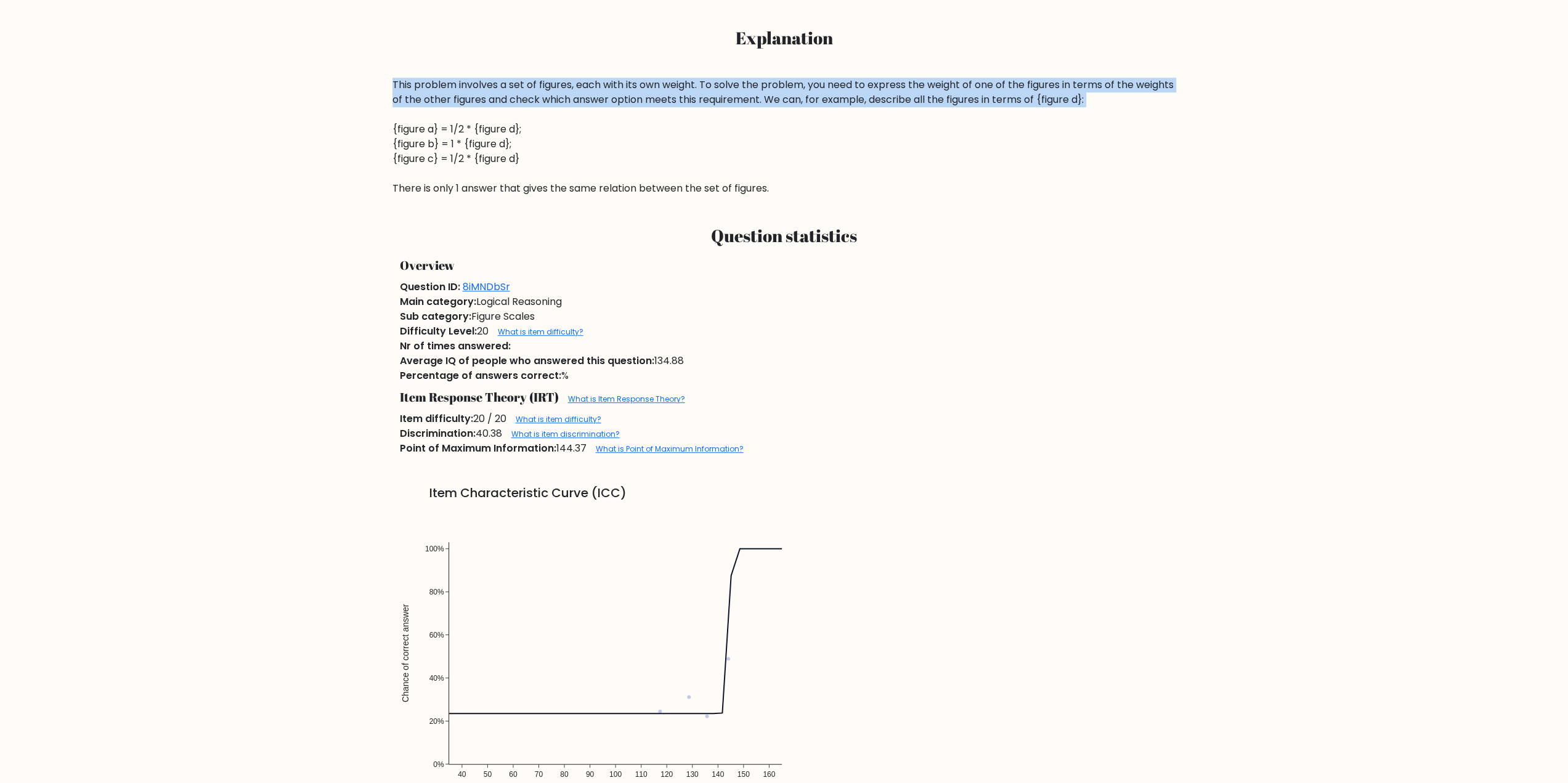
click at [1008, 83] on div "This problem involves a set of figures, each with its own weight. To solve the …" at bounding box center [784, 137] width 783 height 118
click at [1046, 83] on div "This problem involves a set of figures, each with its own weight. To solve the …" at bounding box center [784, 137] width 783 height 118
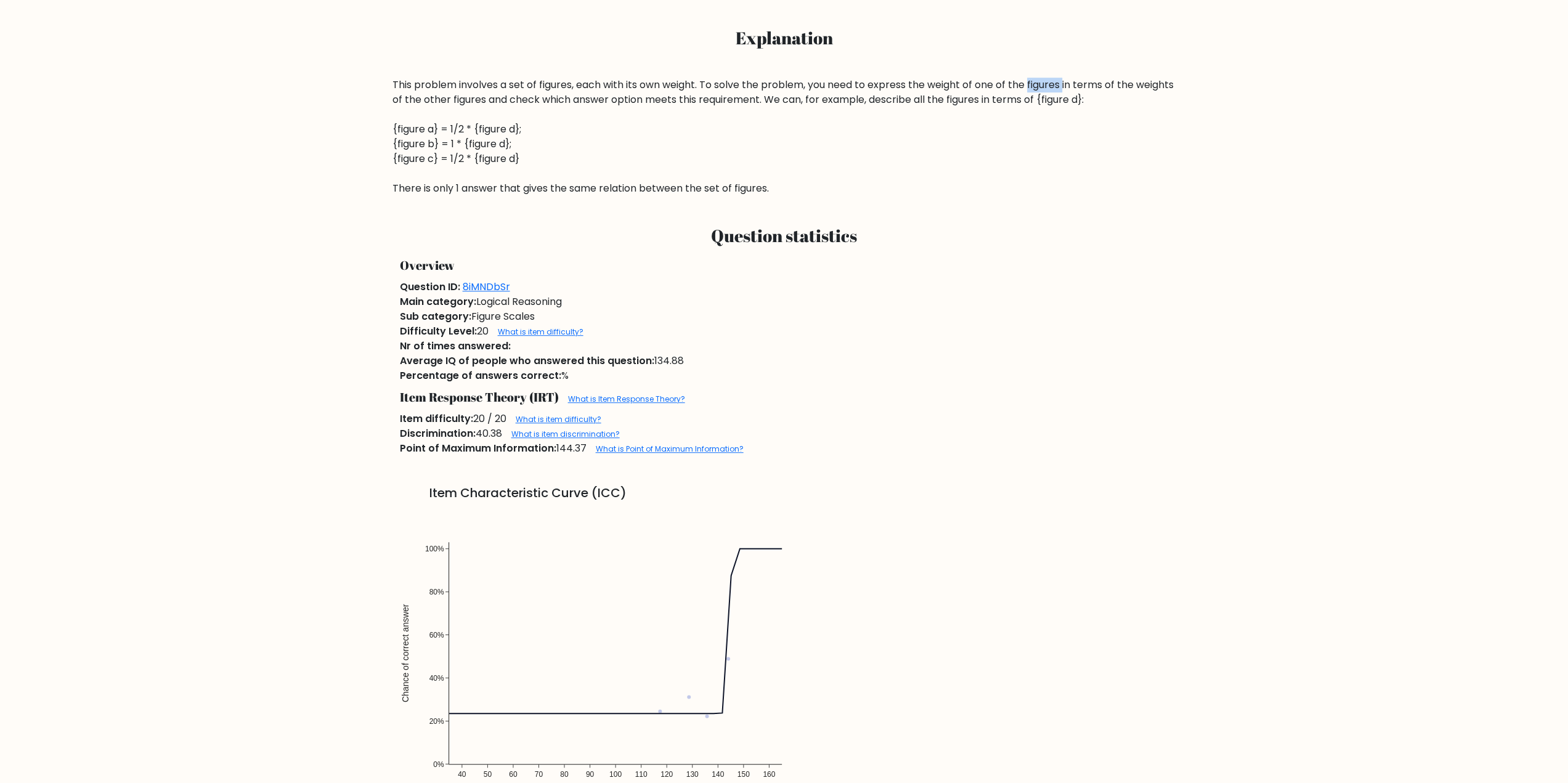
click at [1046, 83] on div "This problem involves a set of figures, each with its own weight. To solve the …" at bounding box center [784, 137] width 783 height 118
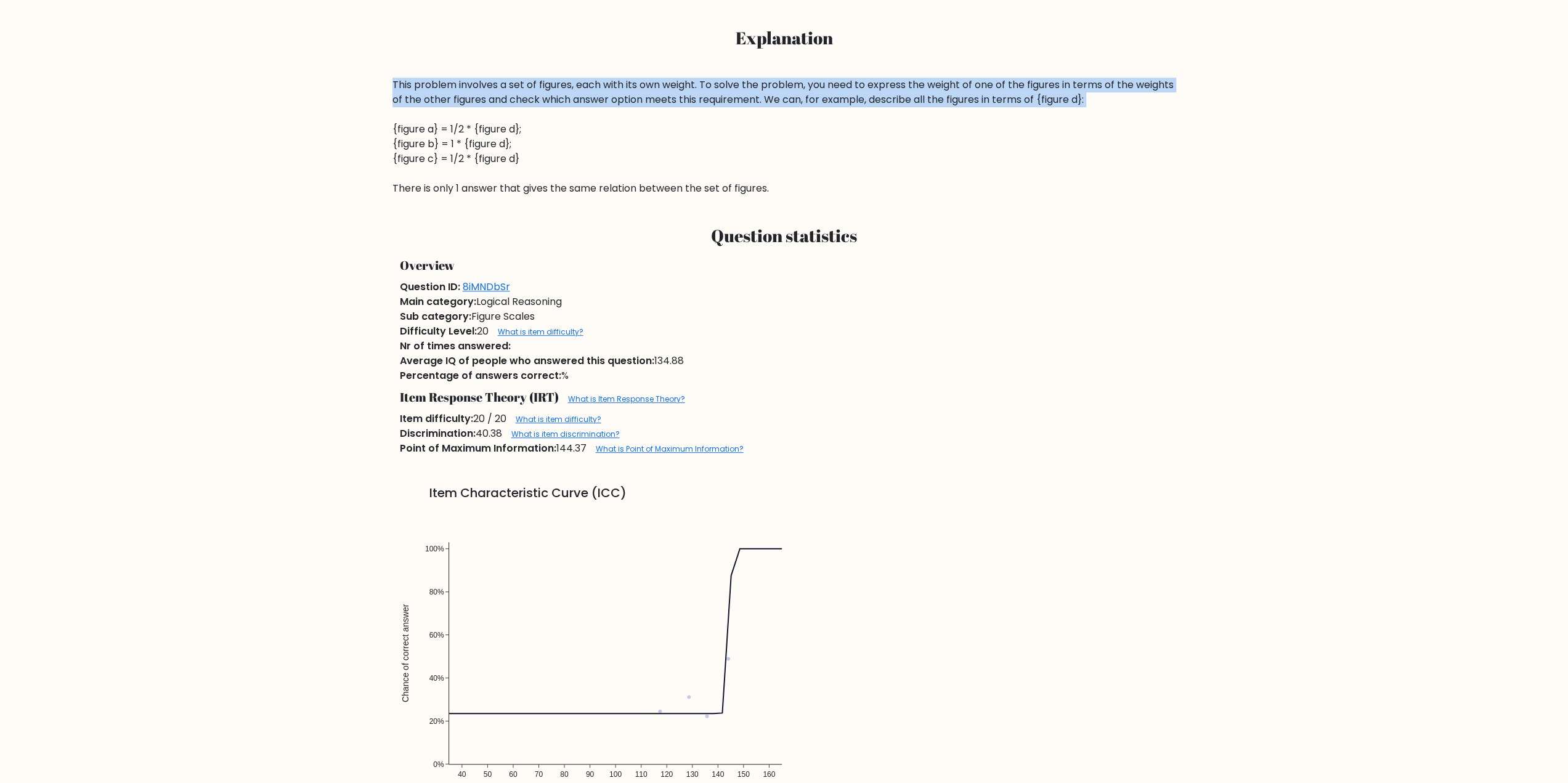
click at [1046, 83] on div "This problem involves a set of figures, each with its own weight. To solve the …" at bounding box center [784, 137] width 783 height 118
click at [984, 91] on div "This problem involves a set of figures, each with its own weight. To solve the …" at bounding box center [784, 137] width 783 height 118
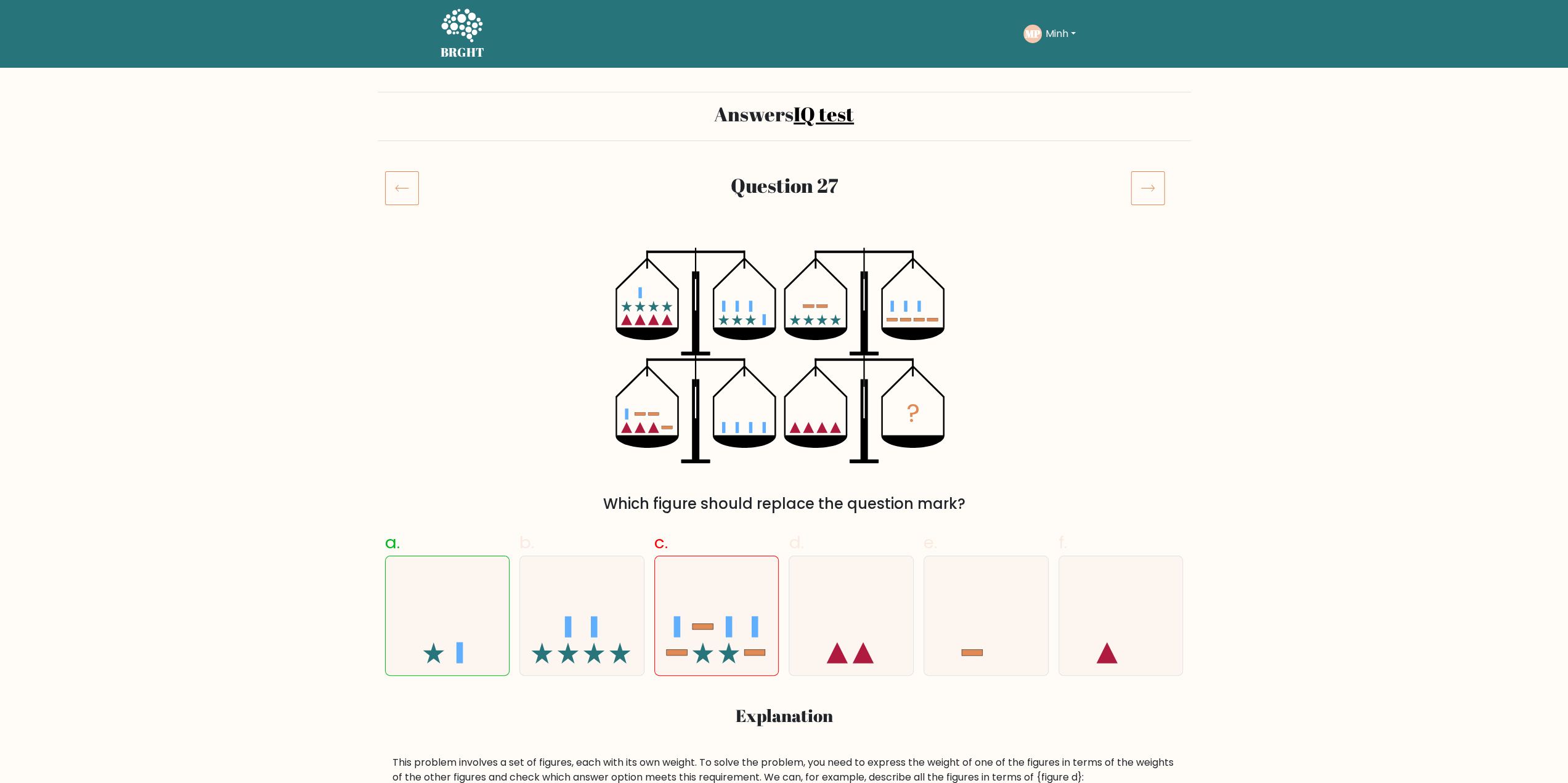
click at [381, 195] on div at bounding box center [411, 188] width 68 height 35
click at [394, 192] on icon at bounding box center [402, 188] width 34 height 35
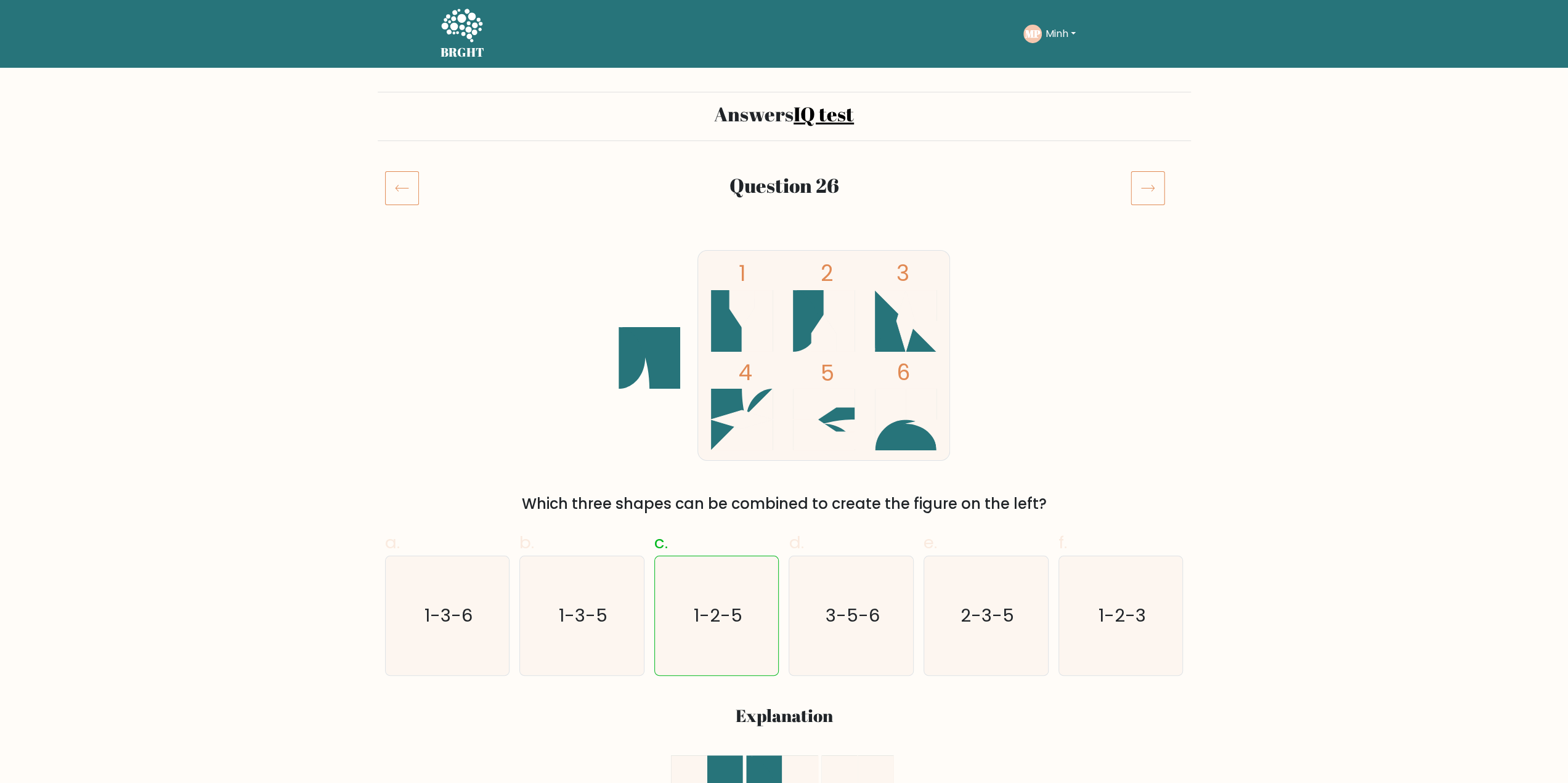
click at [405, 185] on icon at bounding box center [402, 188] width 34 height 35
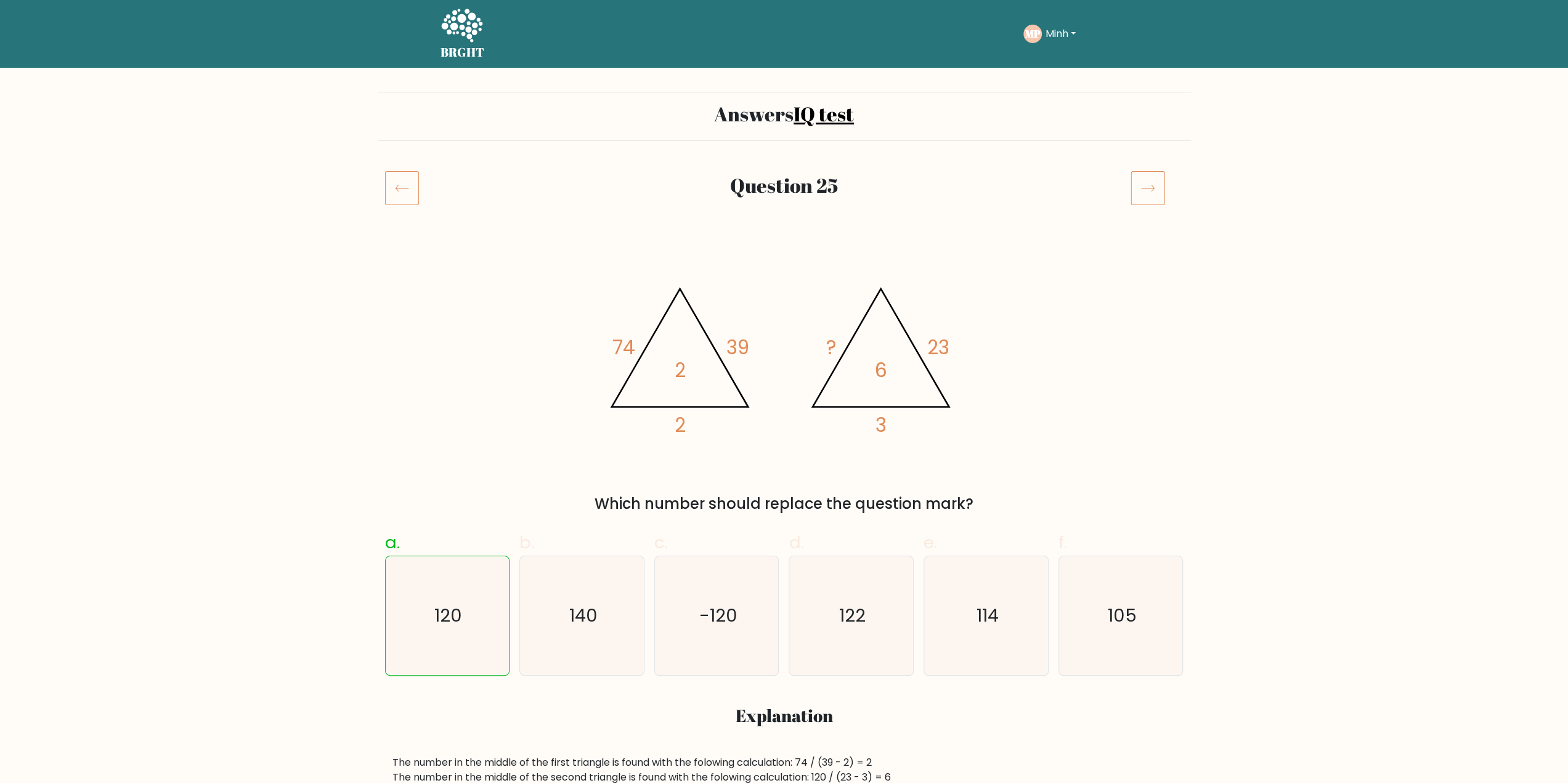
drag, startPoint x: 781, startPoint y: 116, endPoint x: 787, endPoint y: 120, distance: 7.2
click at [782, 116] on h2 "Answers IQ test" at bounding box center [784, 114] width 798 height 23
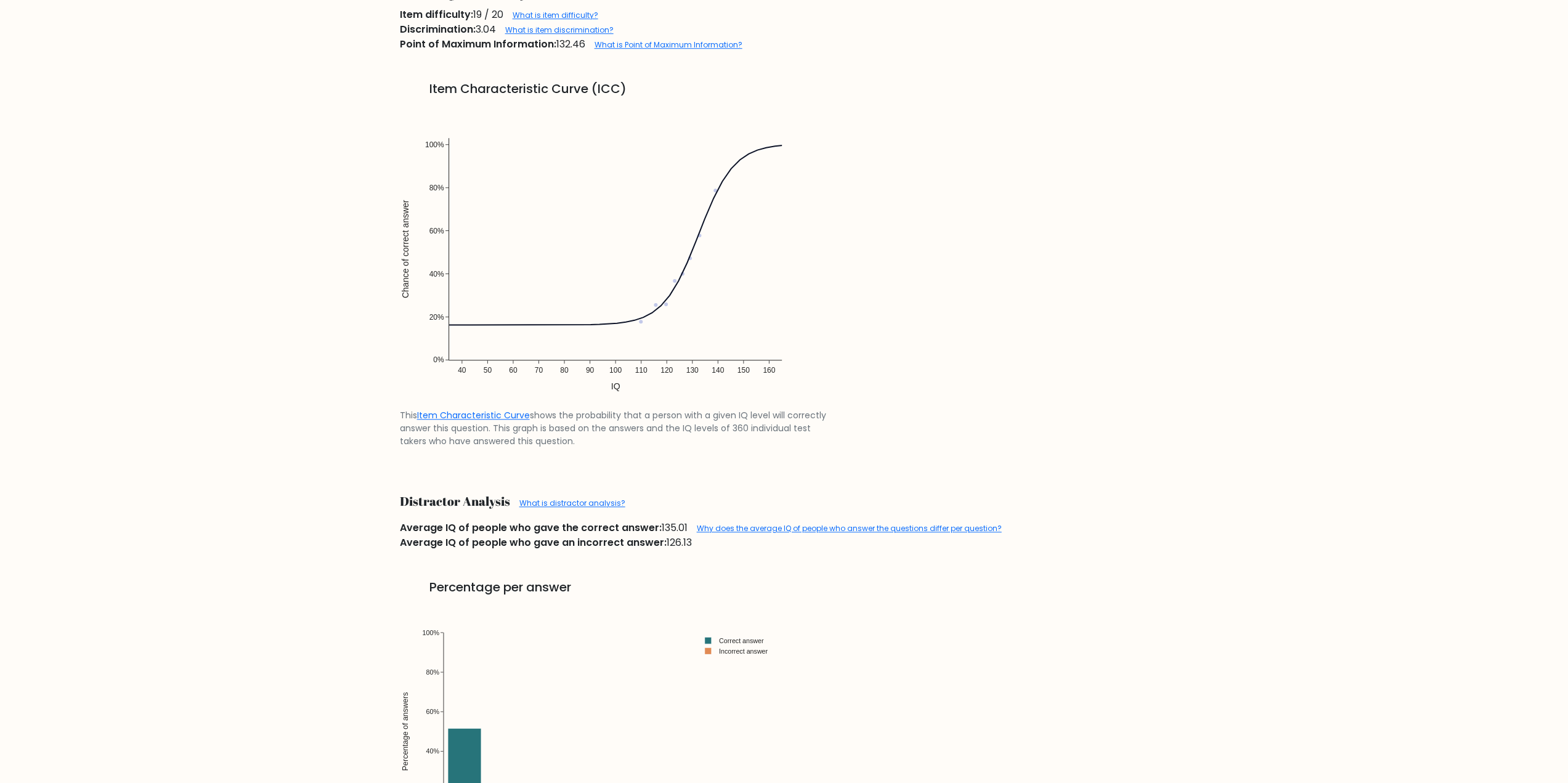
scroll to position [950, 0]
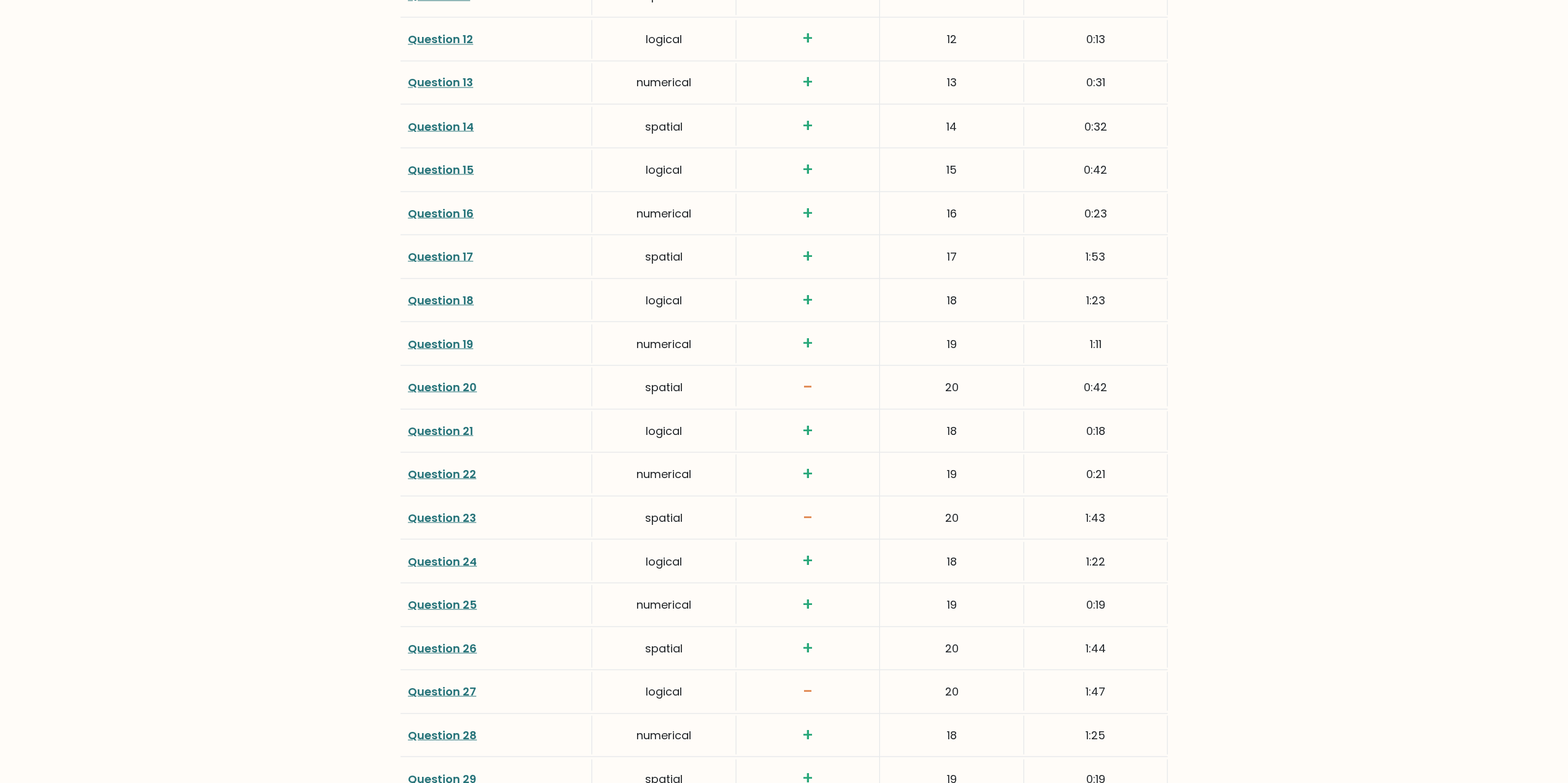
scroll to position [2924, 0]
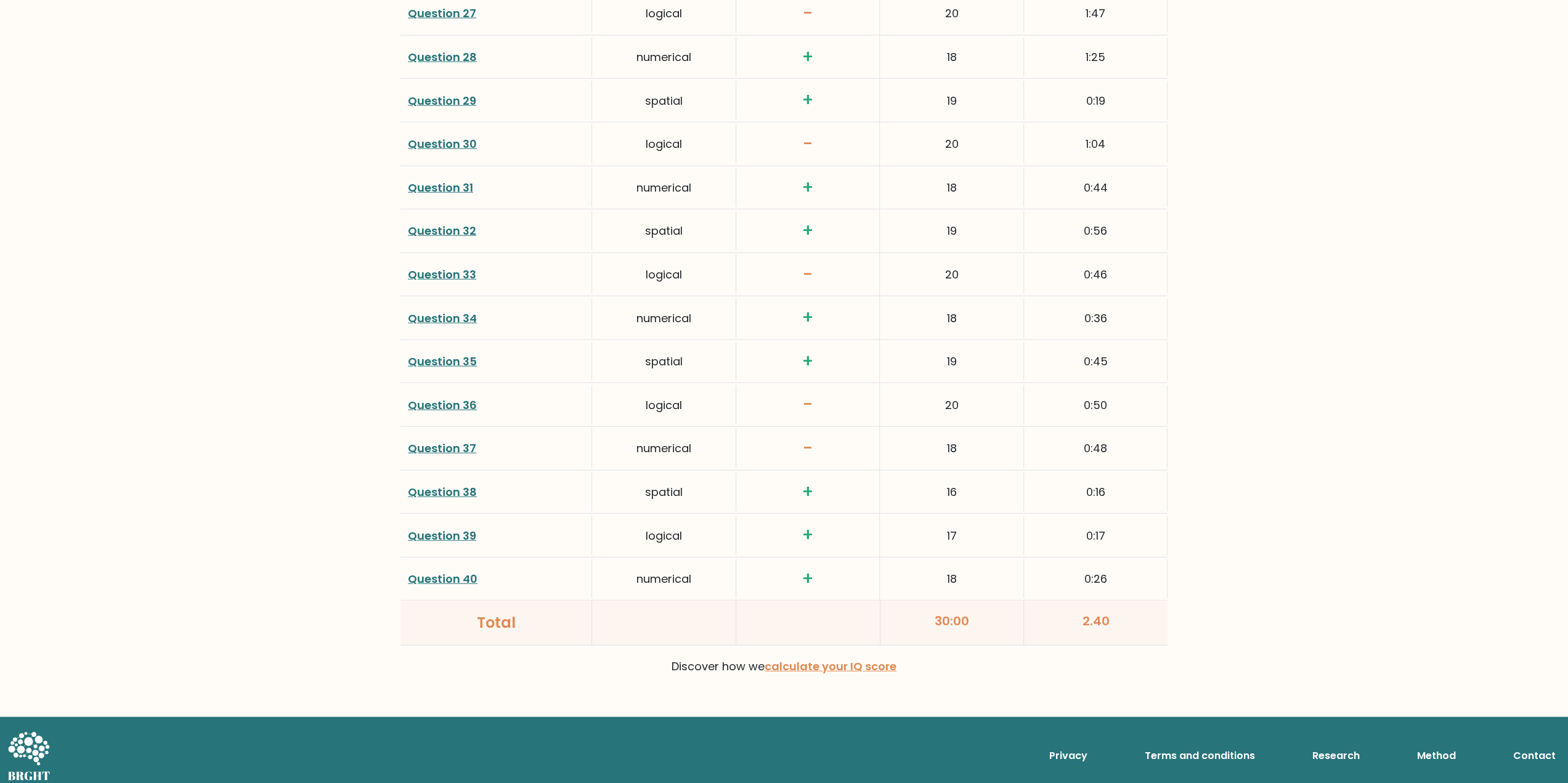
click at [458, 136] on link "Question 30" at bounding box center [442, 143] width 69 height 15
click at [459, 400] on link "Question 36" at bounding box center [442, 405] width 69 height 15
click at [439, 441] on link "Question 37" at bounding box center [442, 448] width 69 height 15
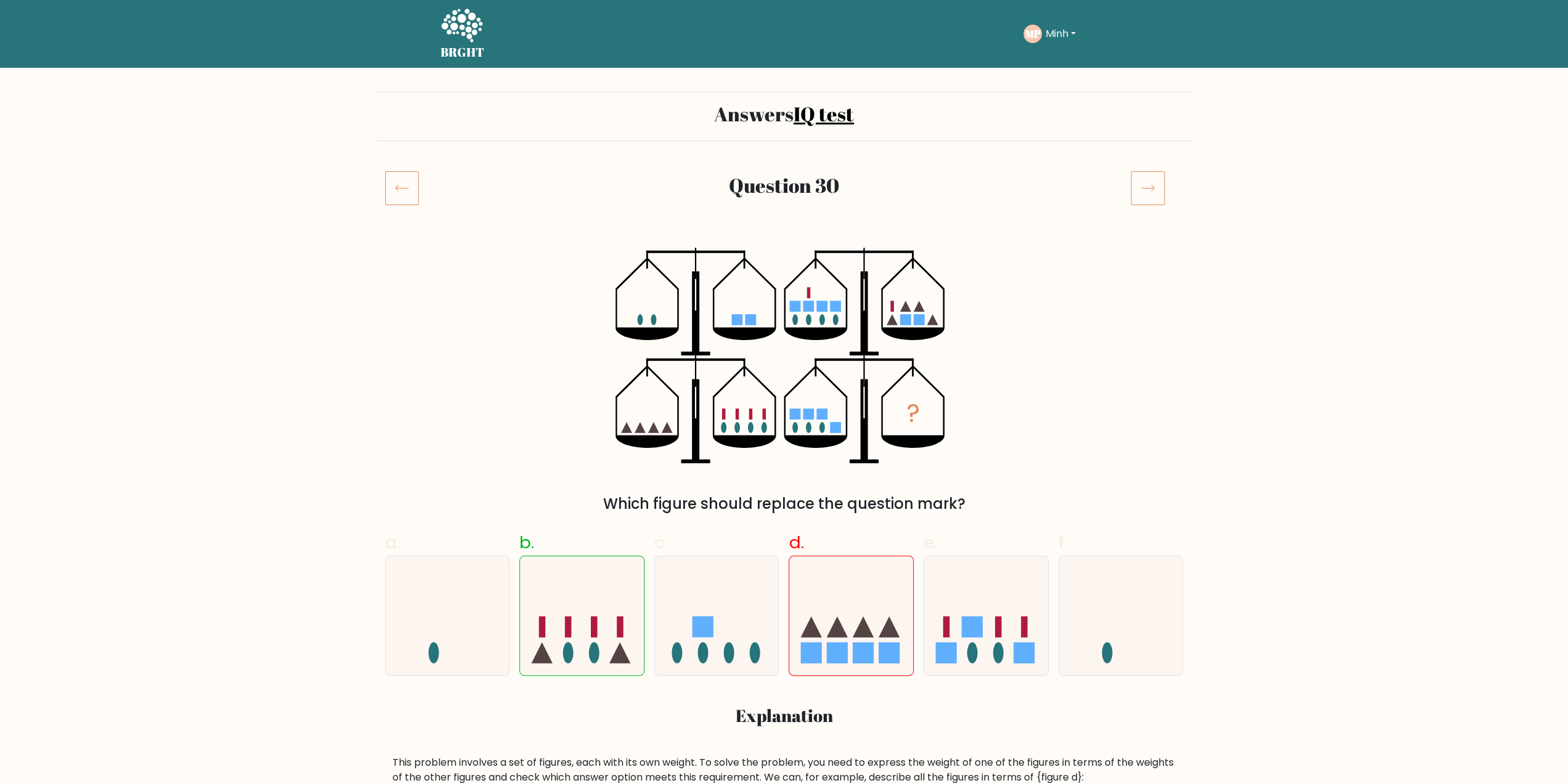
scroll to position [678, 0]
